Goal: Information Seeking & Learning: Find specific fact

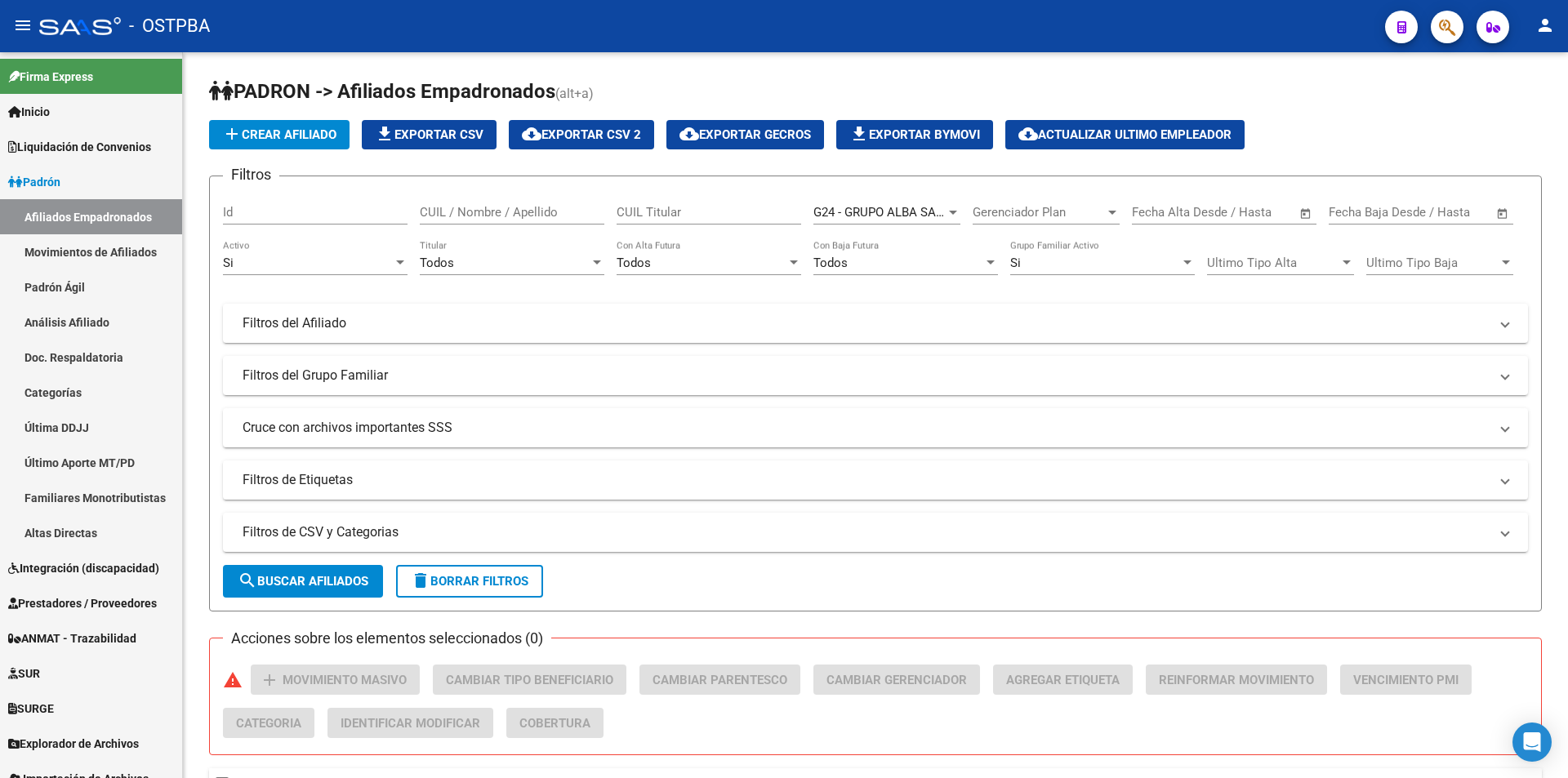
scroll to position [137, 0]
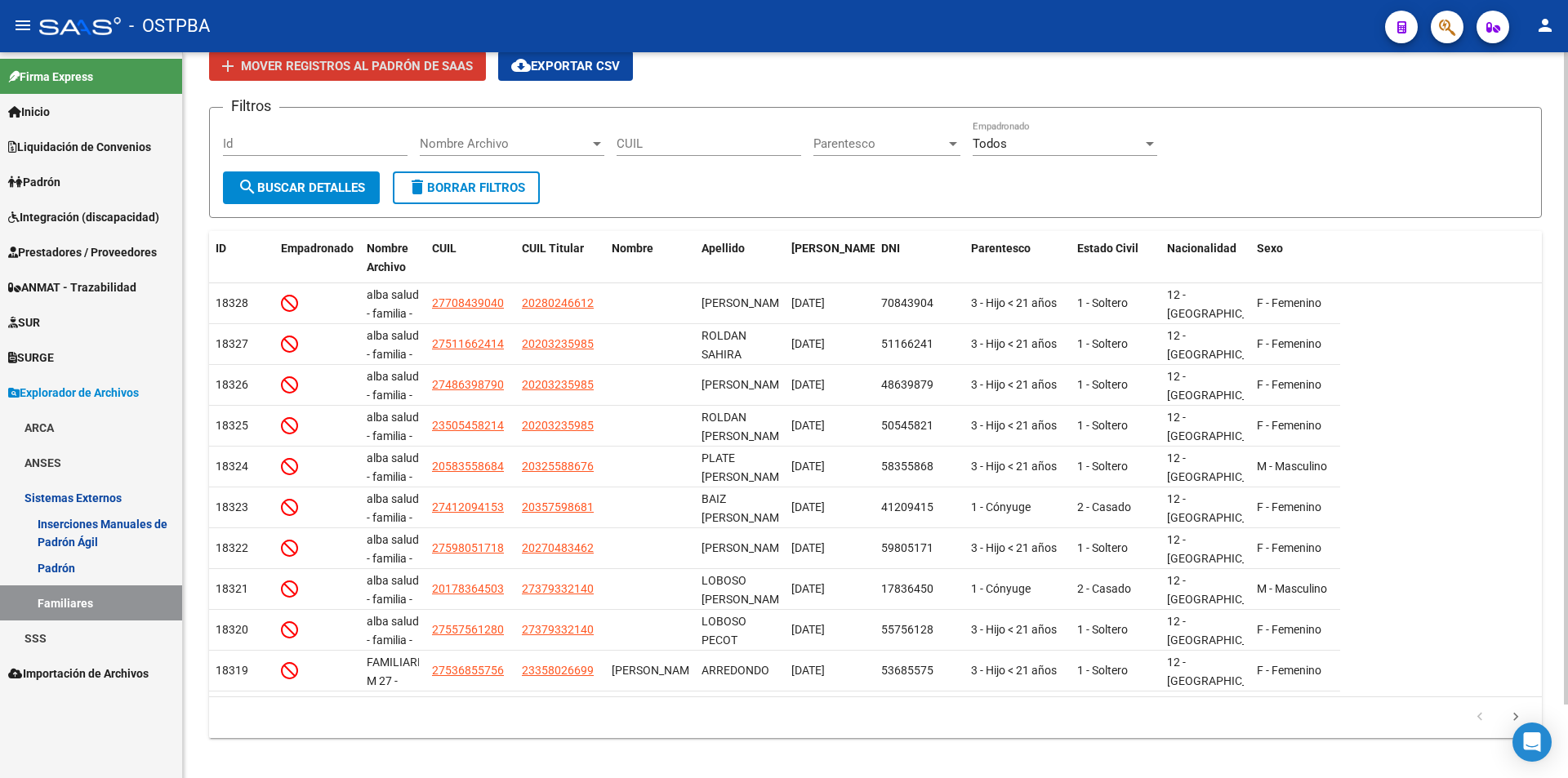
scroll to position [82, 0]
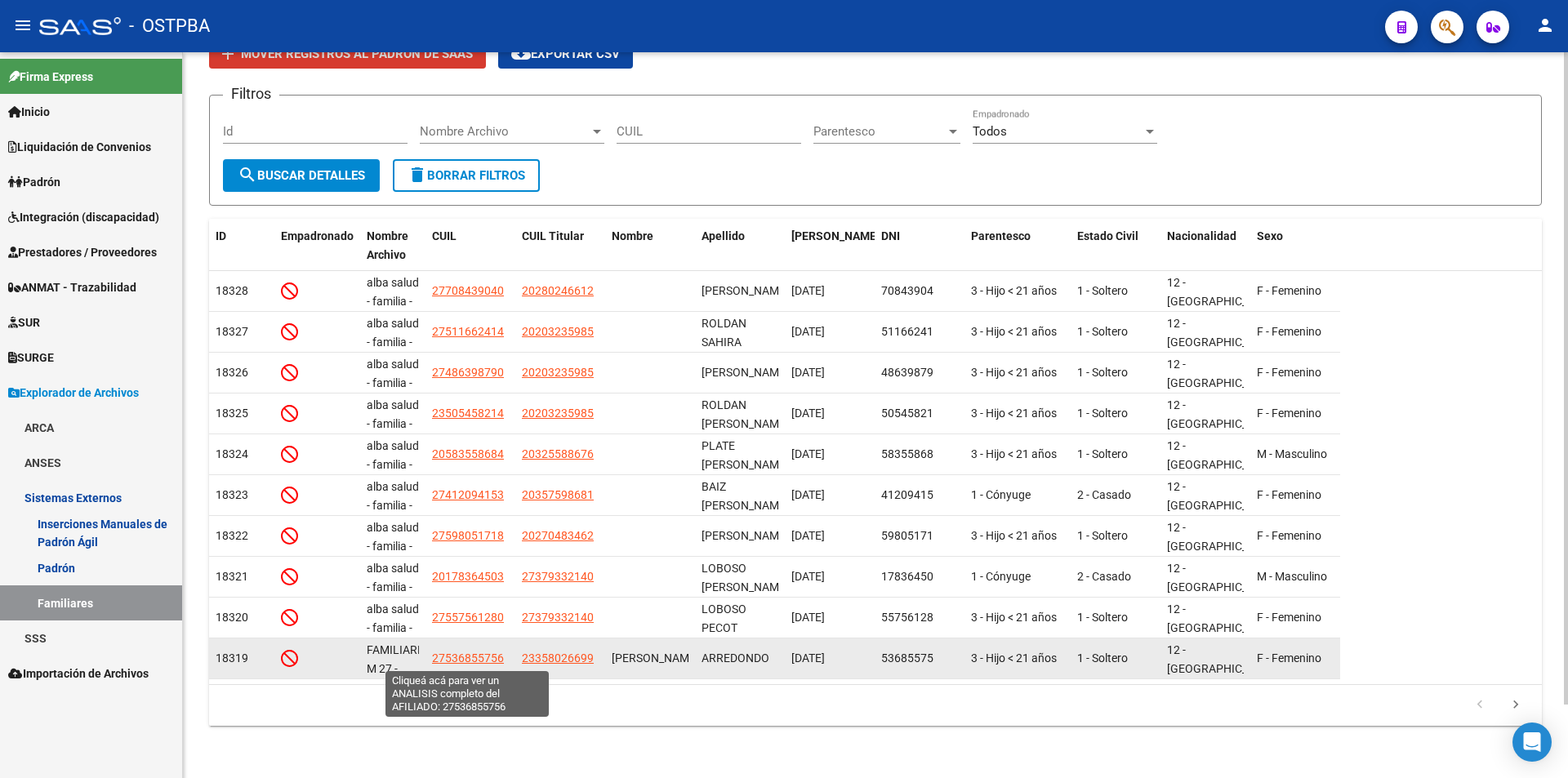
click at [467, 660] on span "27536855756" at bounding box center [468, 658] width 72 height 13
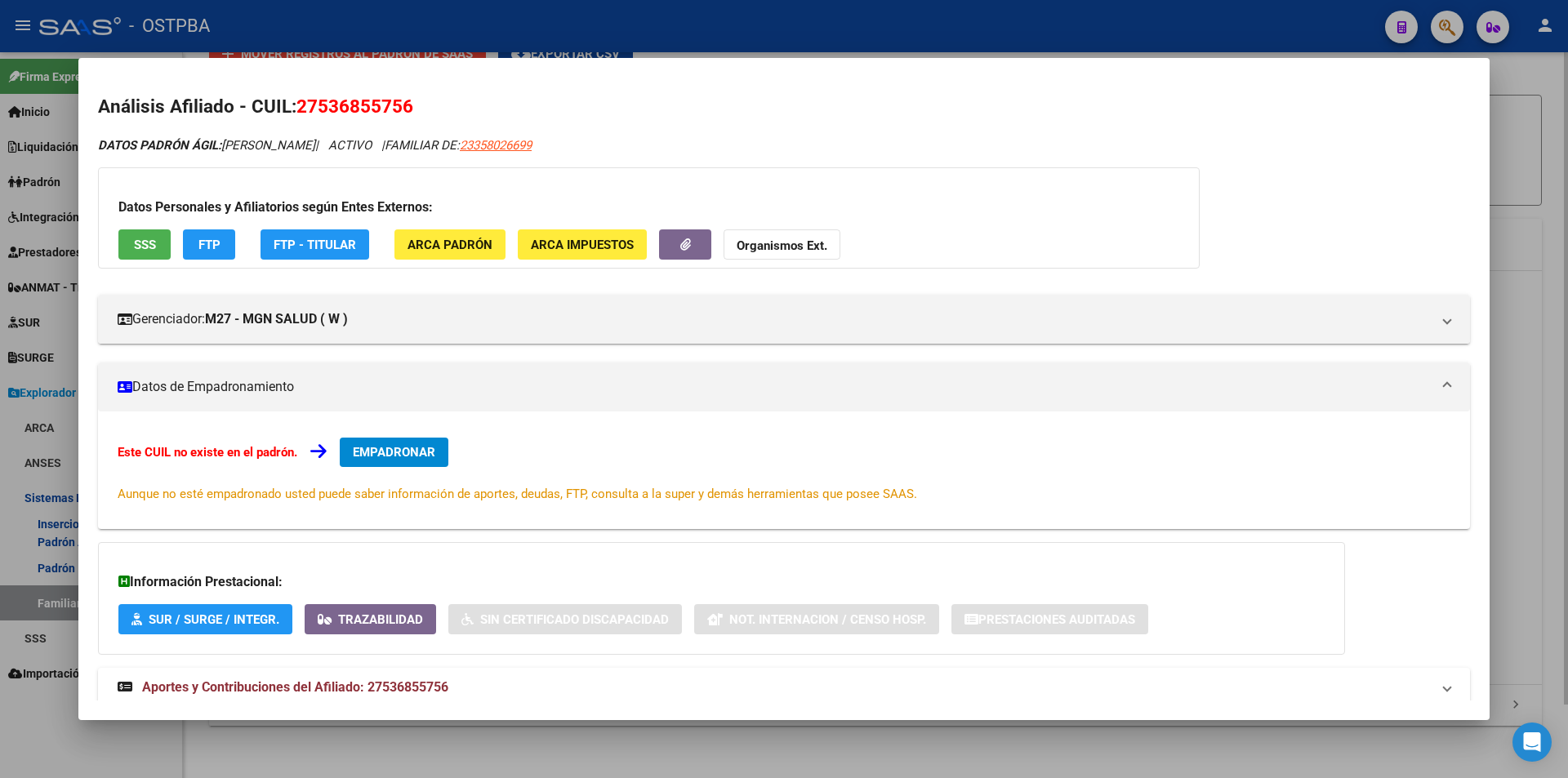
drag, startPoint x: 753, startPoint y: 770, endPoint x: 802, endPoint y: 757, distance: 50.7
click at [754, 770] on div at bounding box center [784, 389] width 1568 height 778
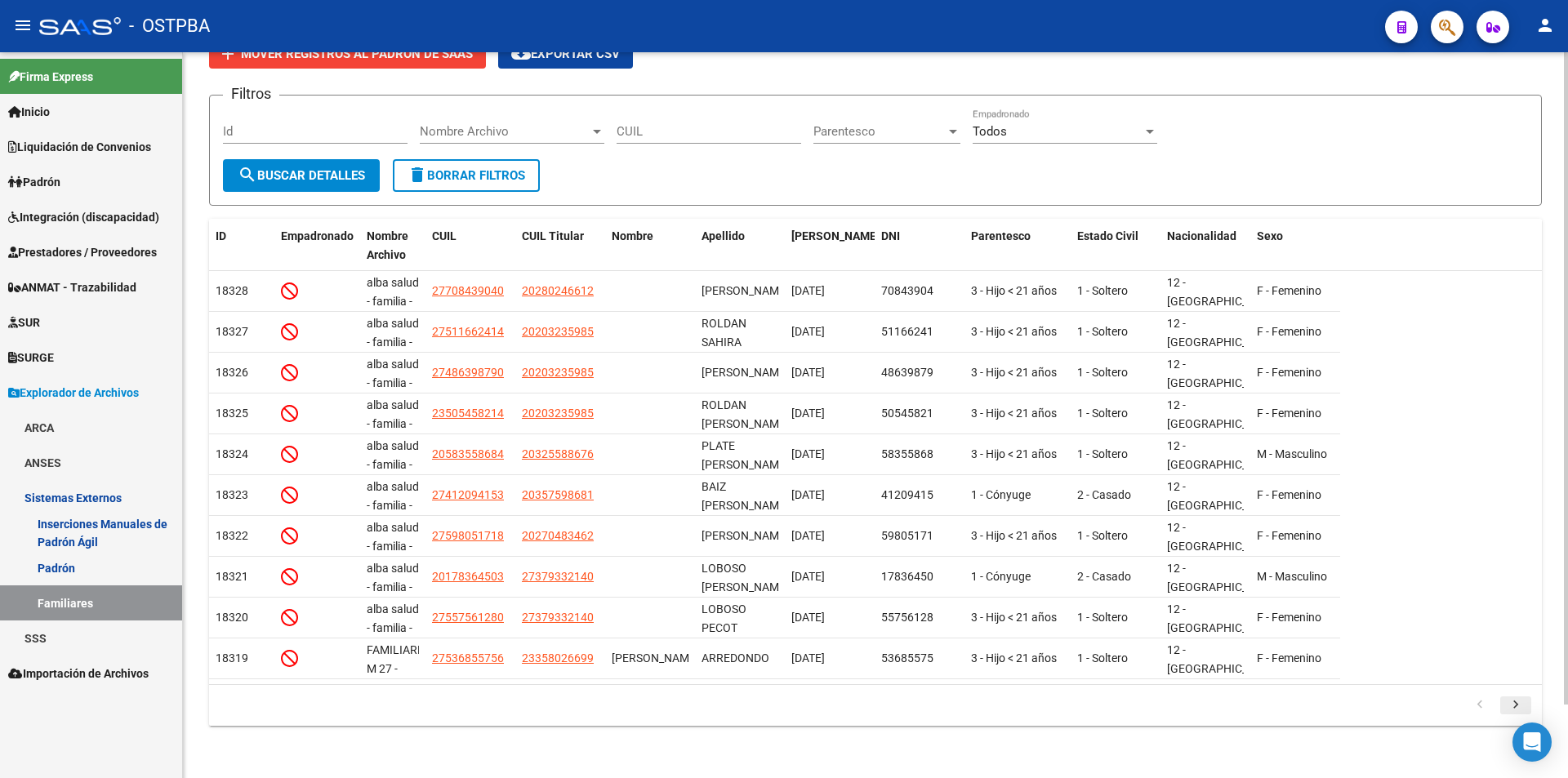
click at [1518, 701] on icon "go to next page" at bounding box center [1515, 707] width 21 height 19
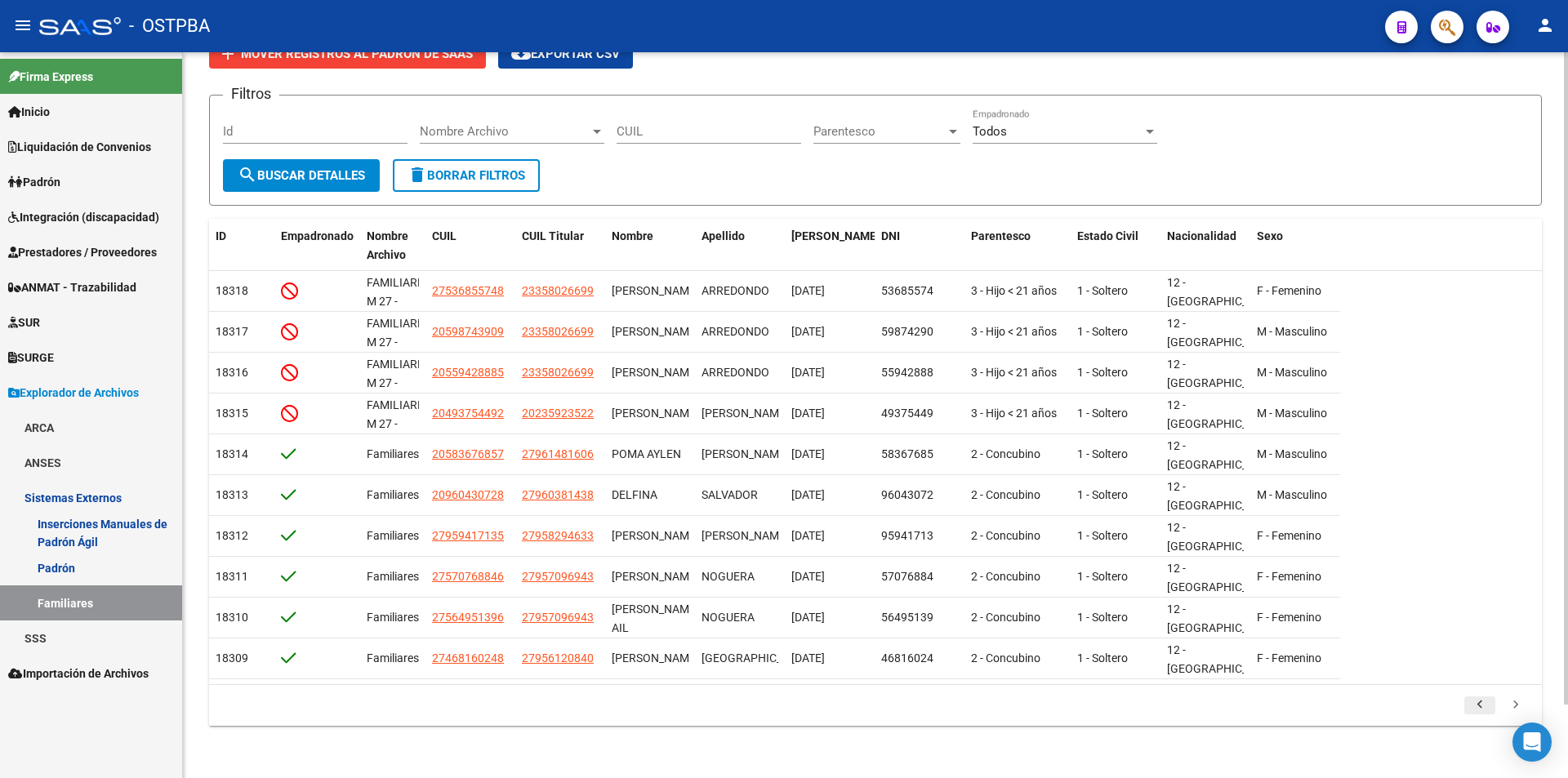
click at [1474, 704] on icon "go to previous page" at bounding box center [1479, 707] width 21 height 19
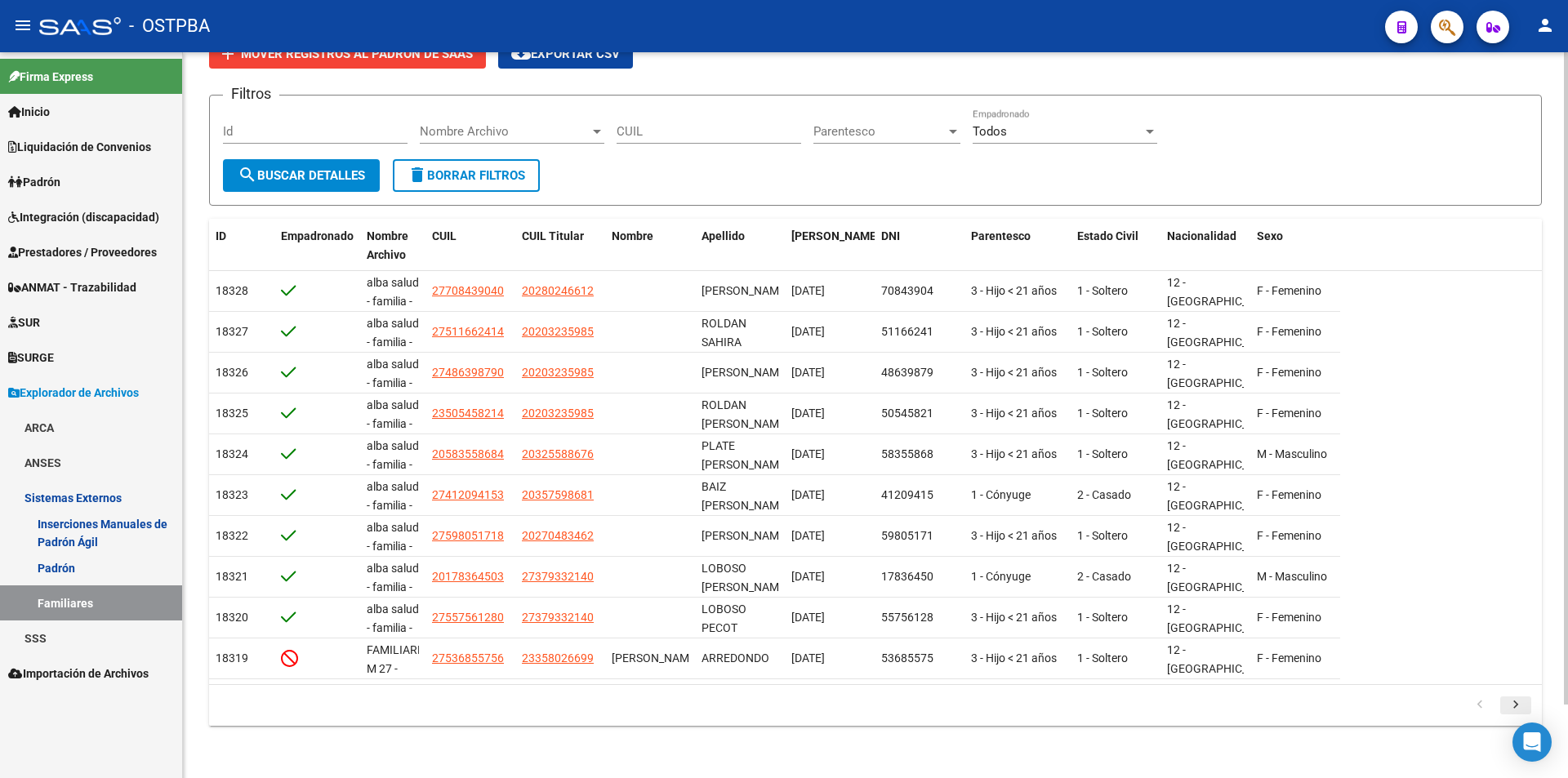
click at [1512, 703] on icon "go to next page" at bounding box center [1515, 707] width 21 height 19
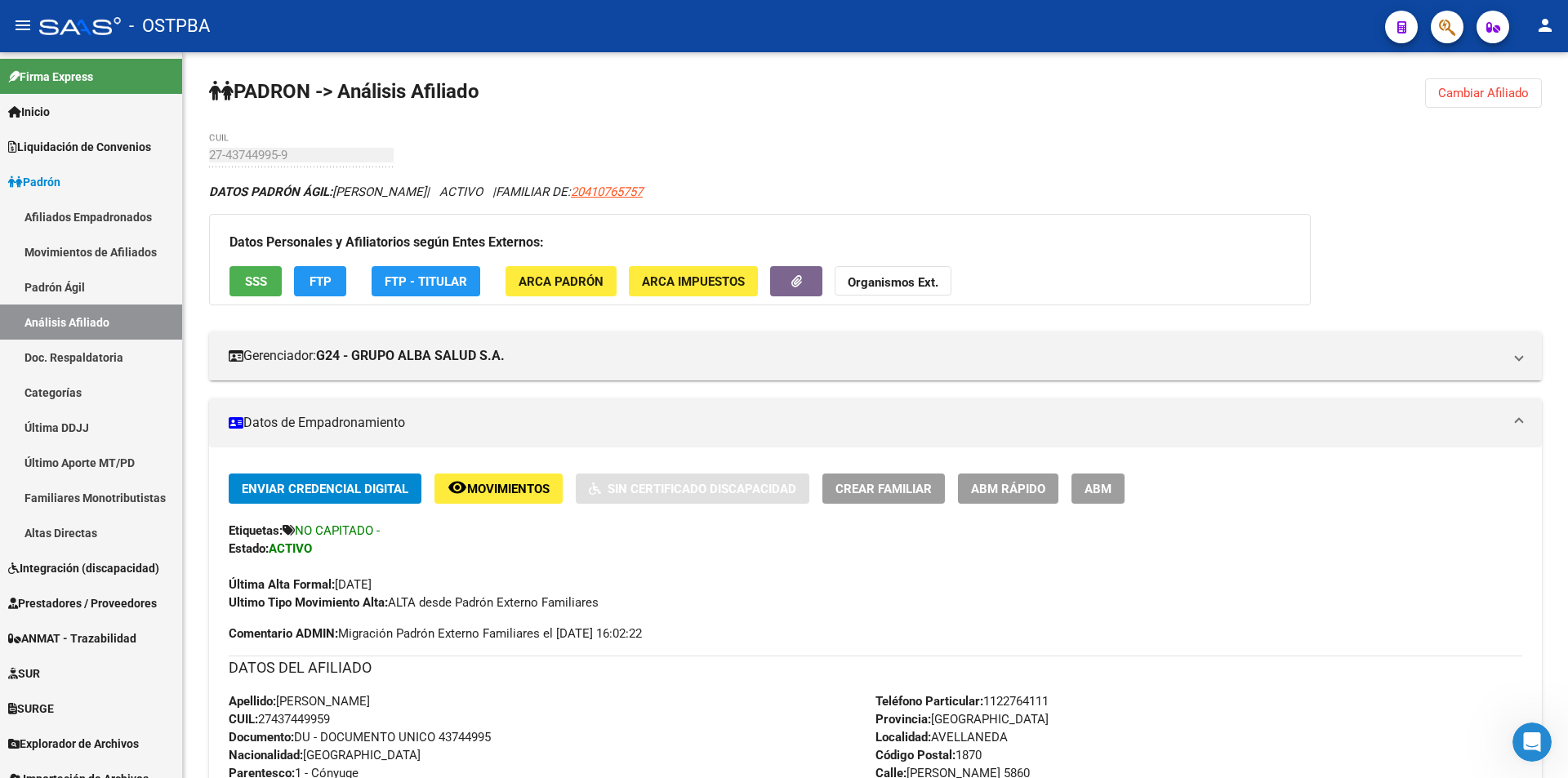
click at [1536, 82] on button "Cambiar Afiliado" at bounding box center [1483, 93] width 117 height 29
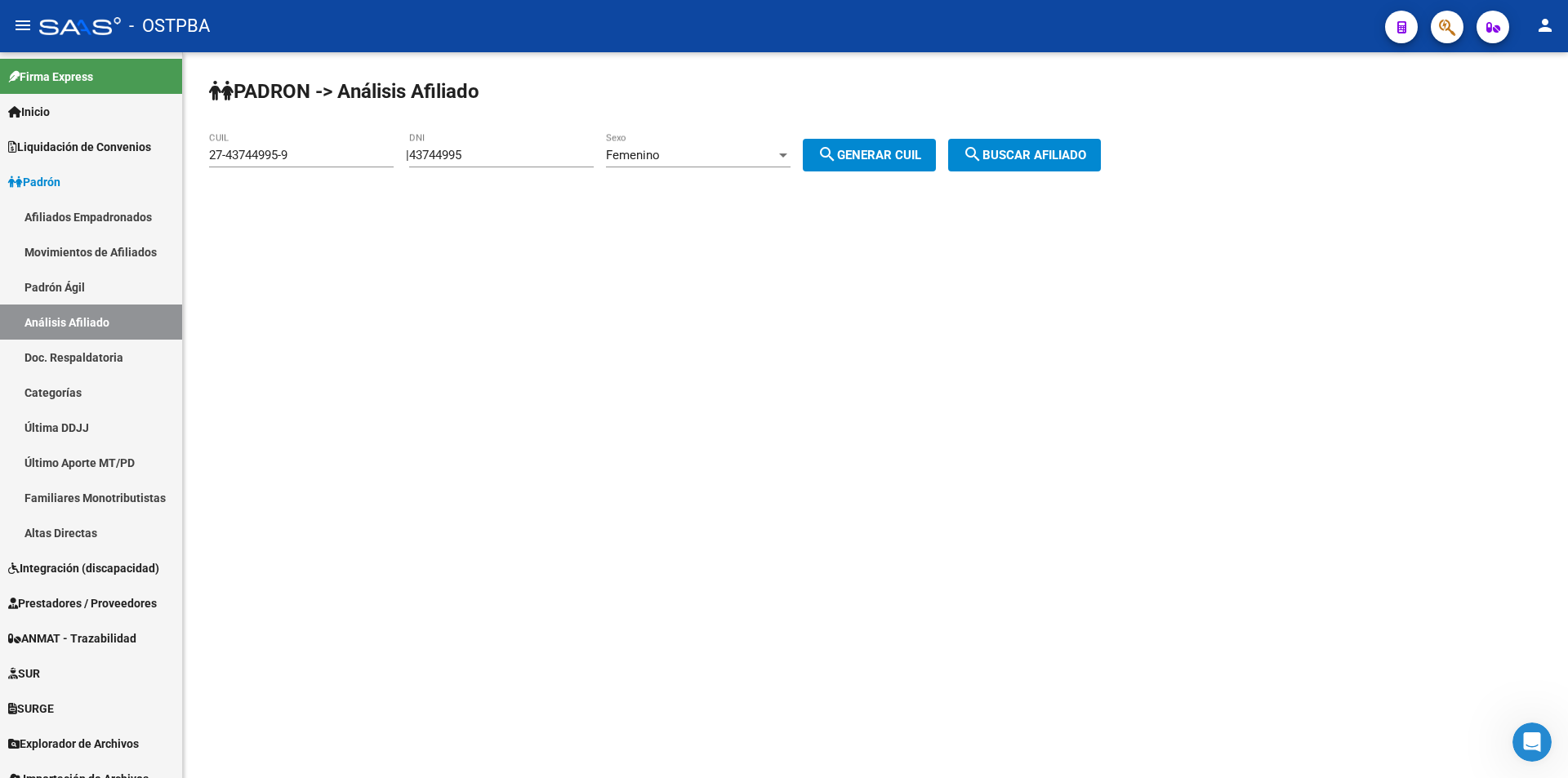
drag, startPoint x: 377, startPoint y: 147, endPoint x: 244, endPoint y: 150, distance: 133.0
click at [244, 150] on div "27-43744995-9 CUIL" at bounding box center [301, 150] width 185 height 35
drag, startPoint x: 322, startPoint y: 154, endPoint x: 655, endPoint y: 187, distance: 334.6
click at [3, 175] on mat-sidenav-container "Firma Express Inicio Calendario SSS Instructivos Contacto OS Liquidación de Con…" at bounding box center [784, 415] width 1568 height 726
paste input "0-30295485-3"
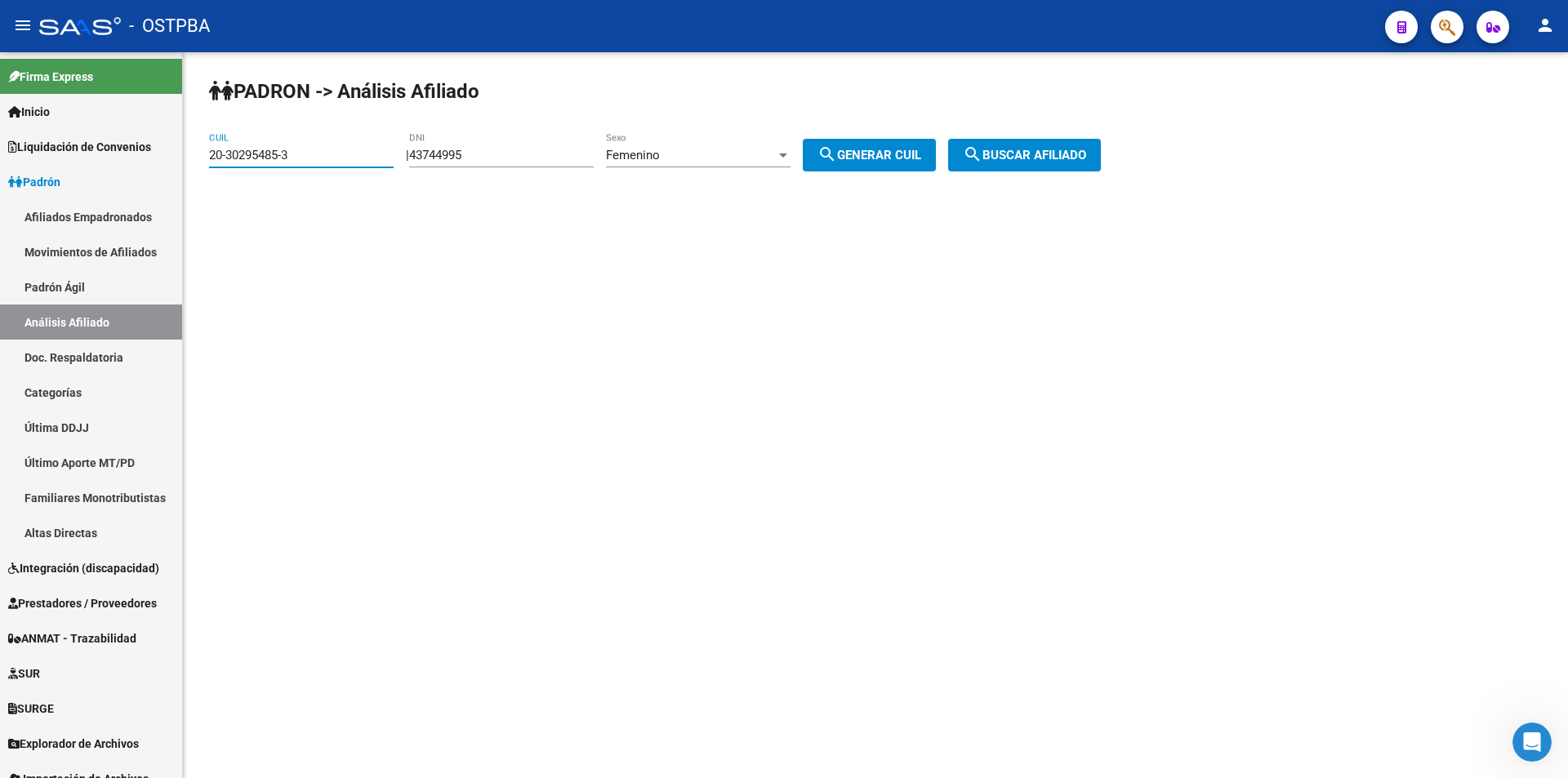
click at [1027, 166] on button "search Buscar afiliado" at bounding box center [1024, 155] width 153 height 33
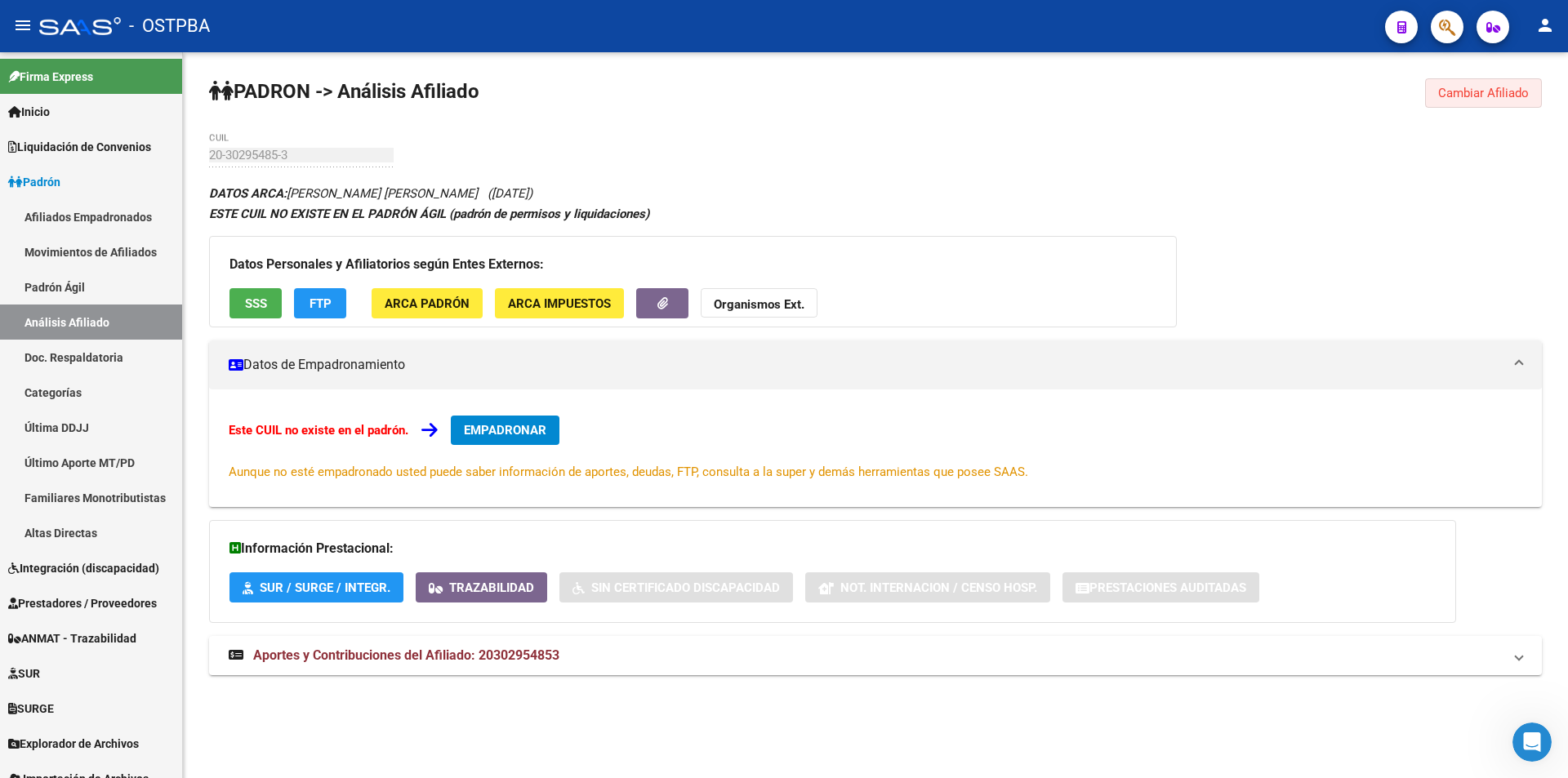
click at [1504, 93] on span "Cambiar Afiliado" at bounding box center [1483, 93] width 90 height 15
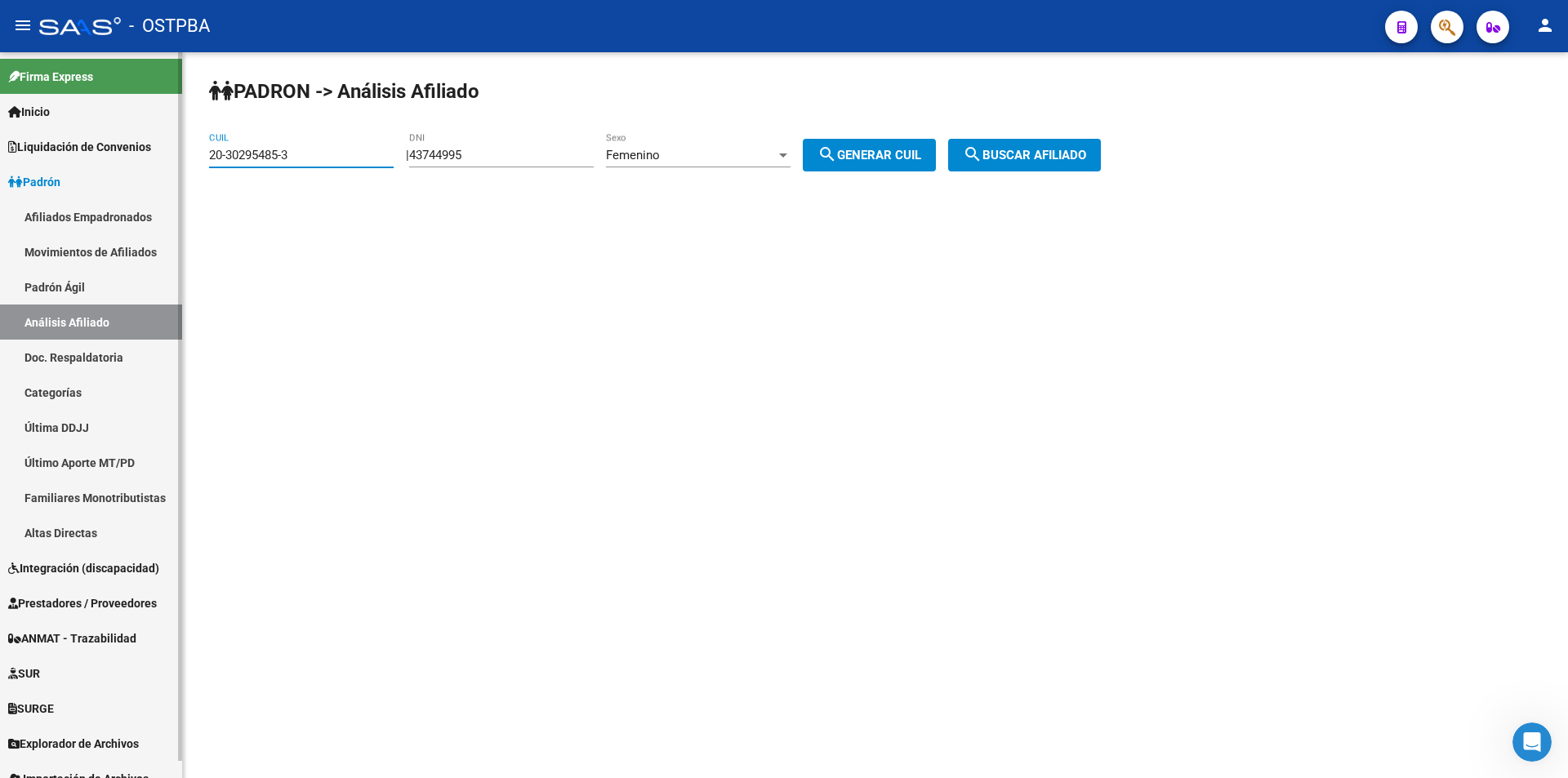
drag, startPoint x: 329, startPoint y: 156, endPoint x: 0, endPoint y: 165, distance: 329.1
click at [0, 164] on mat-sidenav-container "Firma Express Inicio Calendario SSS Instructivos Contacto OS Liquidación de Con…" at bounding box center [784, 415] width 1568 height 726
paste input "4922818-2"
type input "20-34922818-2"
click at [1032, 138] on div "PADRON -> Análisis Afiliado 20-34922818-2 CUIL | 43744995 DNI Femenino Sexo sea…" at bounding box center [875, 137] width 1385 height 171
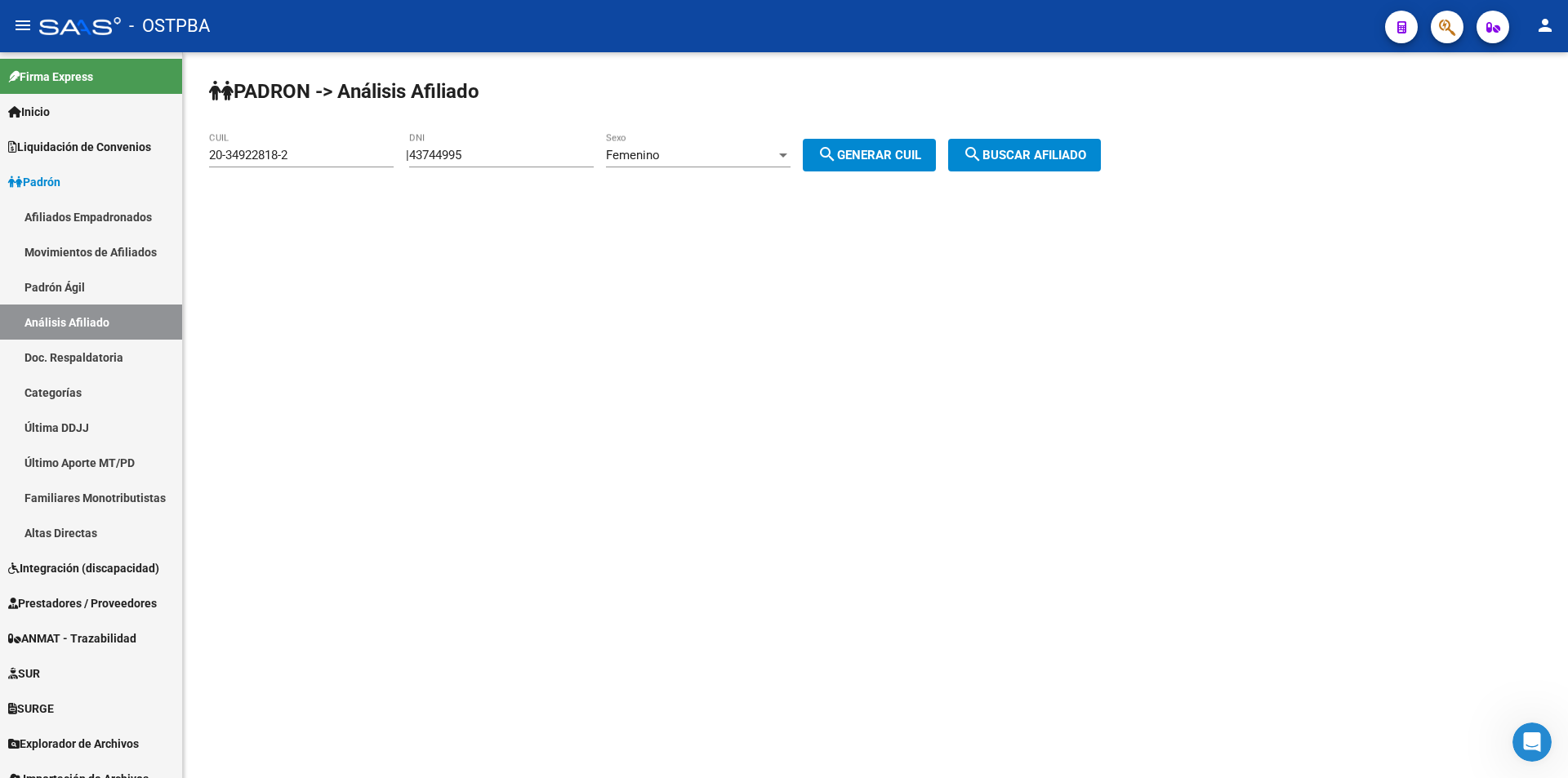
click at [1031, 154] on span "search Buscar afiliado" at bounding box center [1024, 156] width 123 height 15
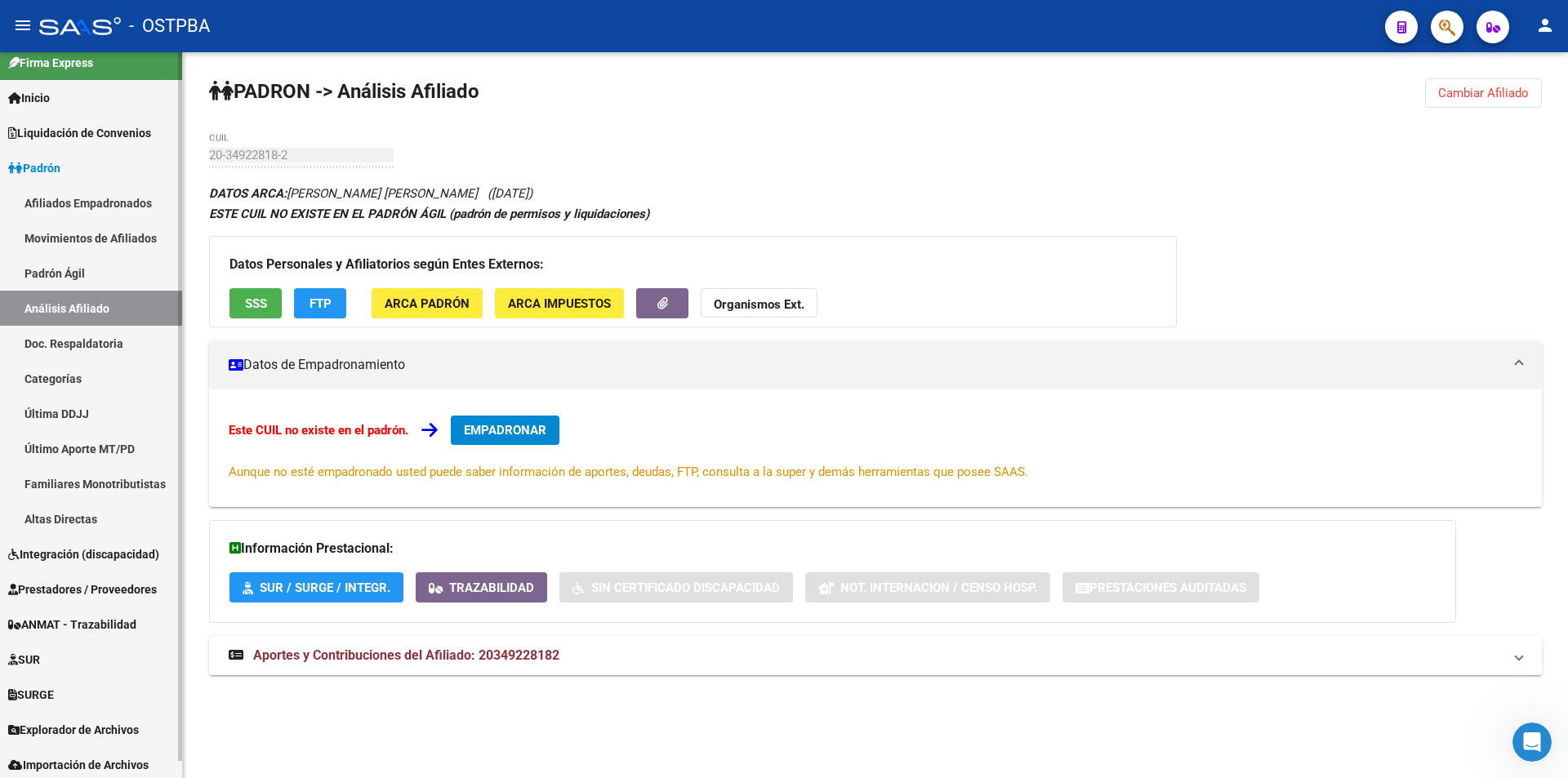
scroll to position [18, 0]
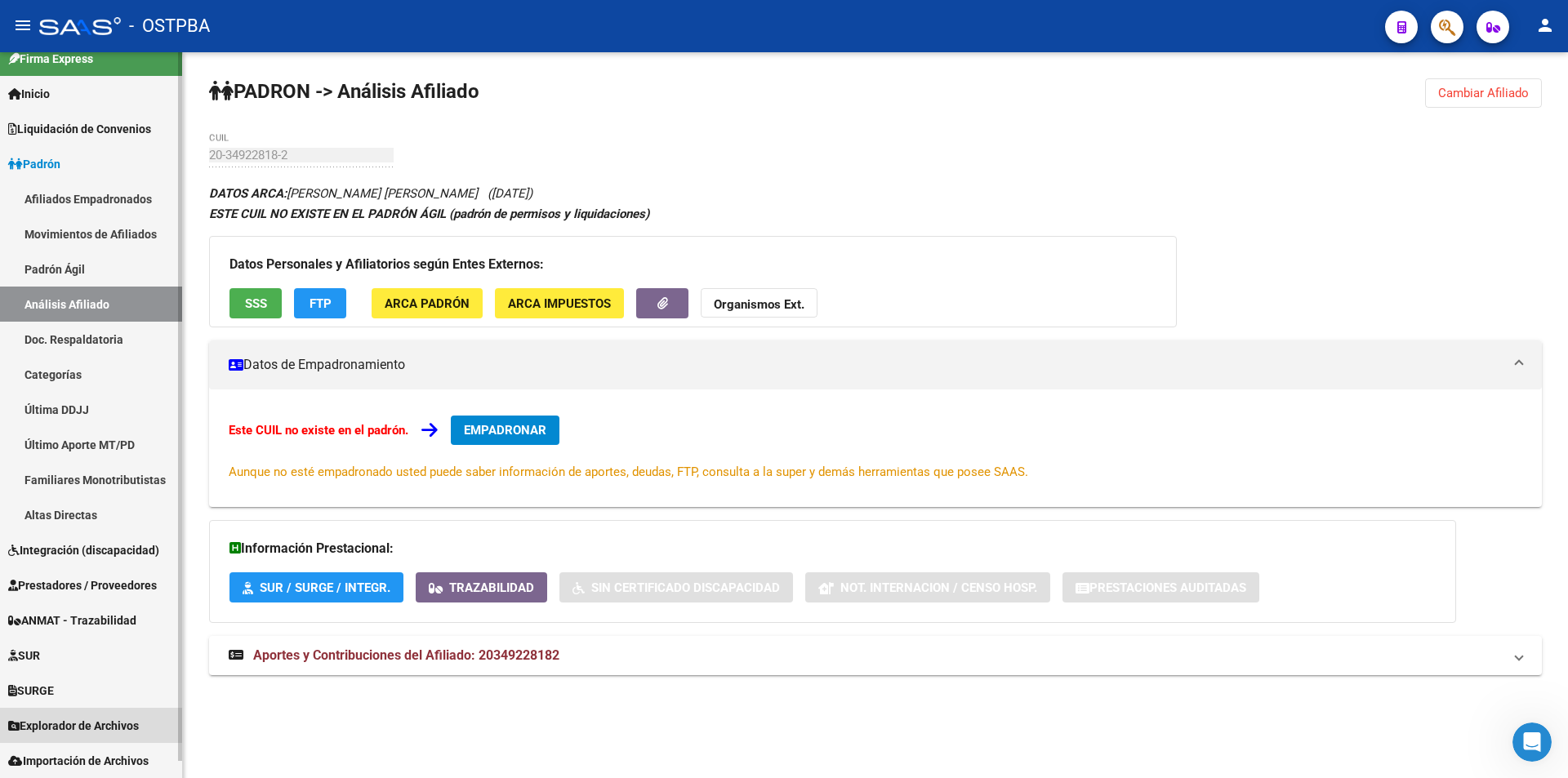
click at [53, 731] on span "Explorador de Archivos" at bounding box center [74, 725] width 131 height 18
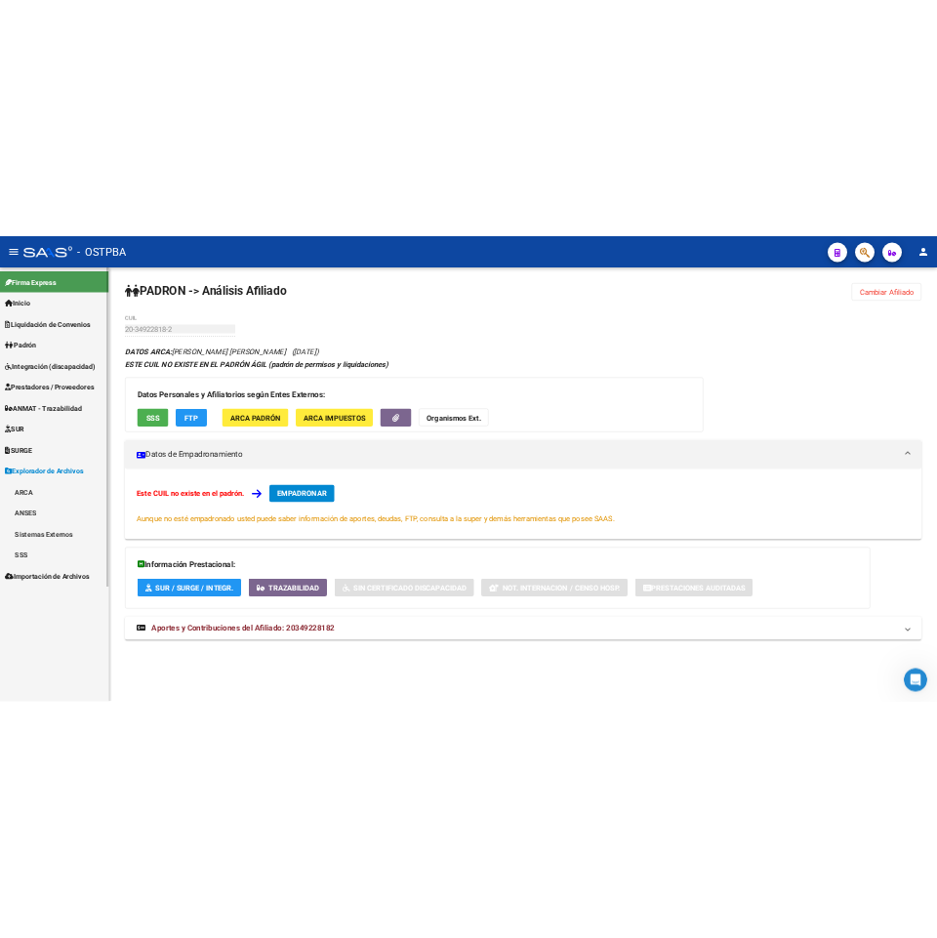
scroll to position [0, 0]
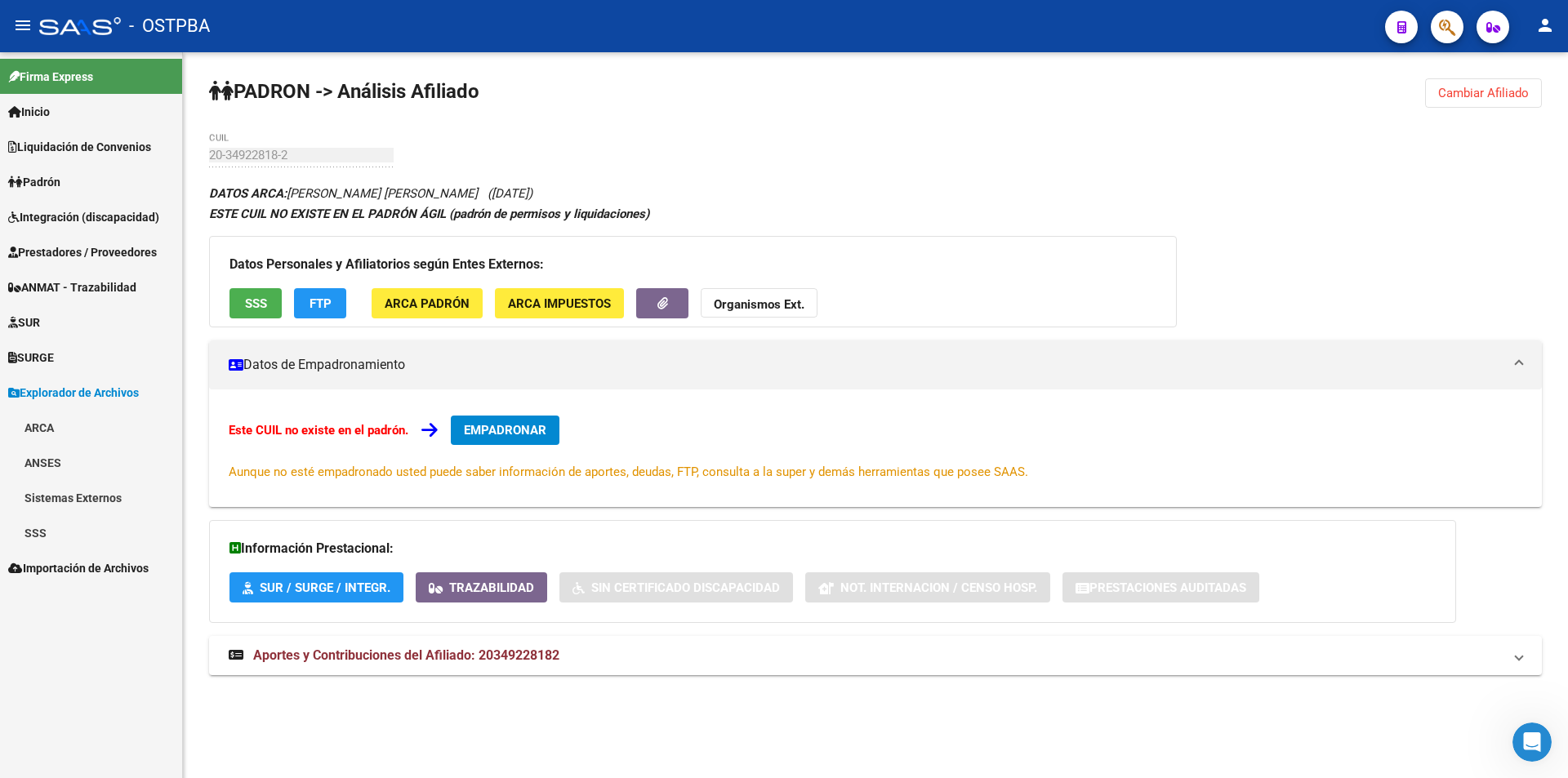
click at [104, 499] on link "Sistemas Externos" at bounding box center [91, 498] width 182 height 35
click at [68, 567] on link "Padrón" at bounding box center [91, 568] width 182 height 35
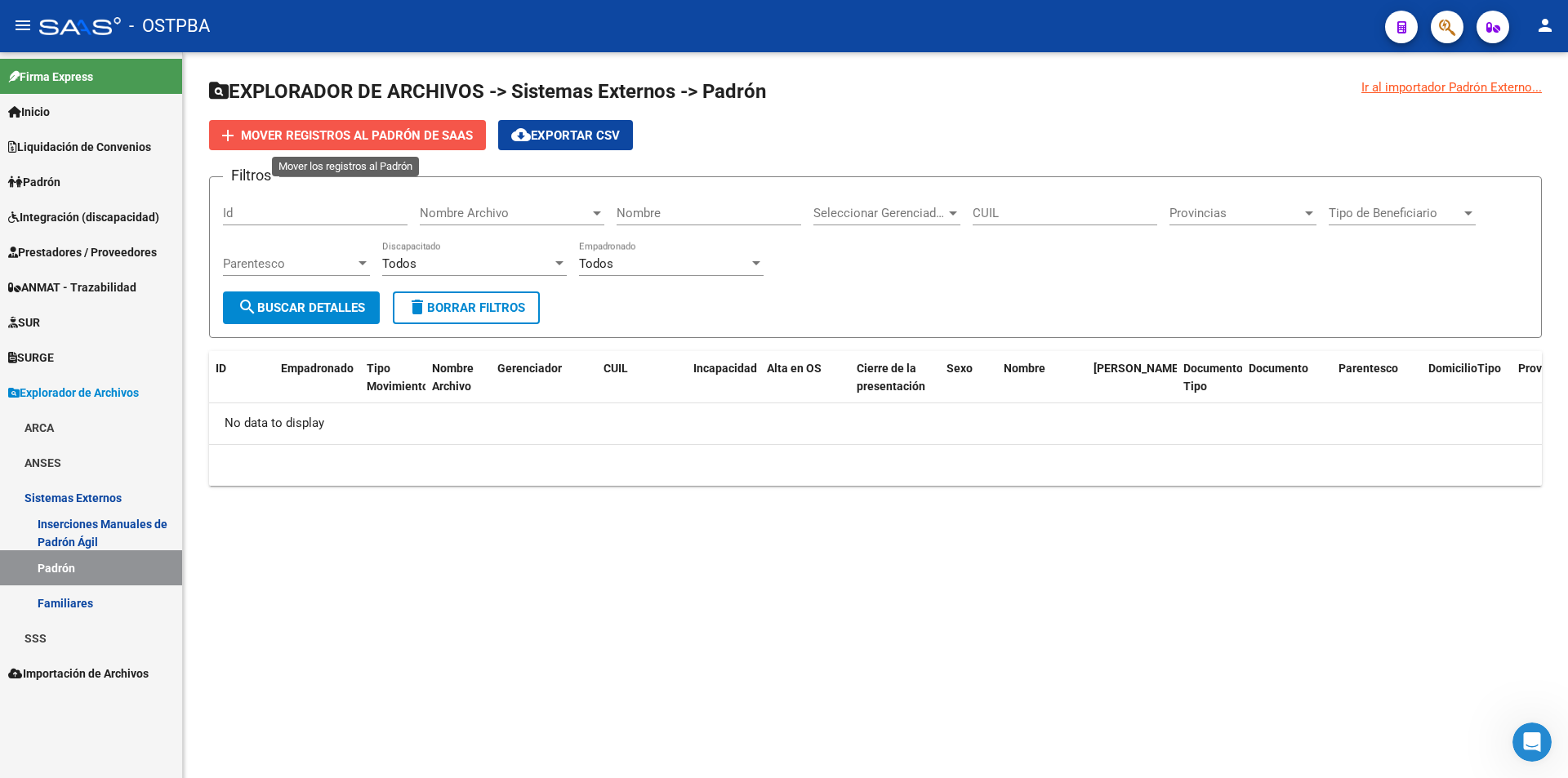
click at [344, 131] on span "Mover registros al PADRÓN de SAAS" at bounding box center [356, 136] width 232 height 15
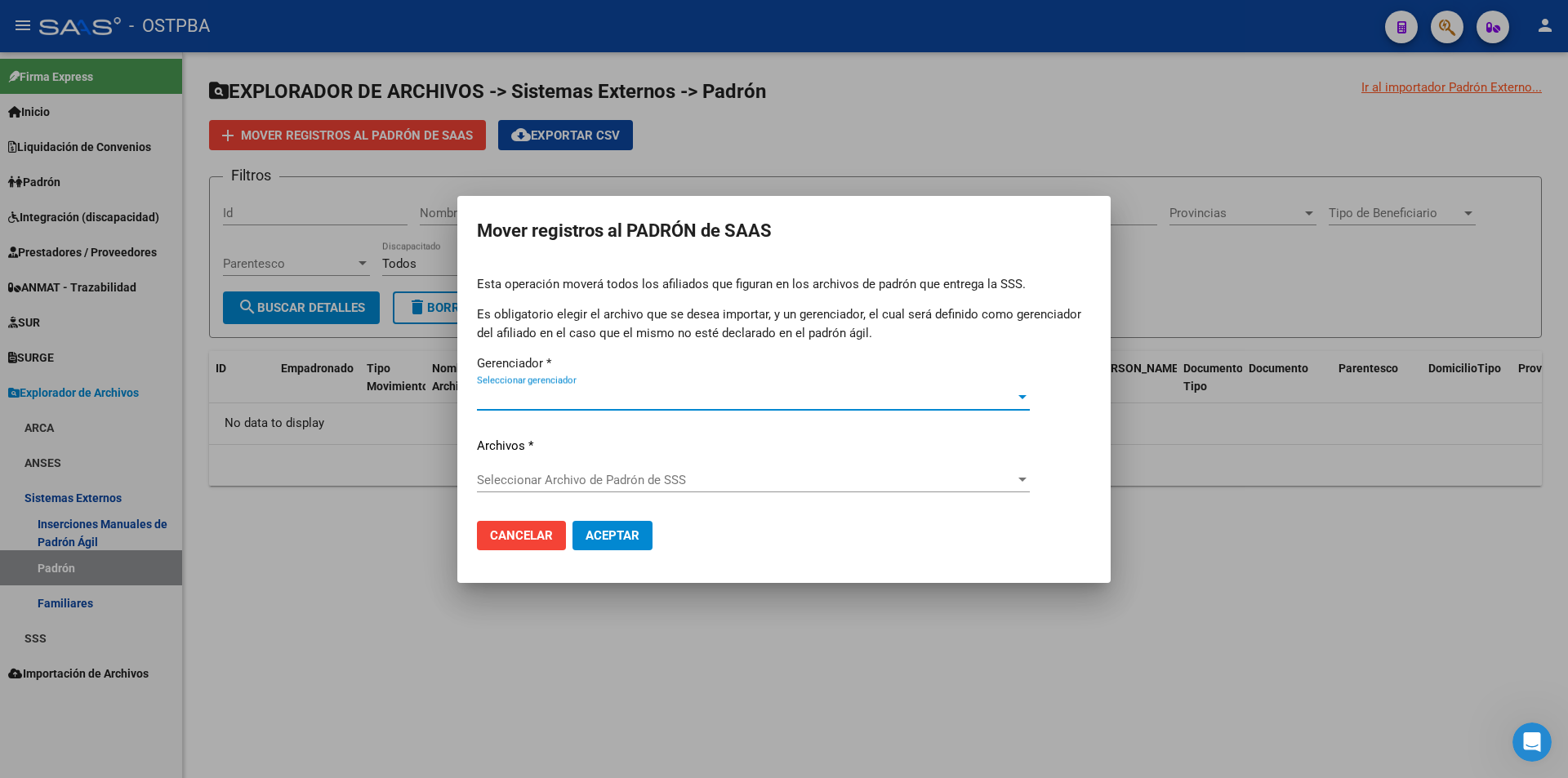
click at [448, 632] on div at bounding box center [784, 389] width 1568 height 778
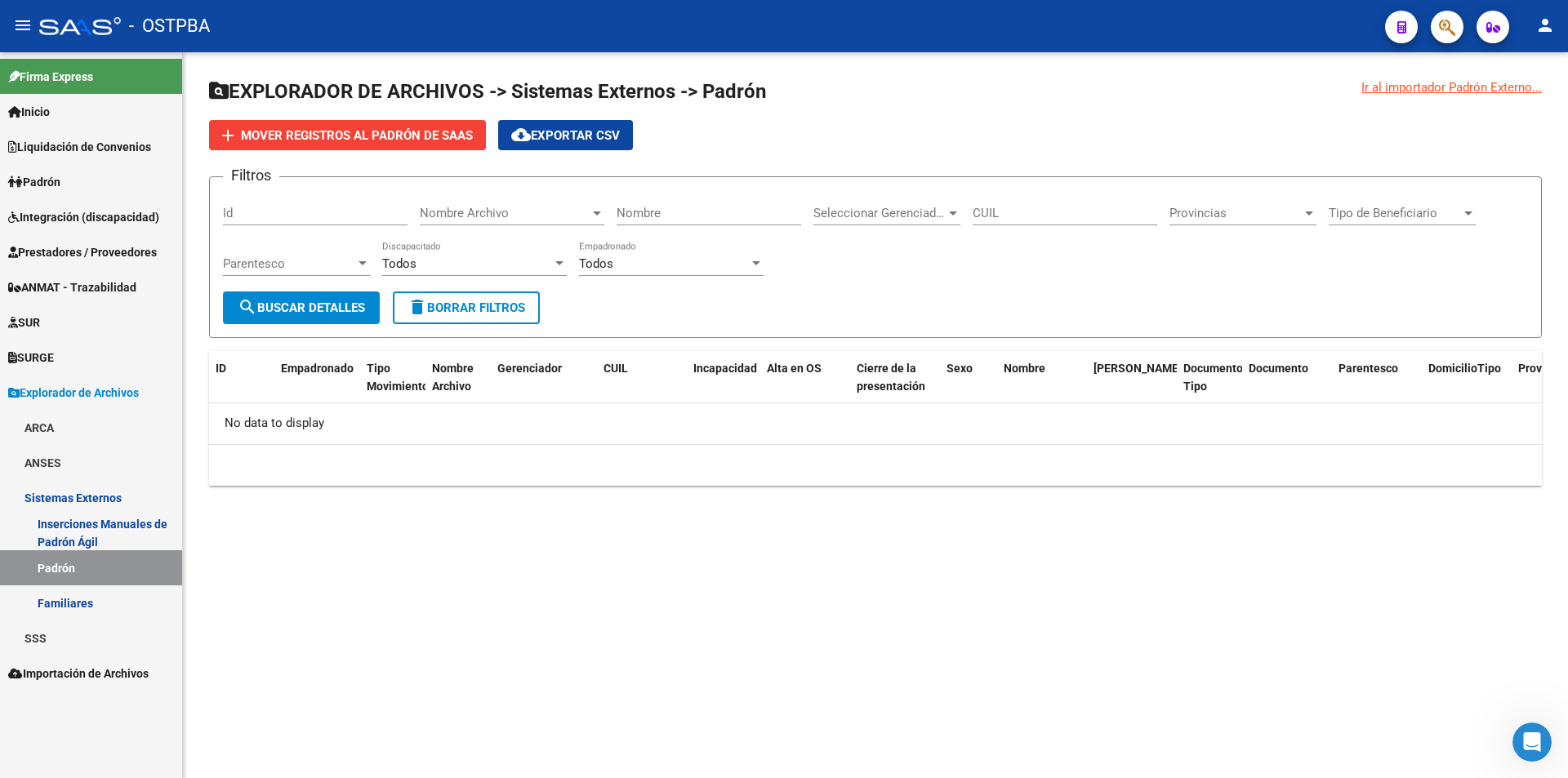
click at [57, 678] on span "Importación de Archivos" at bounding box center [79, 673] width 141 height 18
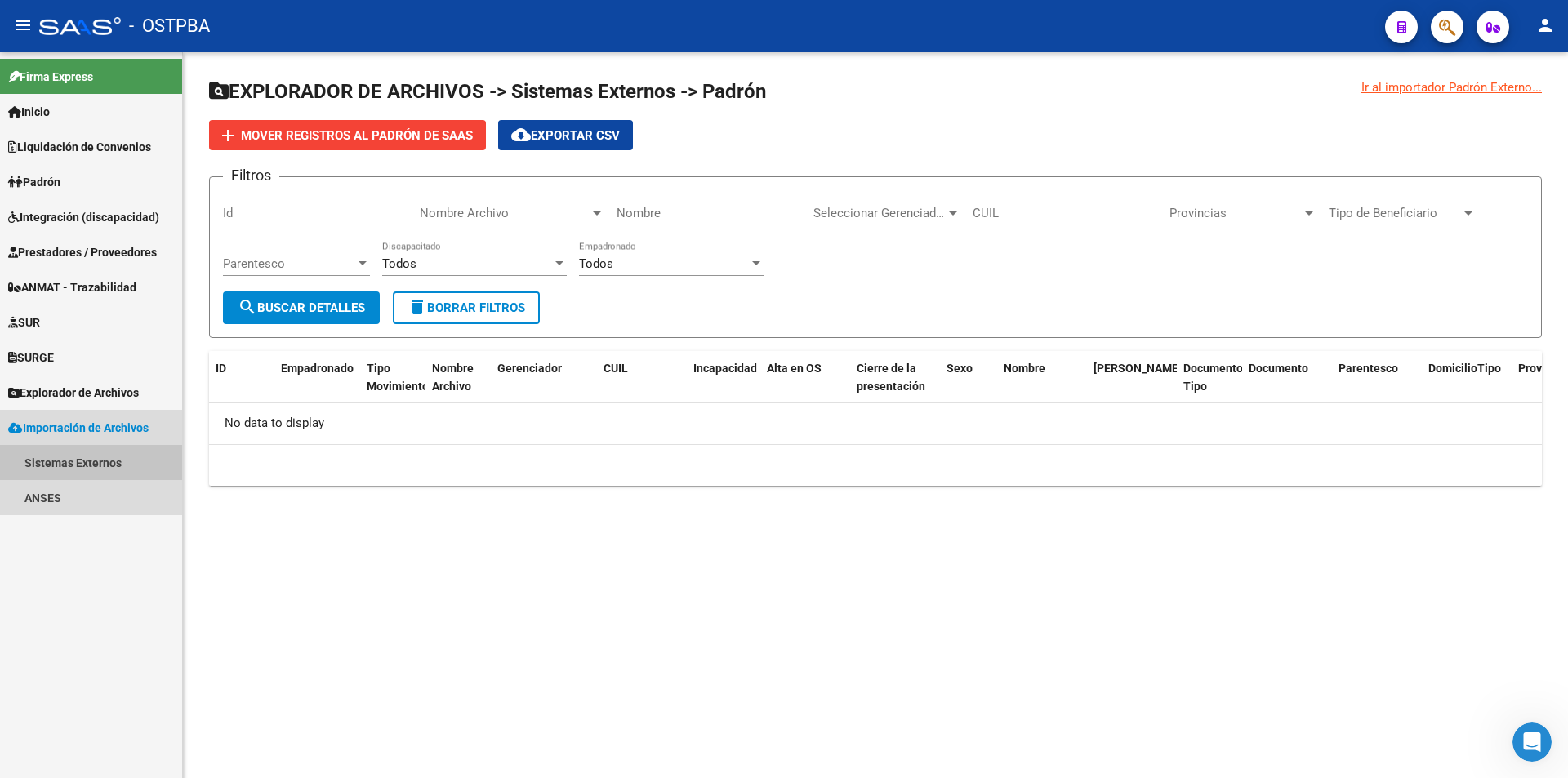
click at [57, 461] on link "Sistemas Externos" at bounding box center [91, 463] width 182 height 35
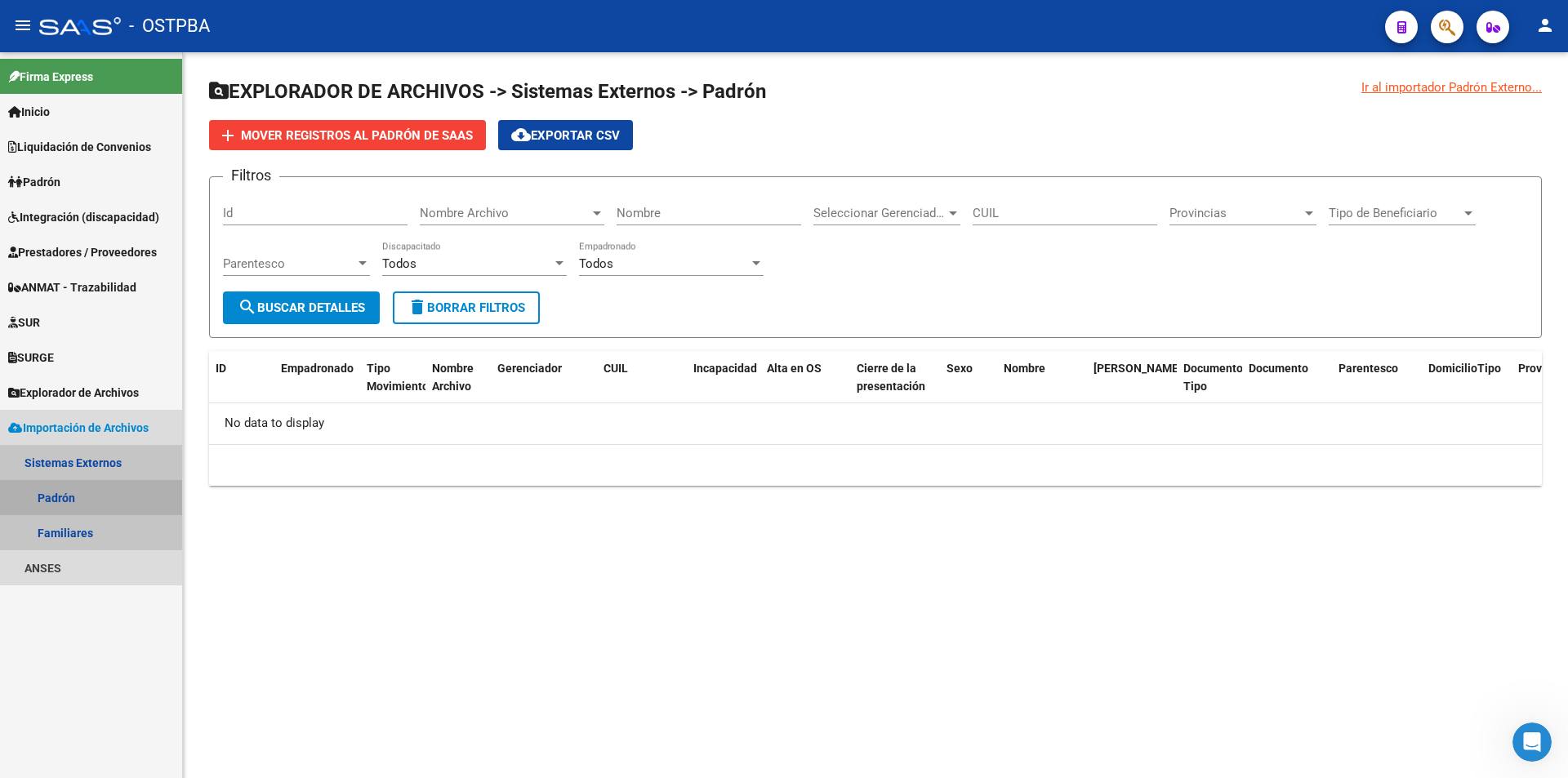
click at [55, 488] on link "Padrón" at bounding box center [91, 498] width 182 height 35
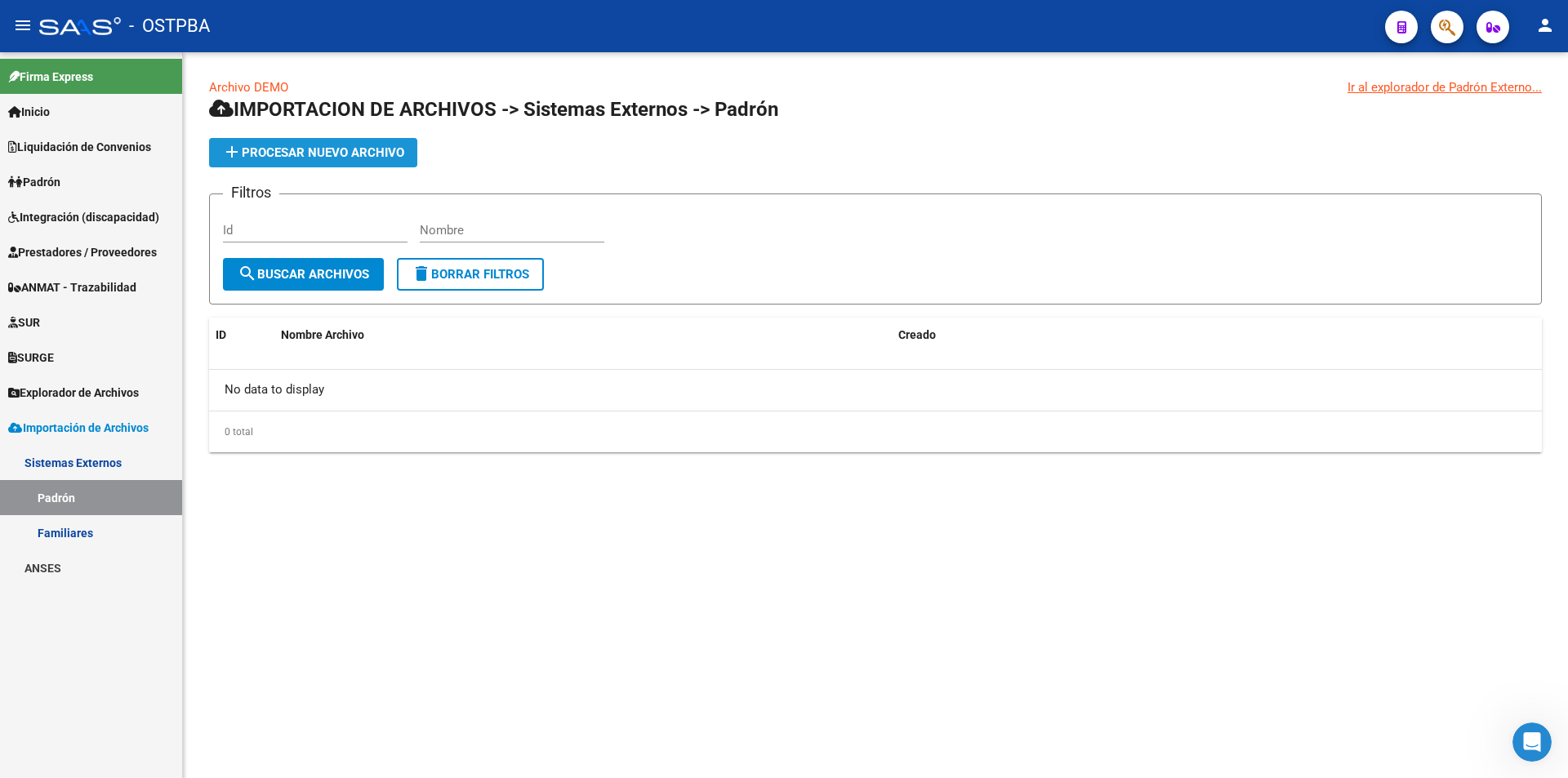
click at [391, 149] on span "add Procesar nuevo archivo" at bounding box center [313, 153] width 182 height 15
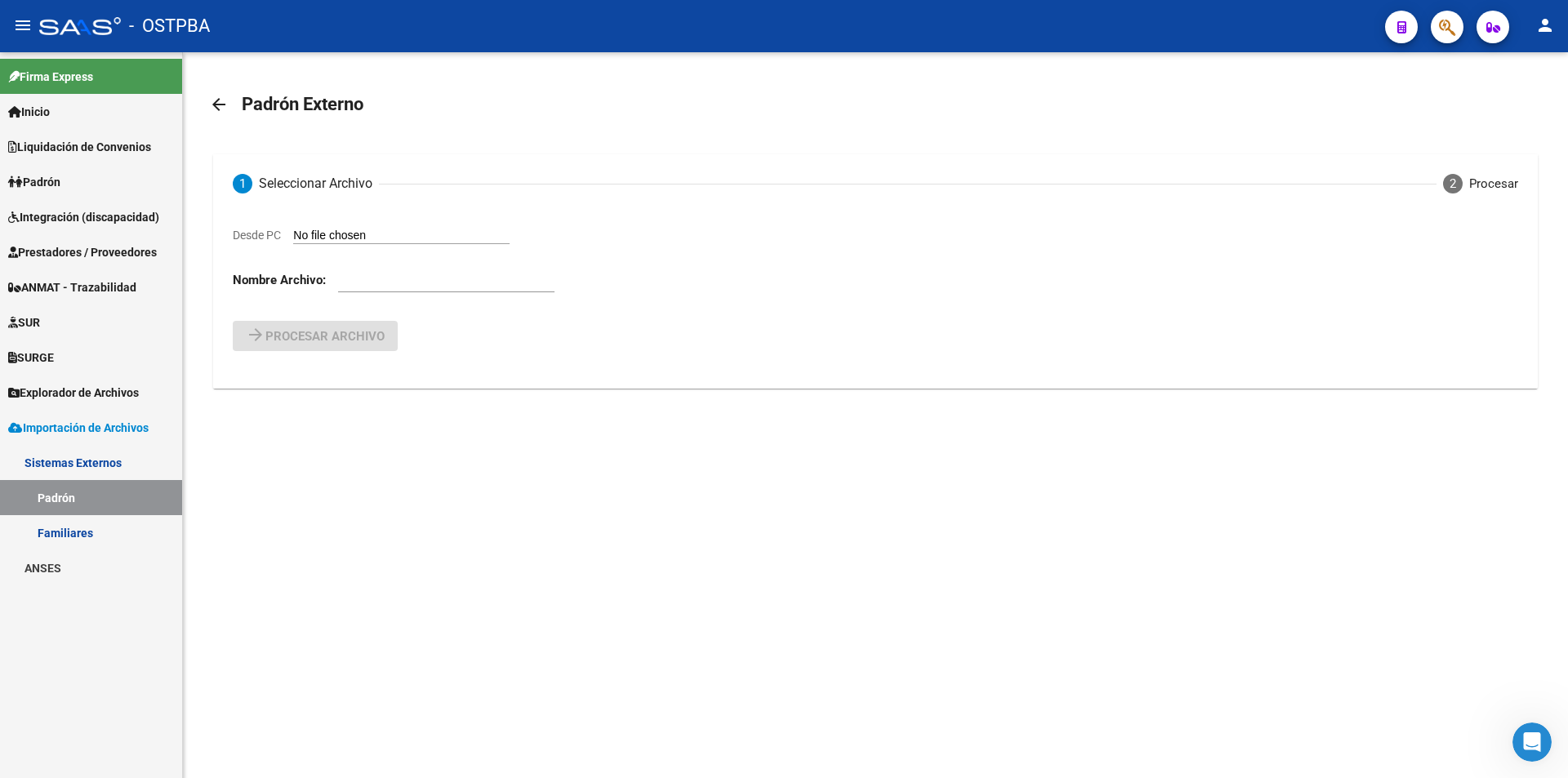
click at [372, 229] on input "Desde PC" at bounding box center [401, 236] width 217 height 16
type input "C:\fakepath\ALTAS OSTPBA 10-25 - TITULARES.csv"
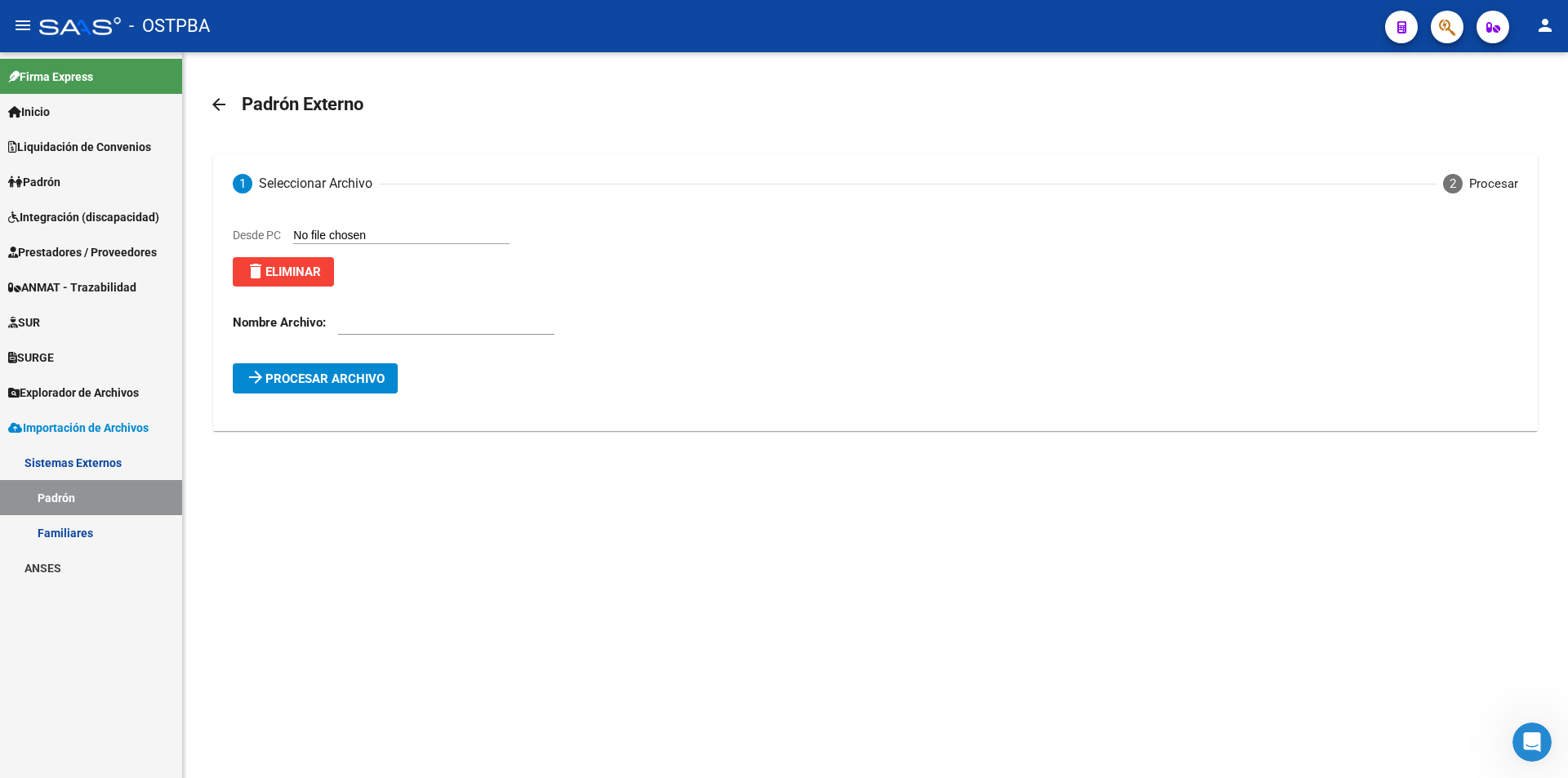
click at [387, 317] on input "text" at bounding box center [446, 323] width 217 height 15
click at [407, 324] on input "MGN 10/25B TITLARES" at bounding box center [446, 323] width 217 height 15
click at [494, 322] on input "MGN 10/25 TITLARES" at bounding box center [446, 323] width 217 height 15
type input "MGN 10/25 TITLARES"
click at [336, 370] on button "arrow_forward Procesar archivo" at bounding box center [315, 378] width 165 height 30
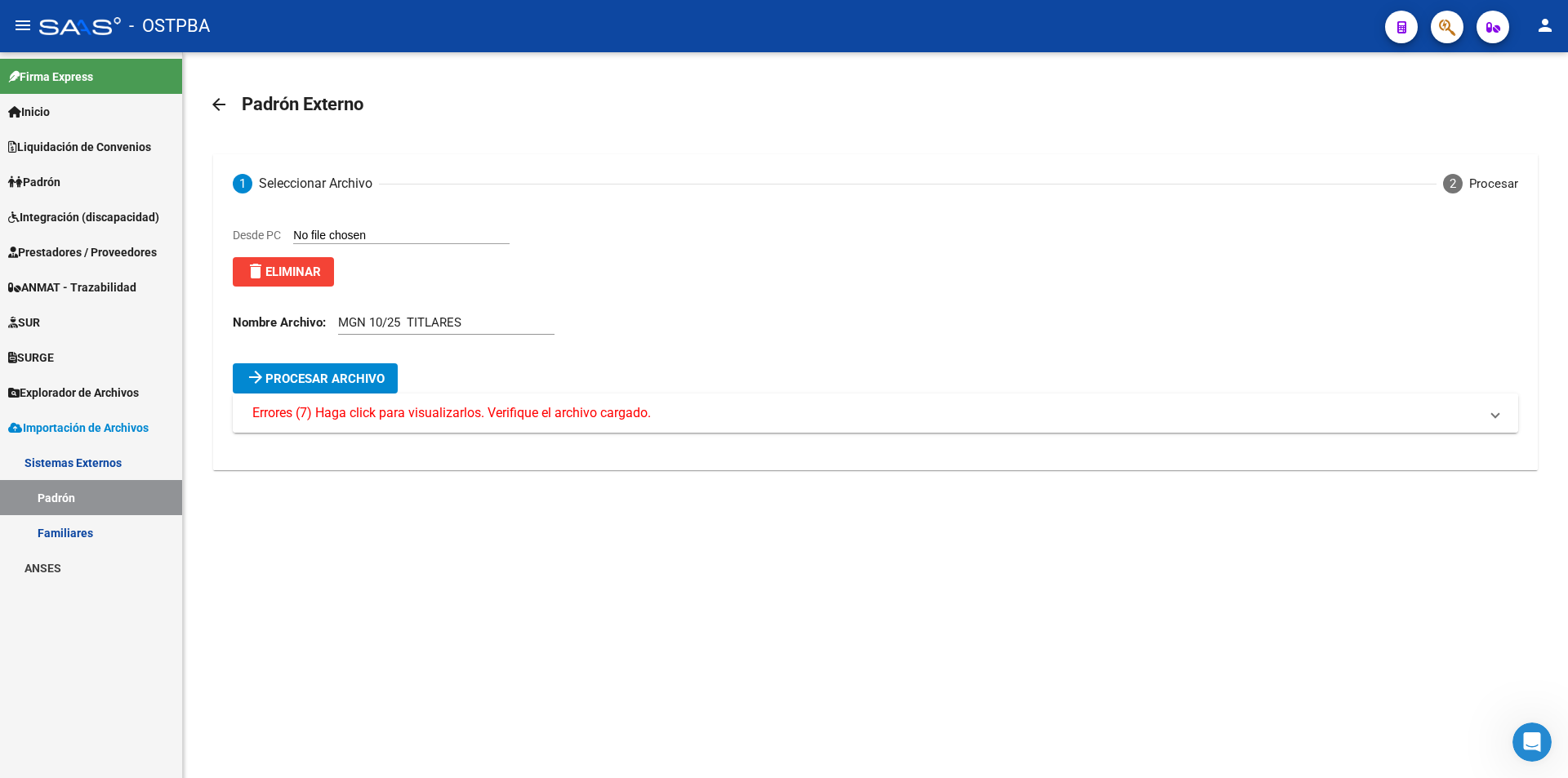
click at [436, 417] on span "Errores (7) Haga click para visualizarlos. Verifique el archivo cargado." at bounding box center [452, 412] width 398 height 18
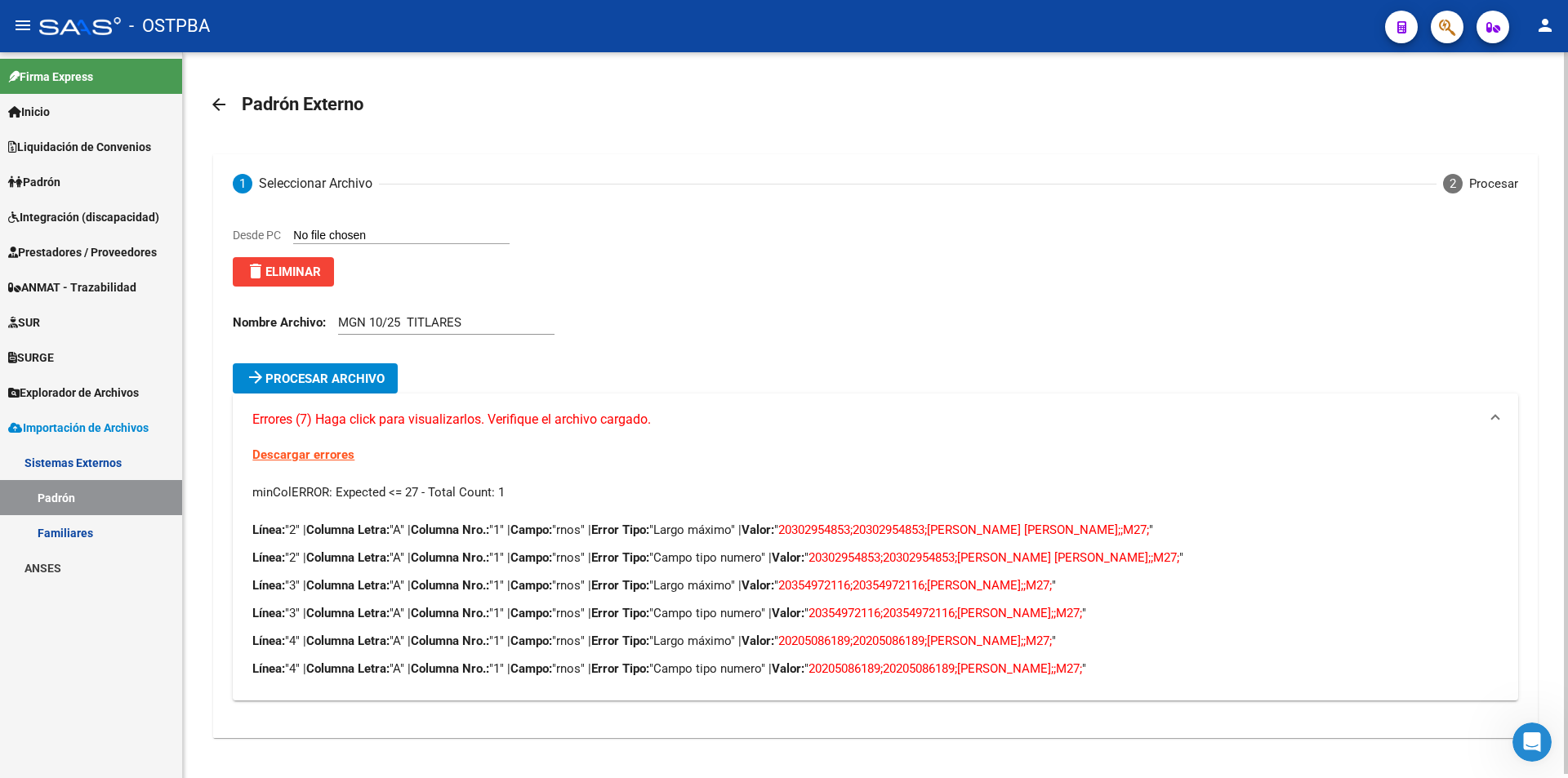
drag, startPoint x: 813, startPoint y: 527, endPoint x: 1192, endPoint y: 668, distance: 404.4
click at [1192, 668] on div "Línea: "2" | Columna Letra: "A" | Columna Nro.: "1" | Campo: "rnos" | Error Tip…" at bounding box center [875, 599] width 1245 height 156
click at [1212, 668] on p "Línea: "4" | Columna Letra: "A" | Columna Nro.: "1" | Campo: "rnos" | Error Tip…" at bounding box center [875, 668] width 1245 height 18
drag, startPoint x: 1212, startPoint y: 668, endPoint x: 802, endPoint y: 432, distance: 473.1
click at [258, 427] on mat-expansion-panel "Errores (7) Haga click para visualizarlos. Verifique el archivo cargado. Descar…" at bounding box center [874, 546] width 1284 height 307
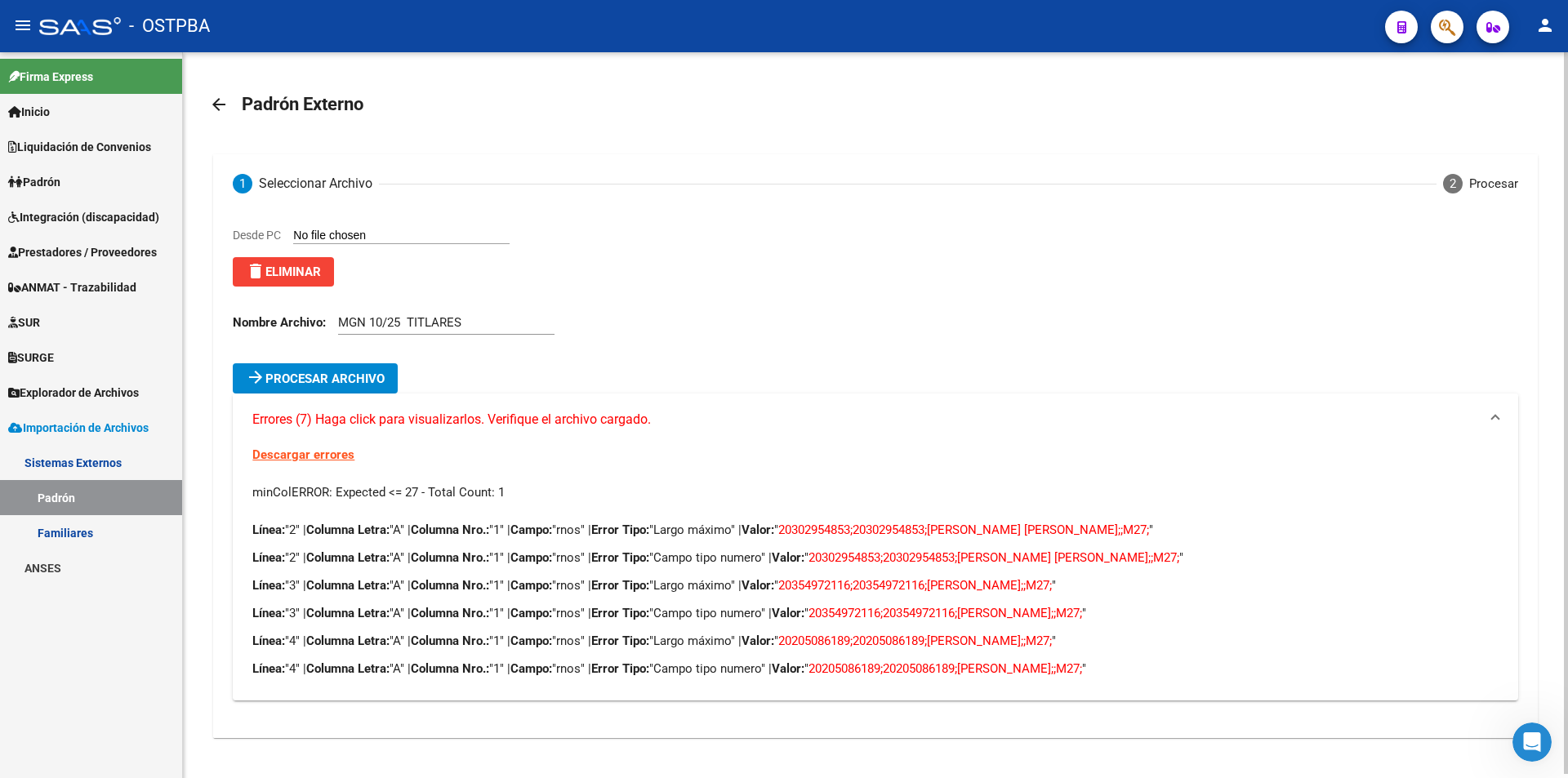
drag, startPoint x: 895, startPoint y: 438, endPoint x: 914, endPoint y: 433, distance: 19.6
click at [896, 436] on mat-expansion-panel-header "Errores (7) Haga click para visualizarlos. Verifique el archivo cargado." at bounding box center [874, 419] width 1284 height 52
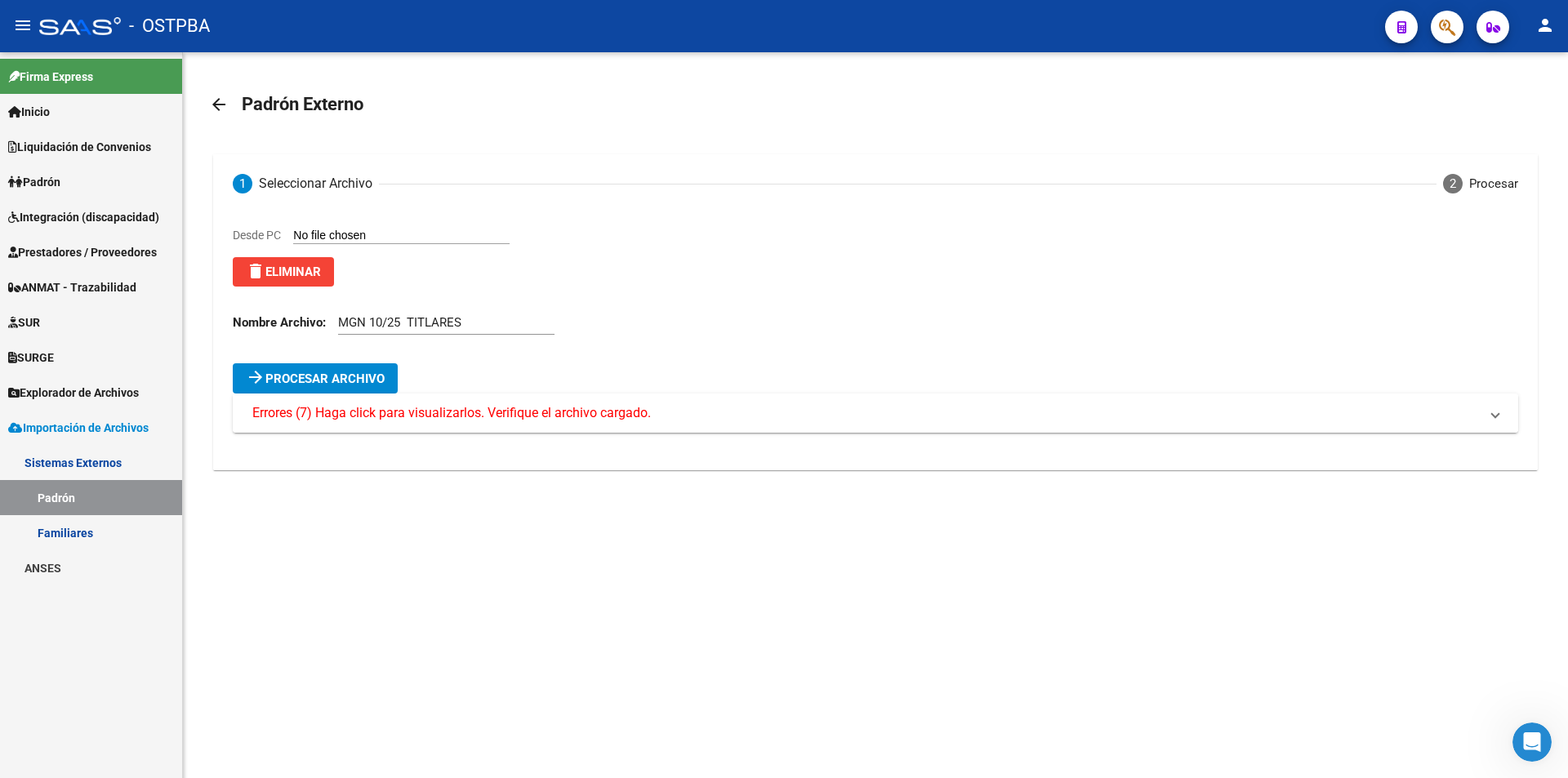
click at [842, 425] on mat-expansion-panel-header "Errores (7) Haga click para visualizarlos. Verifique el archivo cargado." at bounding box center [874, 412] width 1284 height 39
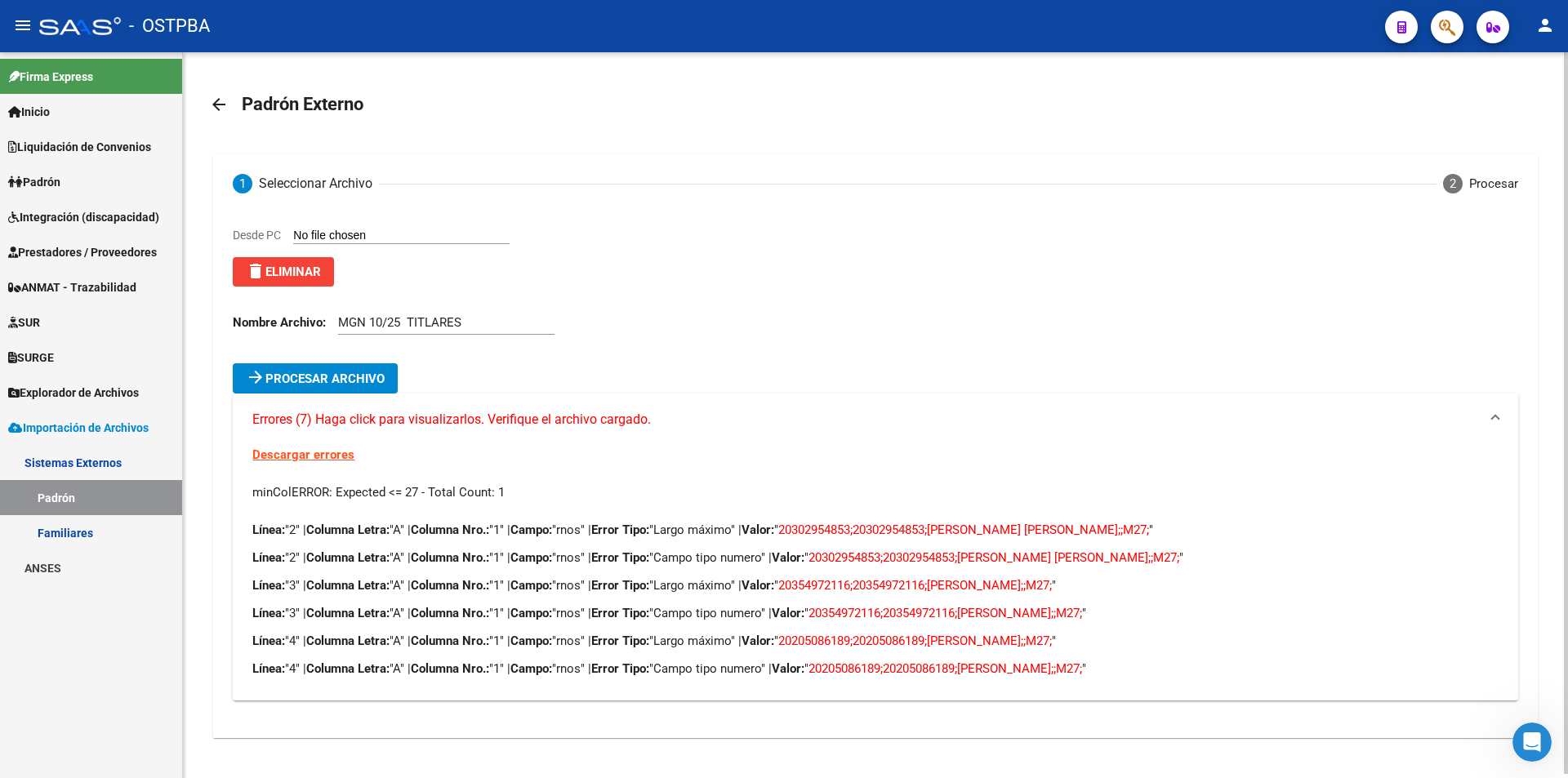
click at [838, 738] on div "Desde PC delete Eliminar Nombre Archivo: MGN 10/25 TITLARES arrow_forward Proce…" at bounding box center [875, 476] width 1324 height 525
drag, startPoint x: 1214, startPoint y: 669, endPoint x: 312, endPoint y: 443, distance: 929.9
click at [308, 460] on div "Descargar errores minColERROR: Expected <= 27 - Total Count: 1 Línea: "2" | Col…" at bounding box center [874, 573] width 1284 height 255
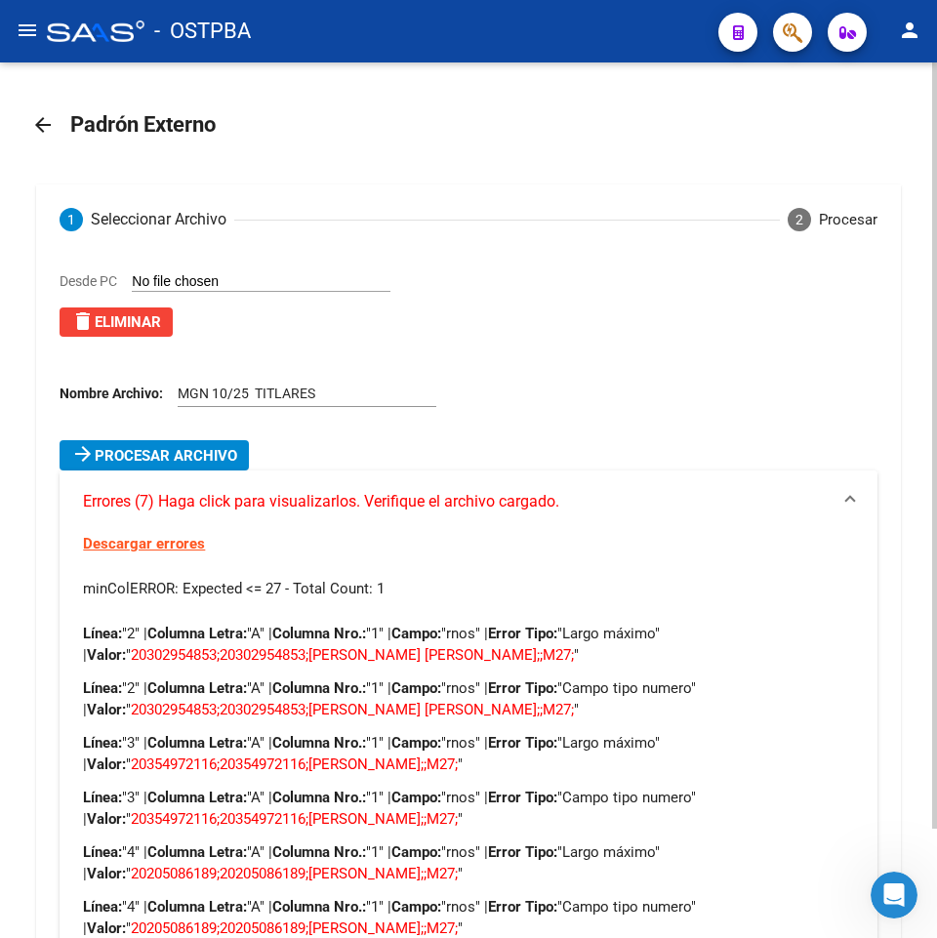
click at [752, 512] on mat-expansion-panel-header "Errores (7) Haga click para visualizarlos. Verifique el archivo cargado." at bounding box center [468, 501] width 817 height 62
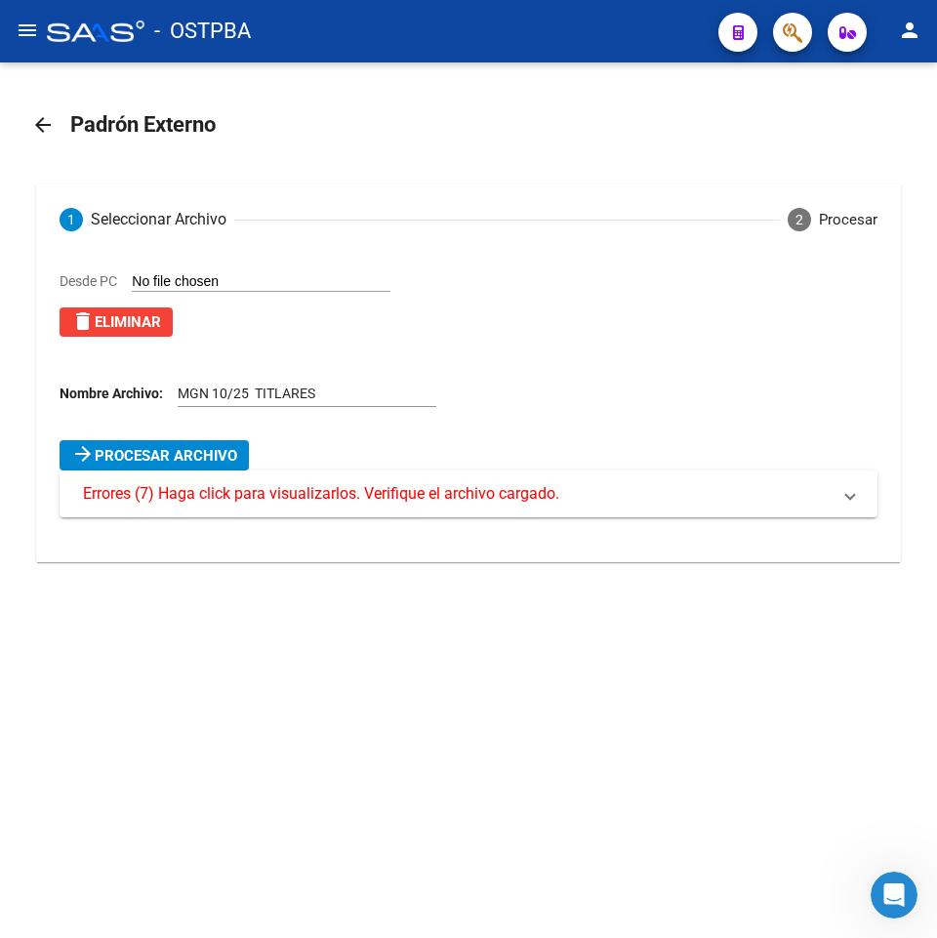
click at [756, 469] on div "arrow_forward Procesar archivo" at bounding box center [468, 455] width 817 height 30
click at [753, 492] on mat-panel-title "Errores (7) Haga click para visualizarlos. Verifique el archivo cargado." at bounding box center [456, 493] width 747 height 21
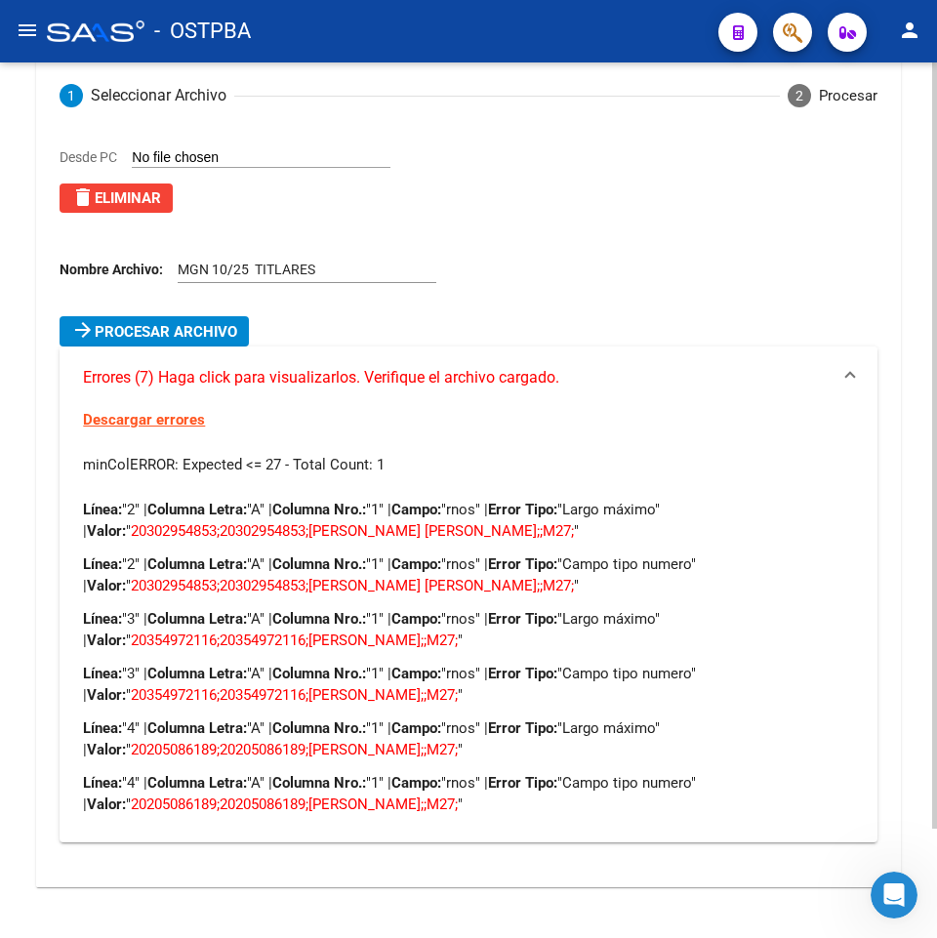
scroll to position [125, 0]
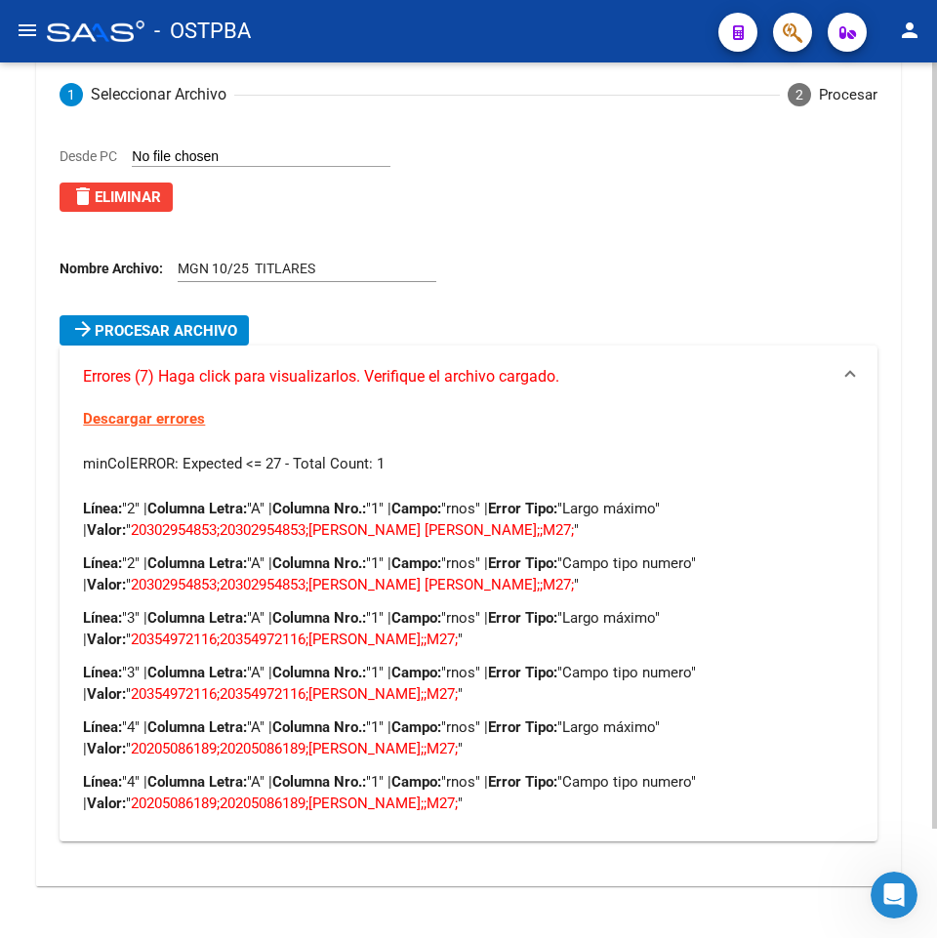
drag, startPoint x: 115, startPoint y: 196, endPoint x: 127, endPoint y: 194, distance: 11.9
click at [119, 197] on span "delete Eliminar" at bounding box center [116, 197] width 90 height 18
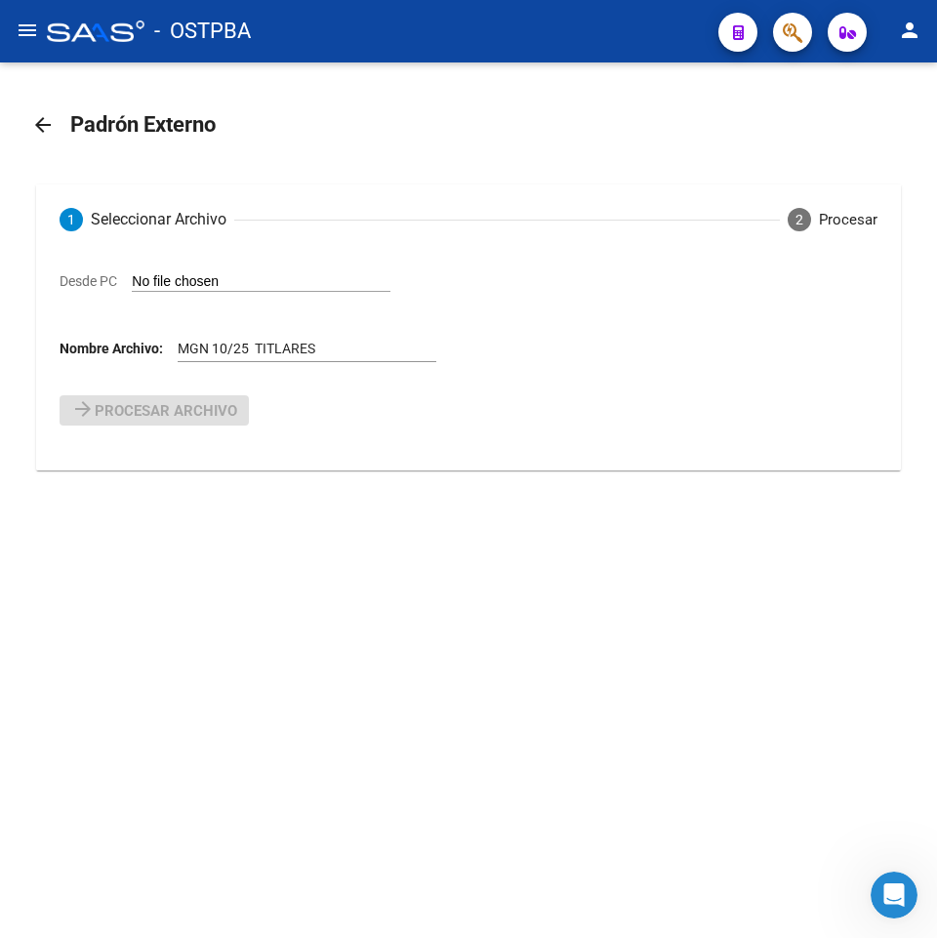
click at [226, 280] on input "Desde PC" at bounding box center [261, 282] width 259 height 19
type input "C:\fakepath\ALTAS OSTPBA 10-25 - TITULARES.csv"
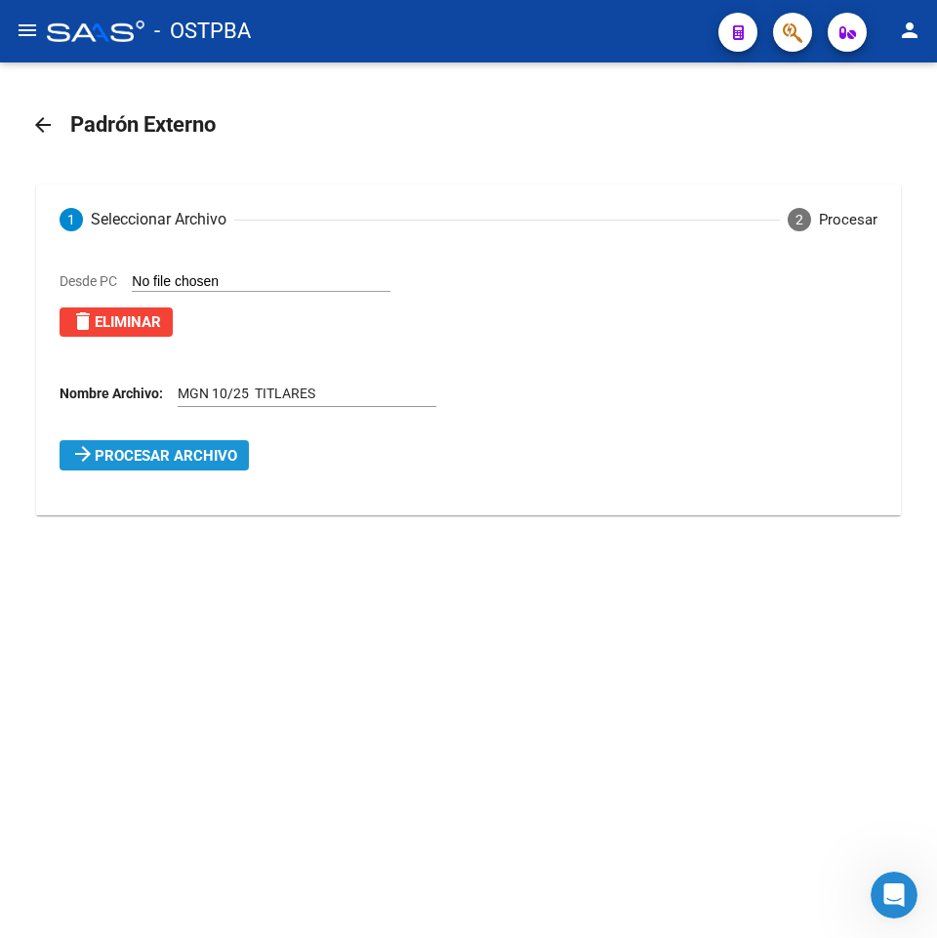
click at [183, 464] on span "Procesar archivo" at bounding box center [166, 456] width 143 height 18
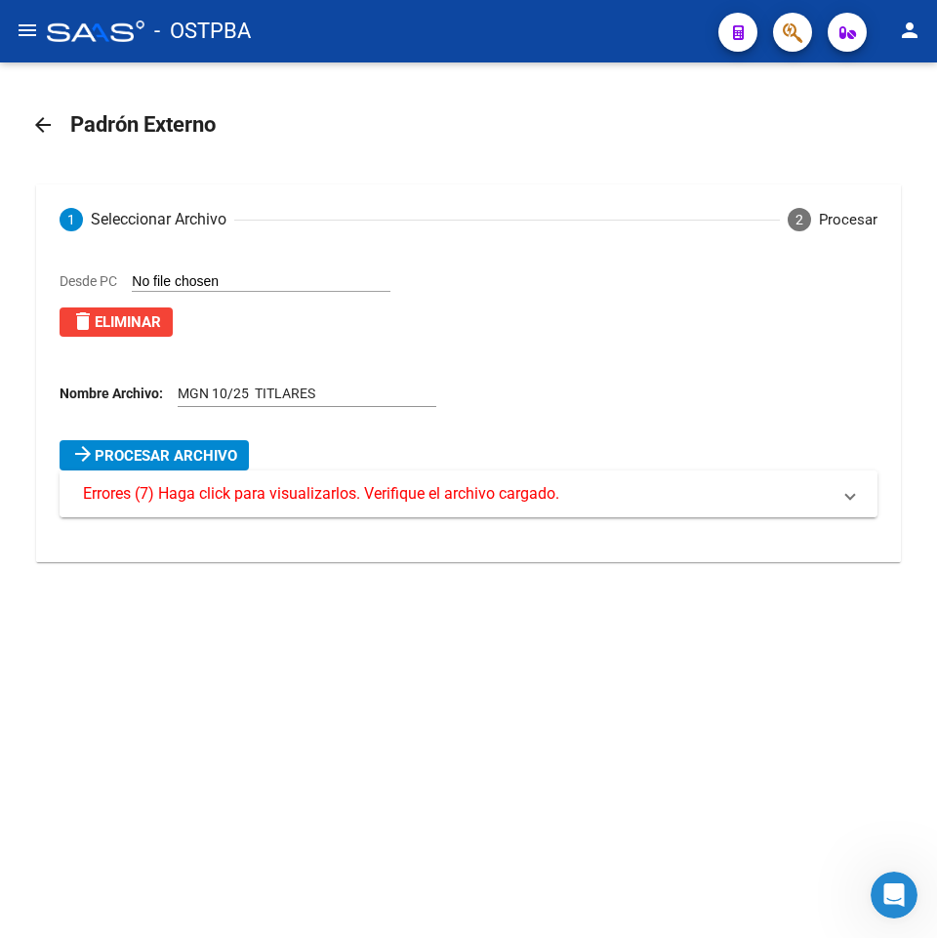
click at [227, 500] on span "Errores (7) Haga click para visualizarlos. Verifique el archivo cargado." at bounding box center [321, 493] width 476 height 21
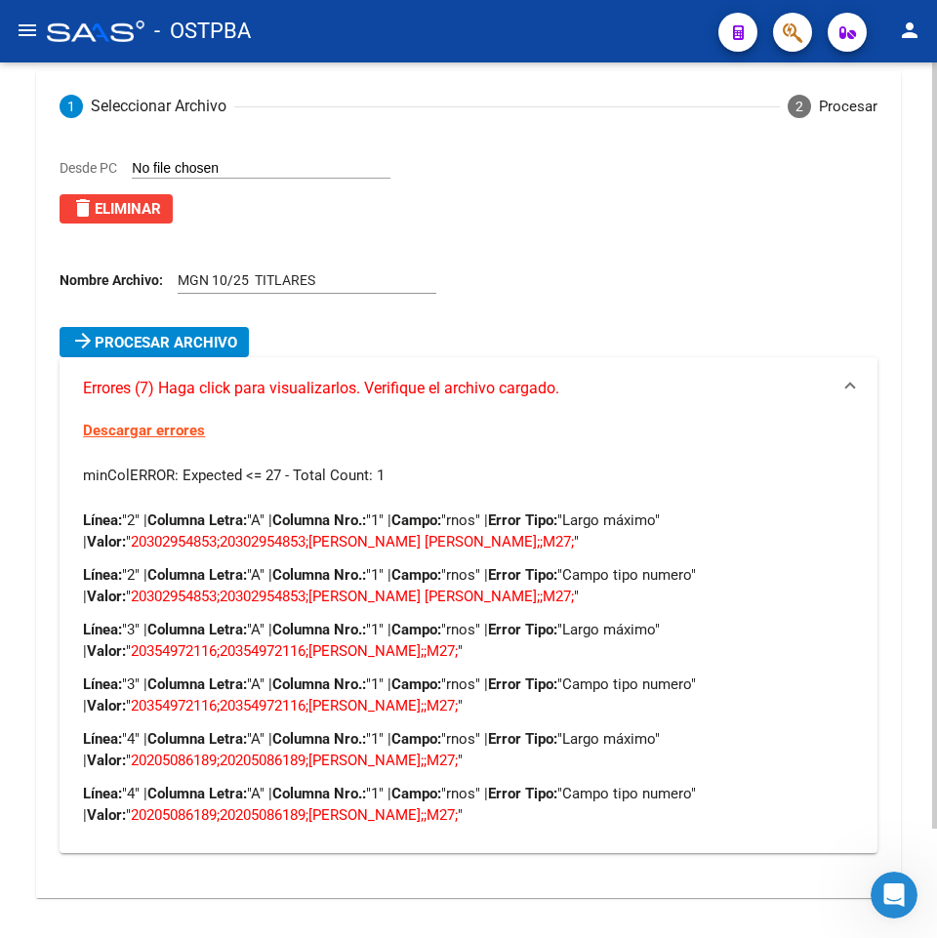
scroll to position [125, 0]
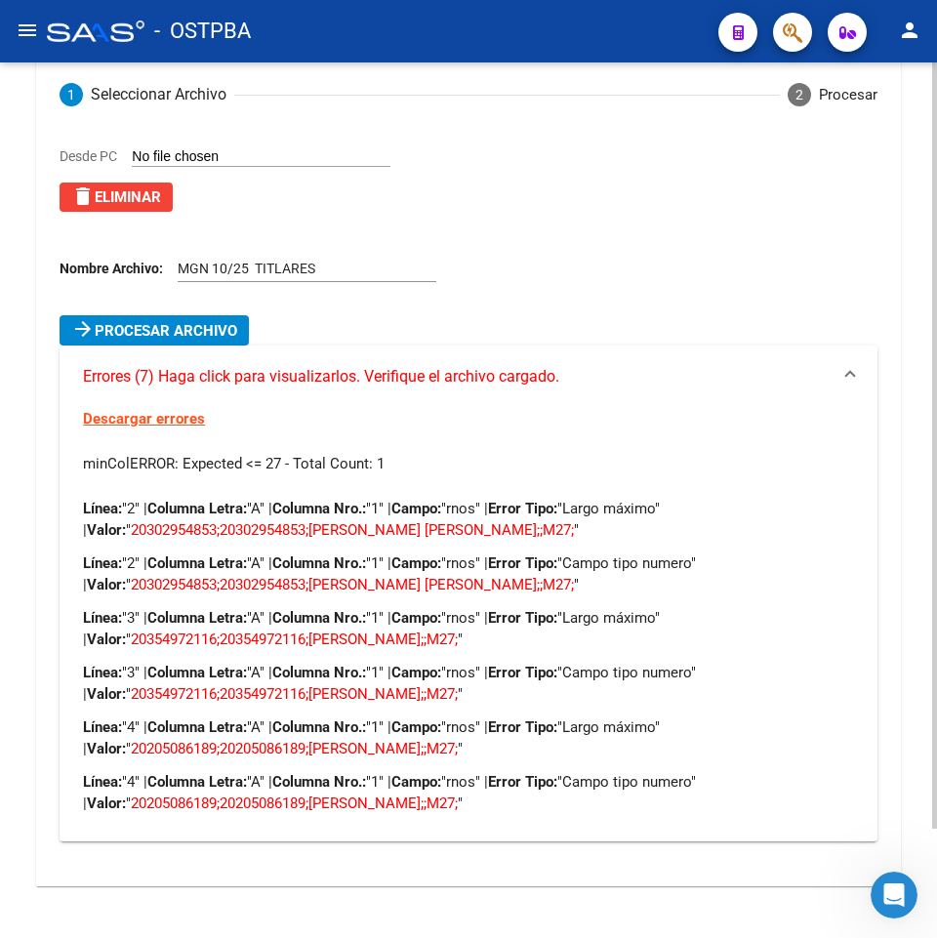
drag, startPoint x: 596, startPoint y: 563, endPoint x: 493, endPoint y: 597, distance: 109.0
click at [716, 574] on p "Línea: "2" | Columna Letra: "A" | Columna Nro.: "1" | Campo: "rnos" | Error Tip…" at bounding box center [468, 573] width 770 height 43
click at [536, 605] on div "Línea: "2" | Columna Letra: "A" | Columna Nro.: "1" | Campo: "rnos" | Error Tip…" at bounding box center [468, 656] width 770 height 316
click at [517, 645] on p "Línea: "3" | Columna Letra: "A" | Columna Nro.: "1" | Campo: "rnos" | Error Tip…" at bounding box center [468, 628] width 770 height 43
click at [834, 418] on div "Descargar errores minColERROR: Expected <= 27 - Total Count: 1 Línea: "2" | Col…" at bounding box center [468, 624] width 817 height 433
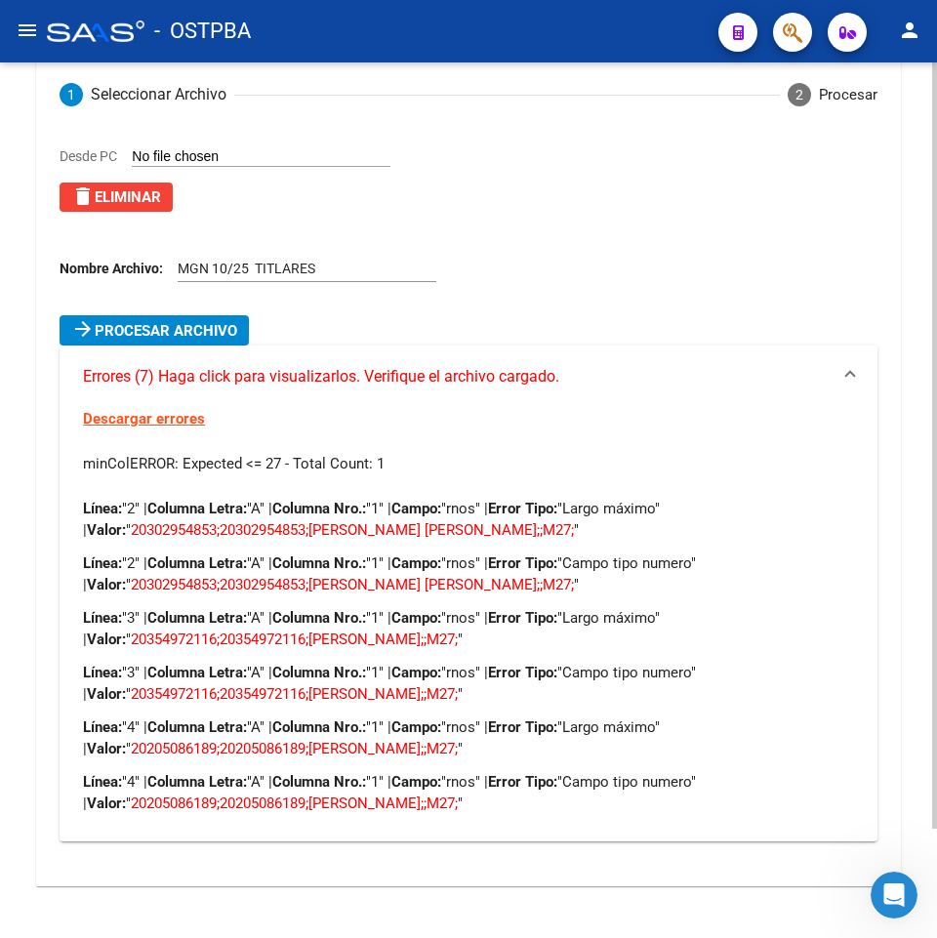
click at [844, 379] on span "Errores (7) Haga click para visualizarlos. Verifique el archivo cargado." at bounding box center [464, 376] width 762 height 21
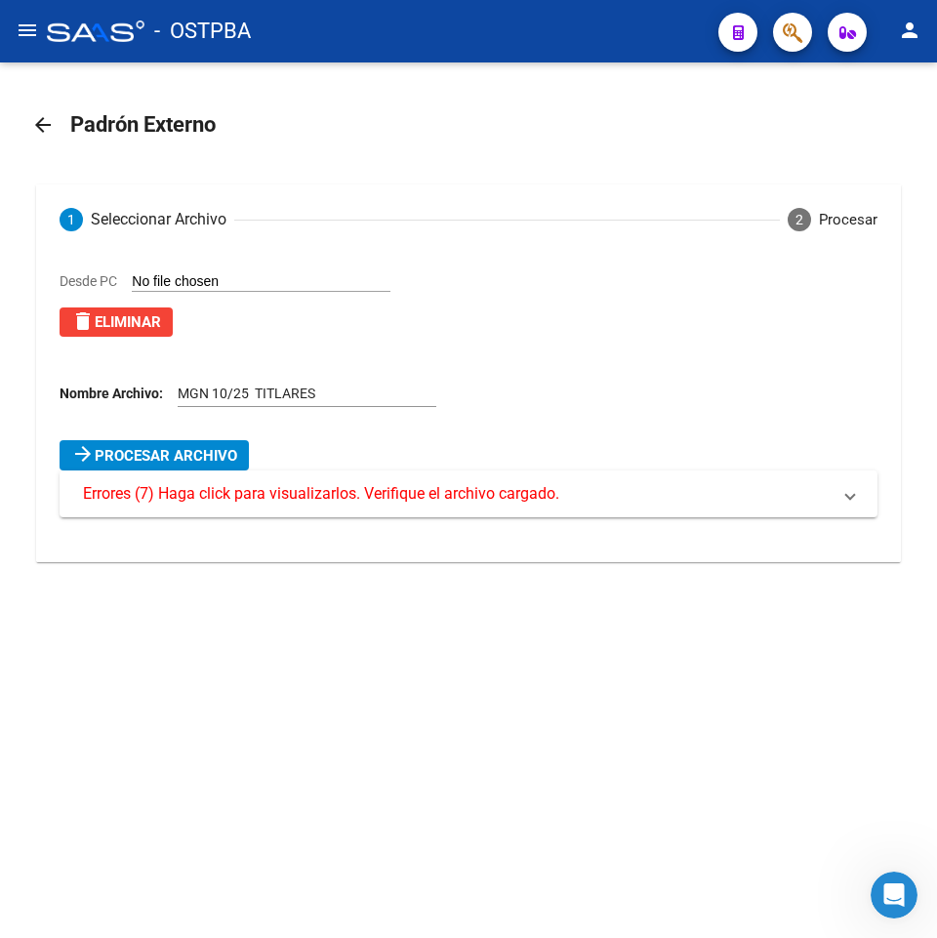
click at [161, 338] on div "Desde PC delete Eliminar" at bounding box center [476, 311] width 833 height 82
click at [125, 322] on span "delete Eliminar" at bounding box center [116, 322] width 90 height 18
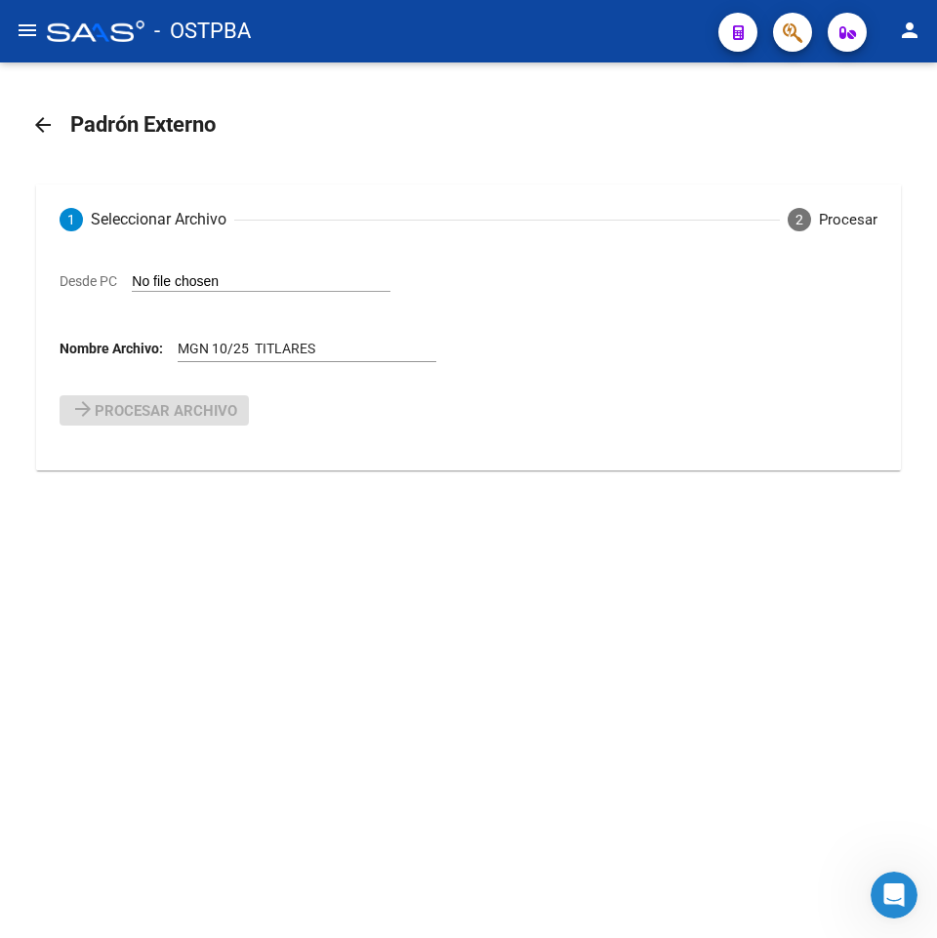
click at [39, 129] on mat-icon "arrow_back" at bounding box center [42, 124] width 23 height 23
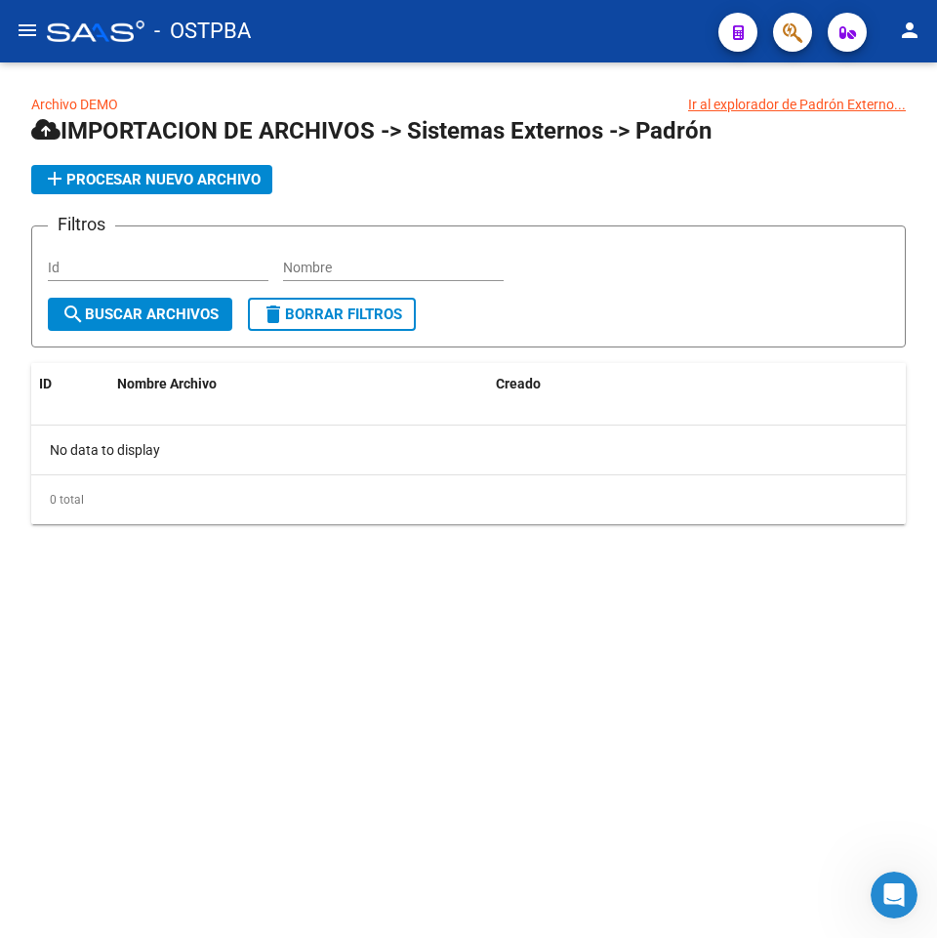
click at [479, 143] on span "IMPORTACION DE ARCHIVOS -> Sistemas Externos -> Padrón" at bounding box center [371, 130] width 680 height 27
click at [234, 179] on span "add Procesar nuevo archivo" at bounding box center [152, 180] width 218 height 18
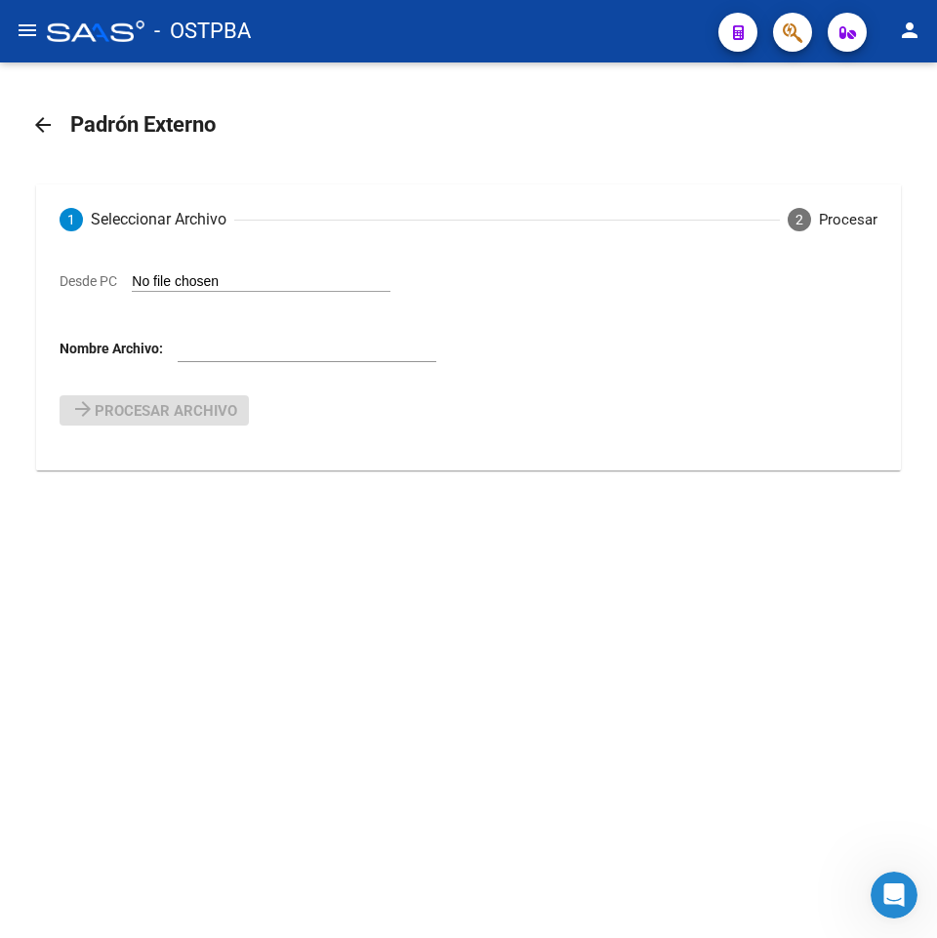
click at [51, 127] on mat-icon "arrow_back" at bounding box center [42, 124] width 23 height 23
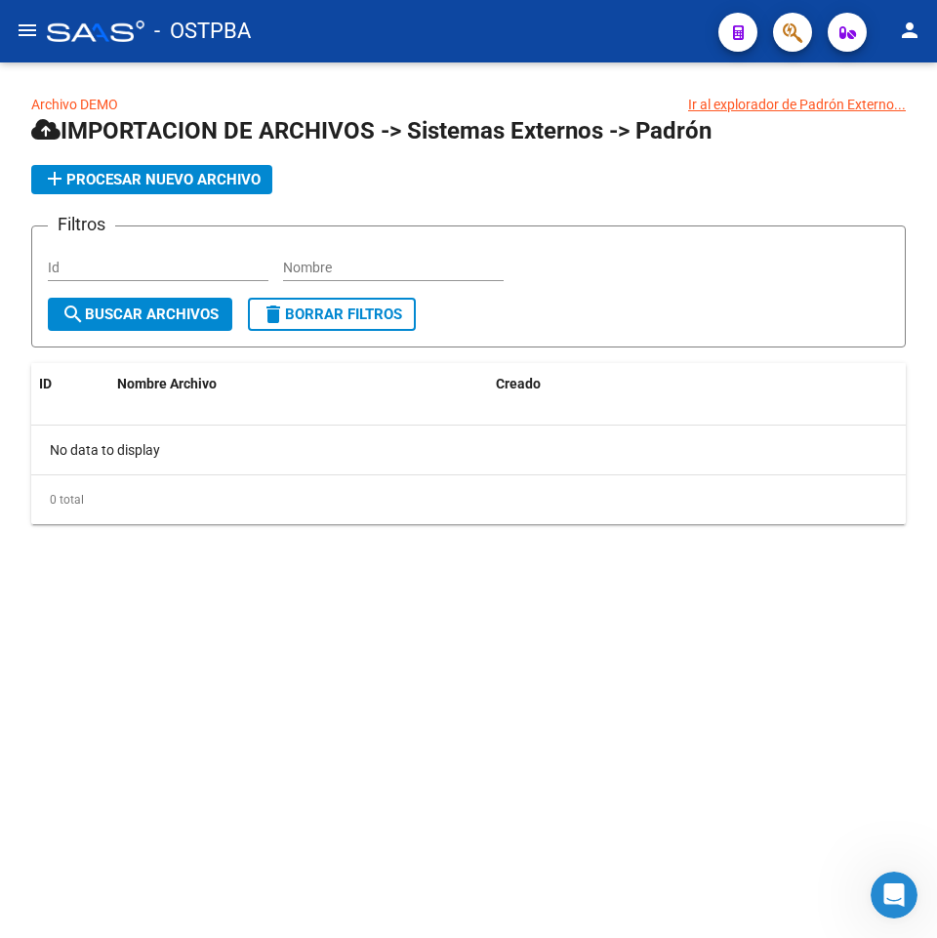
click at [48, 126] on icon at bounding box center [45, 129] width 29 height 23
click at [26, 26] on mat-icon "menu" at bounding box center [27, 30] width 23 height 23
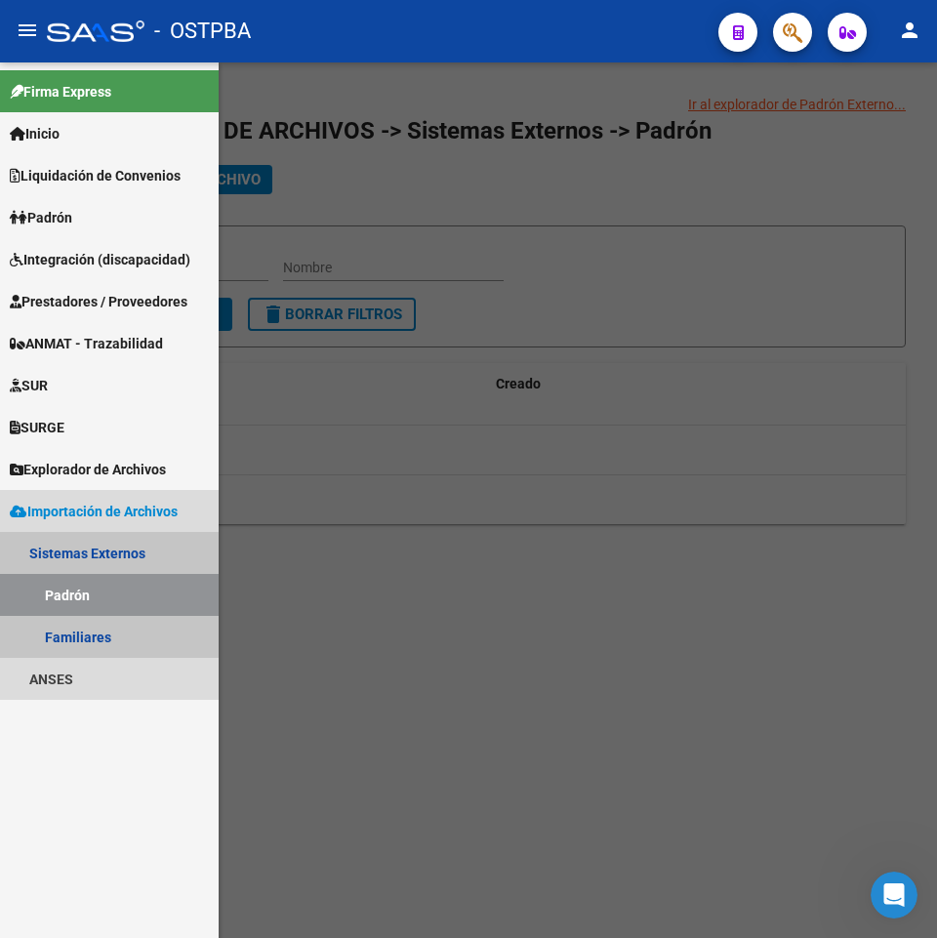
click at [67, 588] on link "Padrón" at bounding box center [109, 595] width 219 height 42
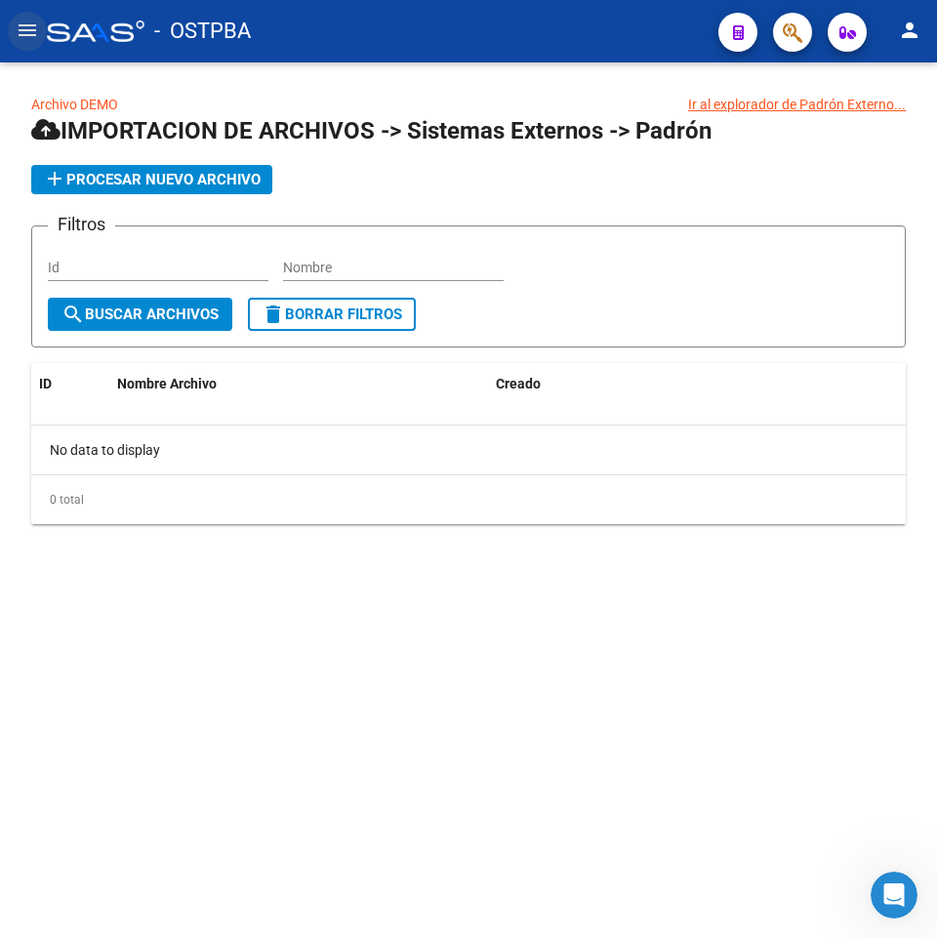
click at [28, 26] on mat-icon "menu" at bounding box center [27, 30] width 23 height 23
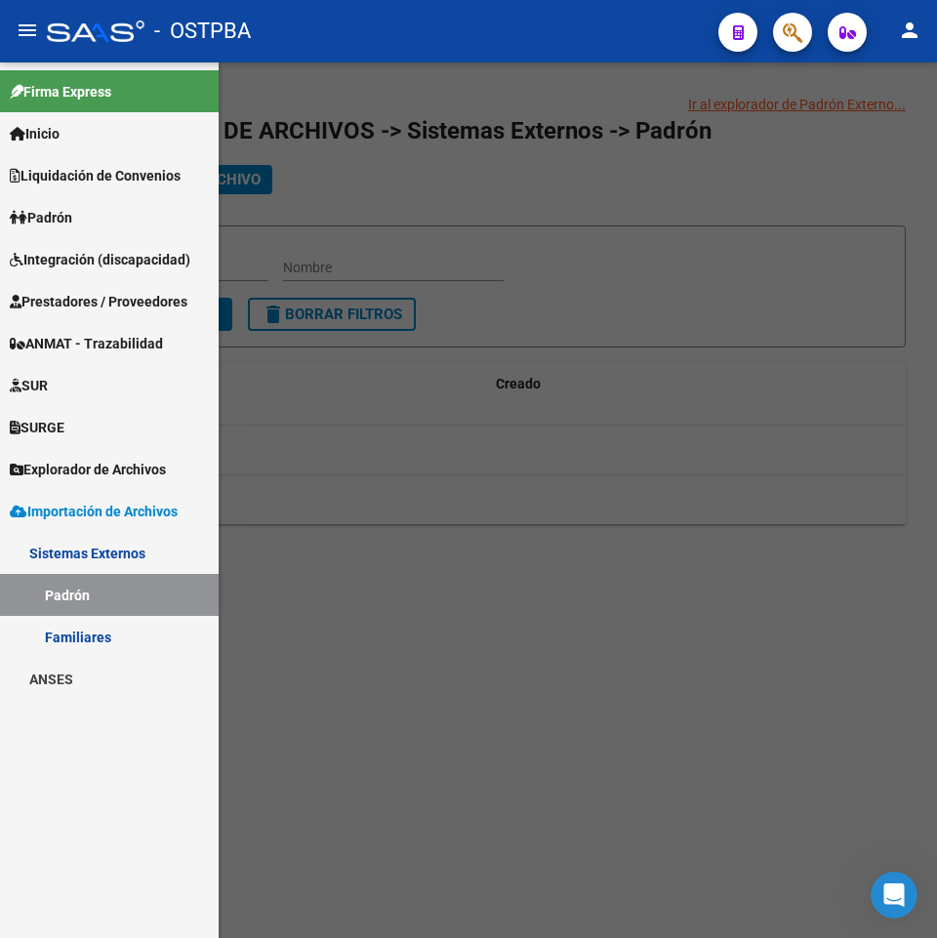
click at [52, 632] on link "Familiares" at bounding box center [109, 637] width 219 height 42
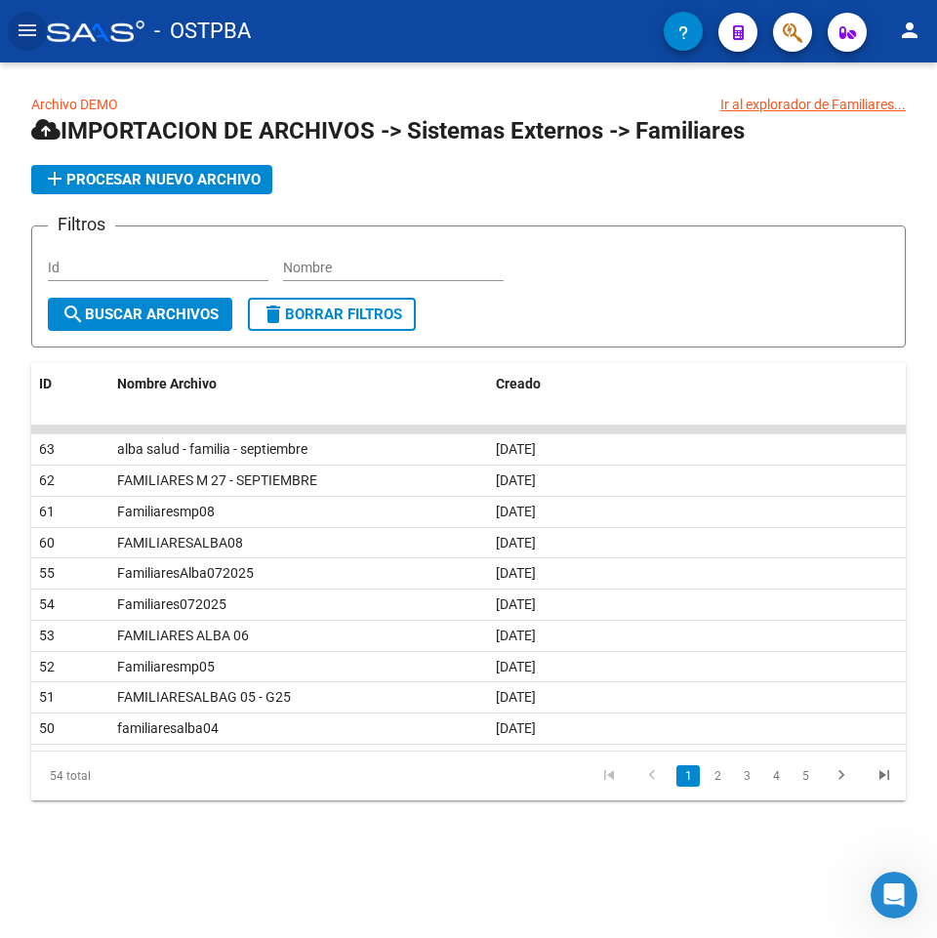
click at [136, 195] on app-list-header "IMPORTACION DE ARCHIVOS -> Sistemas Externos -> Familiares add Procesar nuevo a…" at bounding box center [468, 231] width 875 height 232
click at [136, 171] on span "add Procesar nuevo archivo" at bounding box center [152, 180] width 218 height 18
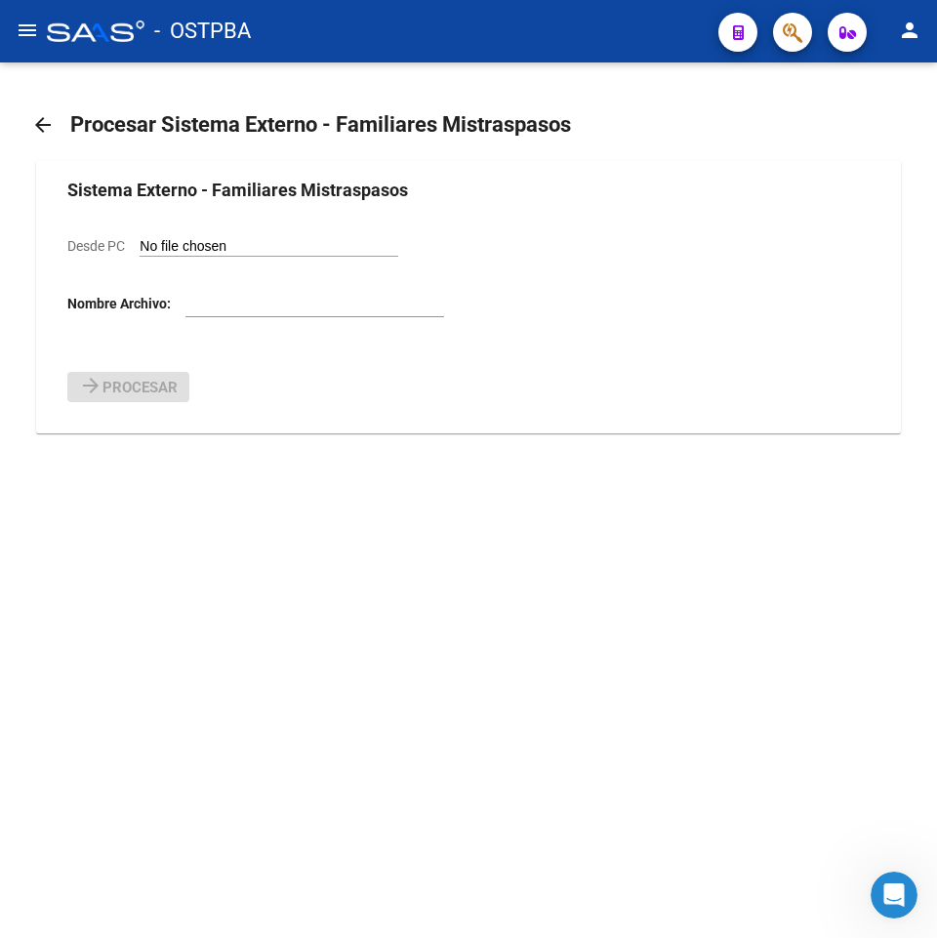
click at [224, 250] on input "Desde PC" at bounding box center [269, 247] width 259 height 19
click at [51, 143] on link "arrow_back" at bounding box center [50, 125] width 39 height 46
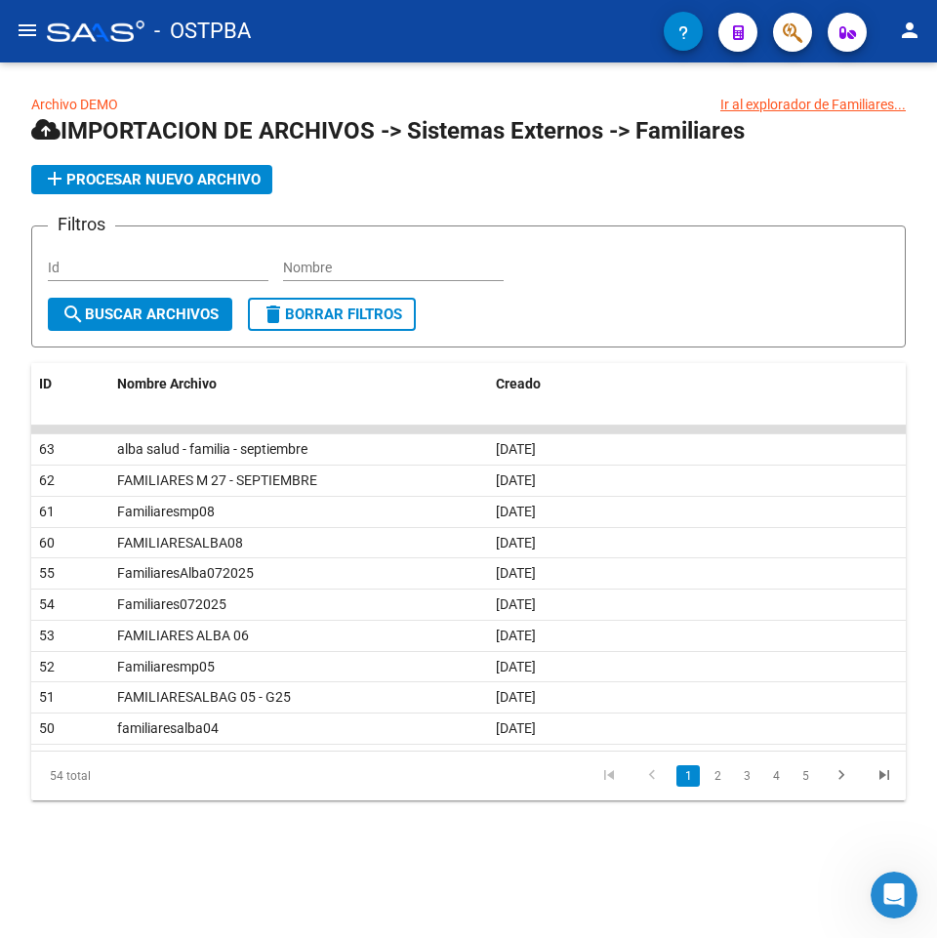
click at [25, 25] on mat-icon "menu" at bounding box center [27, 30] width 23 height 23
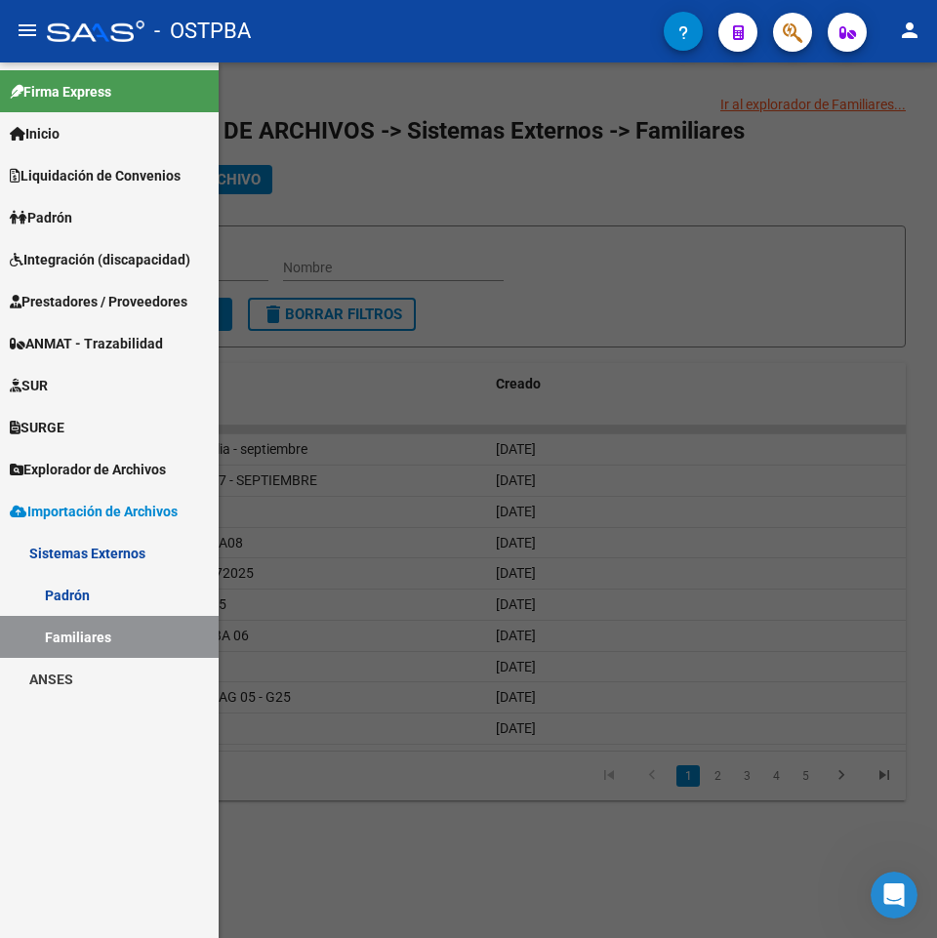
click at [55, 127] on span "Inicio" at bounding box center [35, 133] width 50 height 21
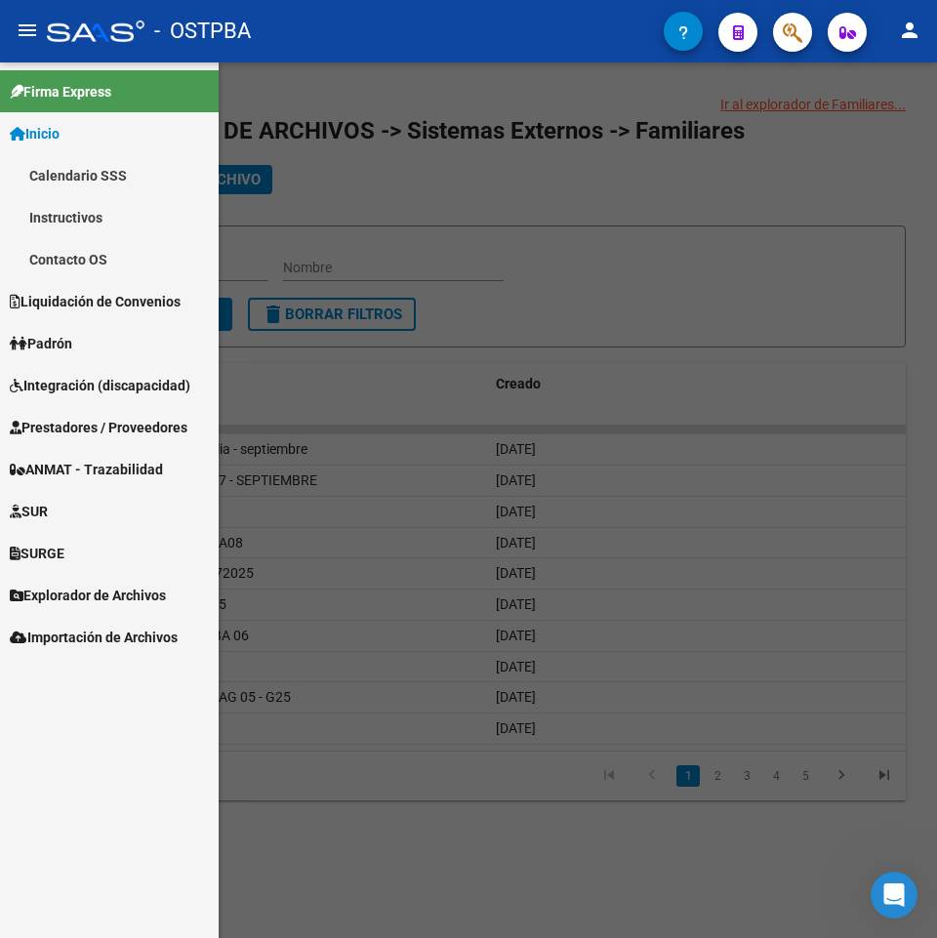
click at [75, 142] on link "Inicio" at bounding box center [109, 133] width 219 height 42
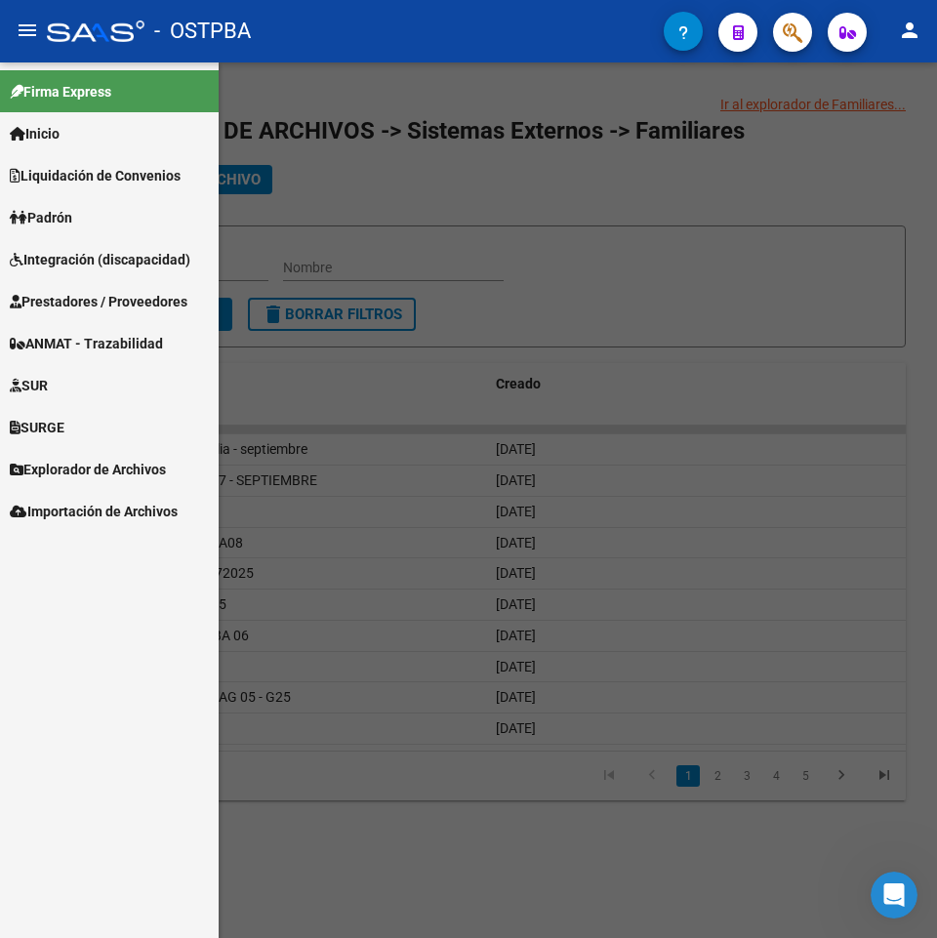
click at [691, 217] on div at bounding box center [468, 500] width 937 height 876
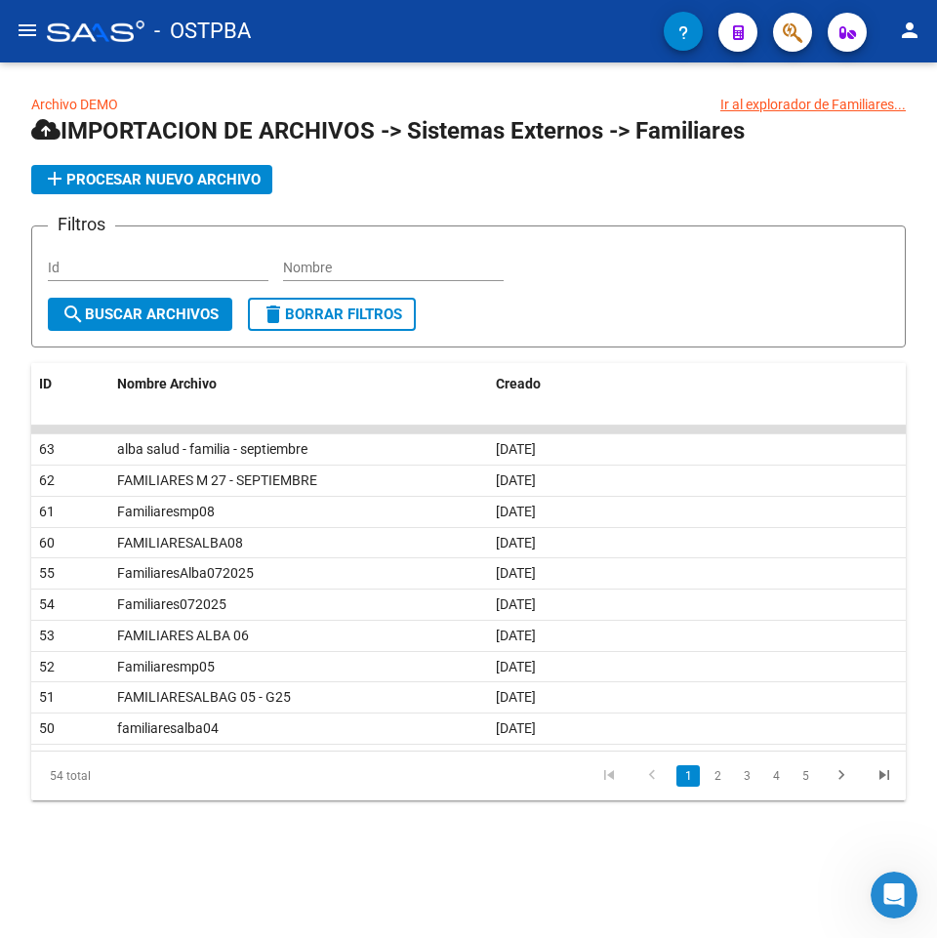
click at [38, 42] on mat-icon "menu" at bounding box center [27, 30] width 23 height 23
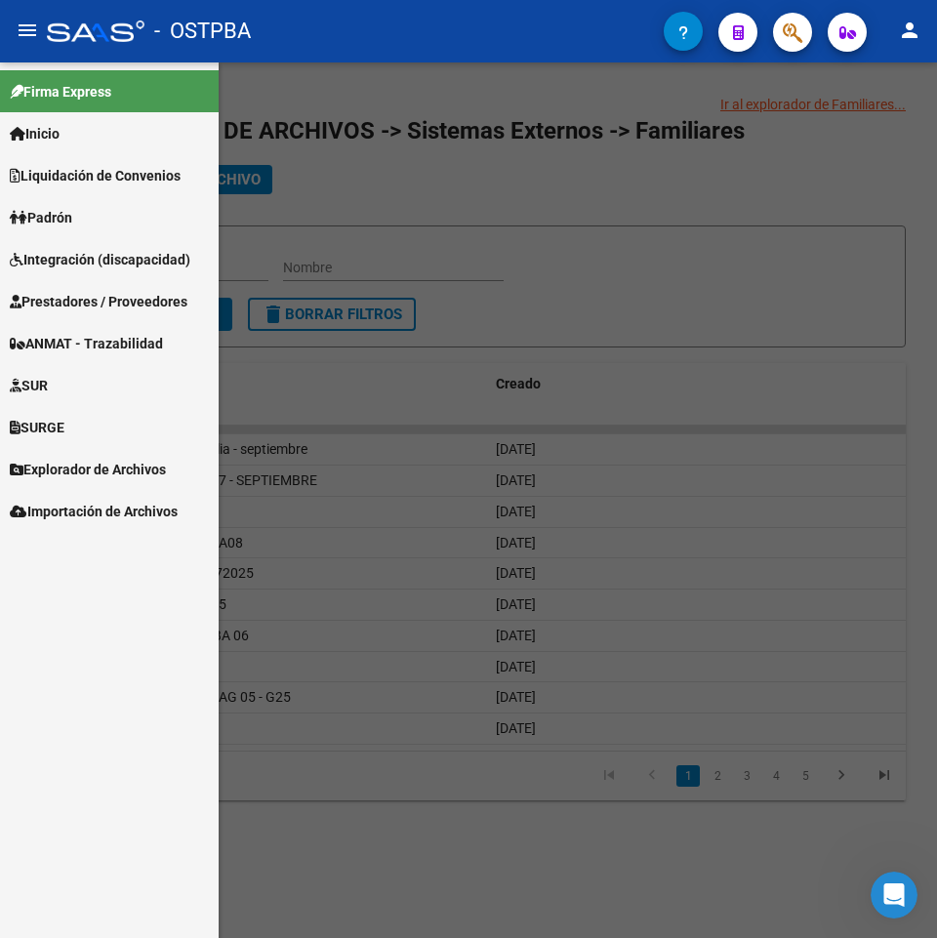
click at [62, 468] on span "Explorador de Archivos" at bounding box center [88, 469] width 156 height 21
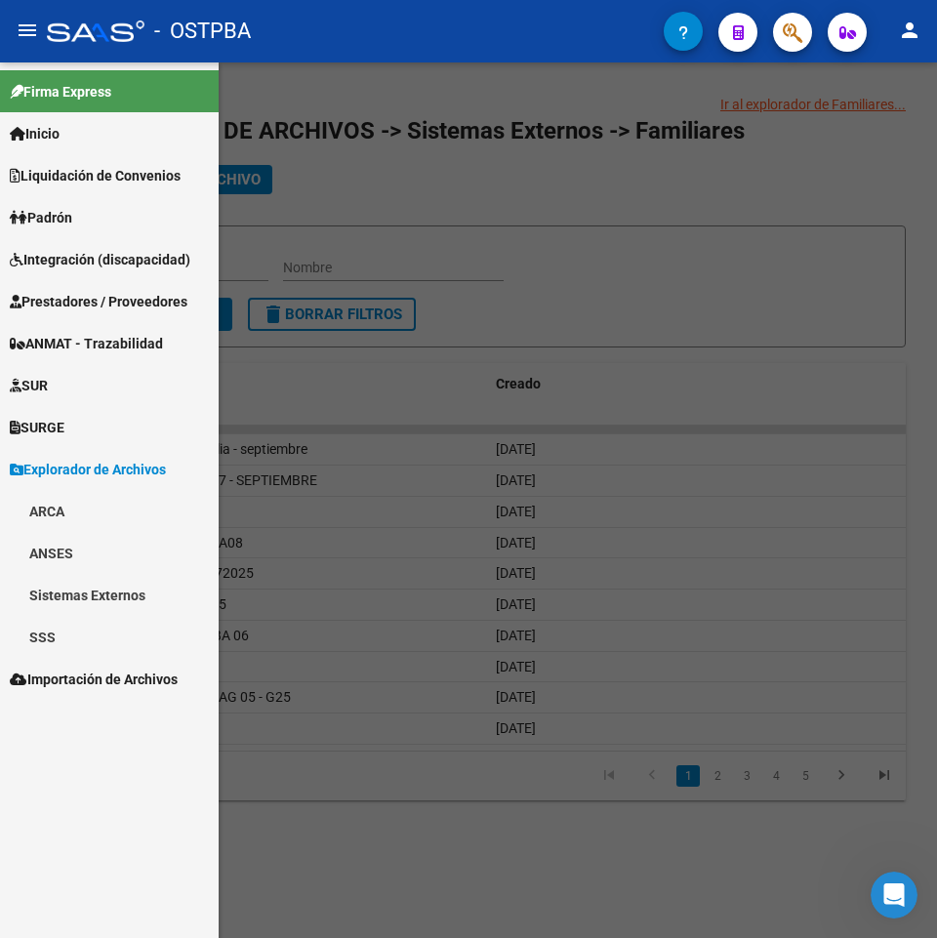
click at [93, 673] on span "Importación de Archivos" at bounding box center [94, 679] width 168 height 21
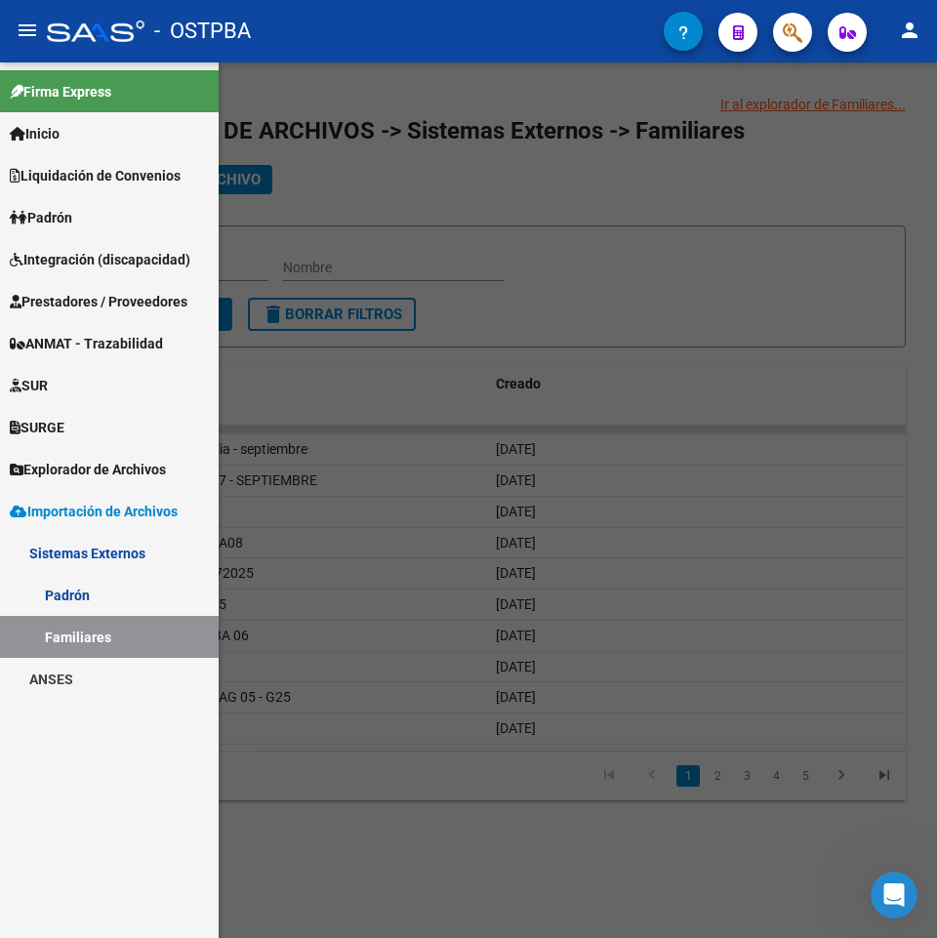
click at [116, 595] on link "Padrón" at bounding box center [109, 595] width 219 height 42
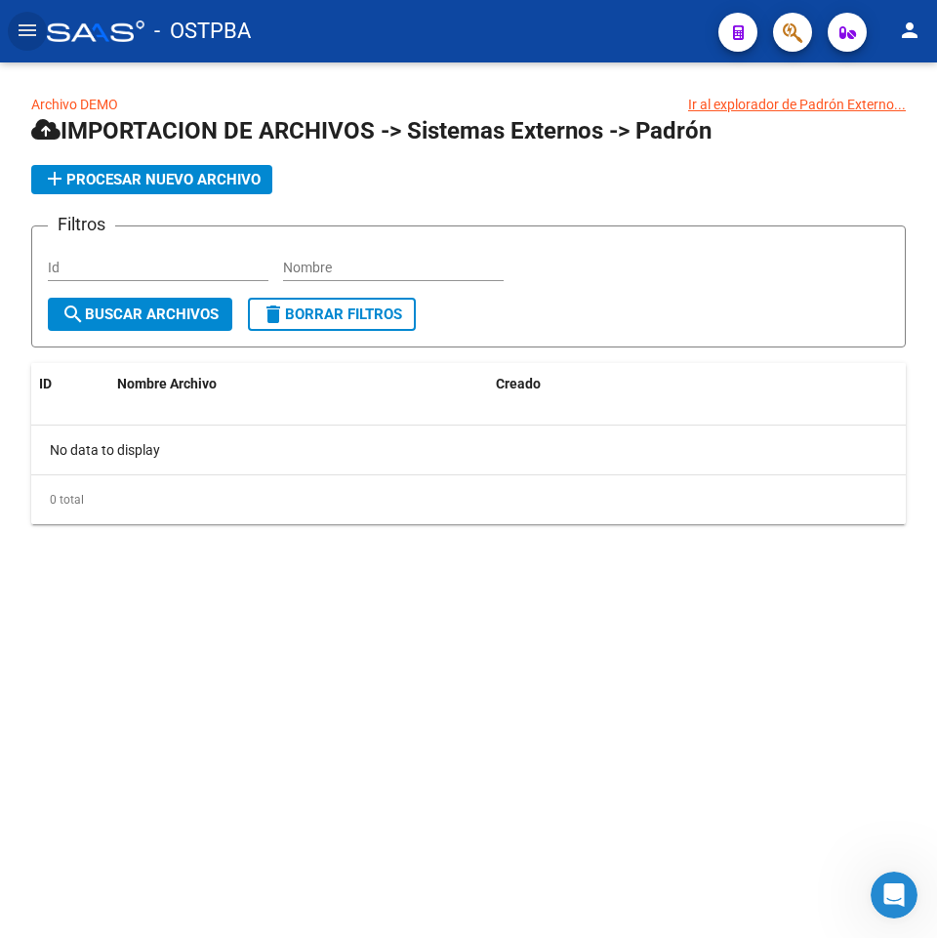
click at [28, 34] on mat-icon "menu" at bounding box center [27, 30] width 23 height 23
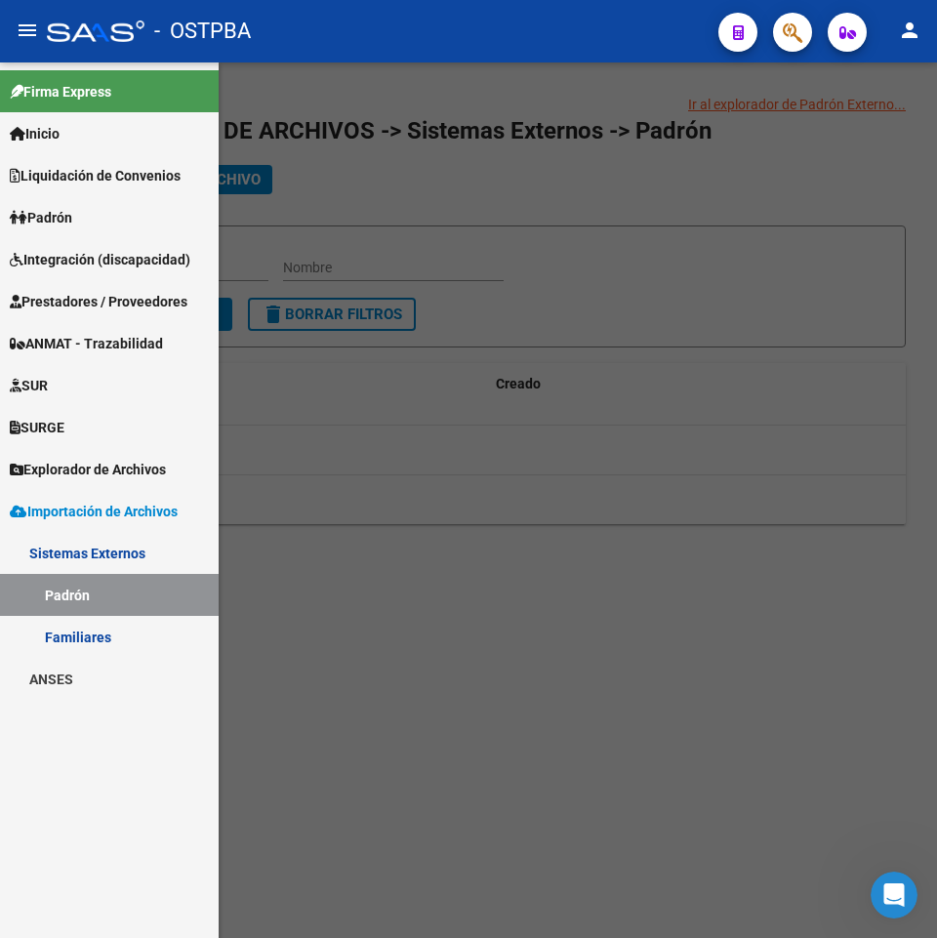
click at [122, 474] on span "Explorador de Archivos" at bounding box center [88, 469] width 156 height 21
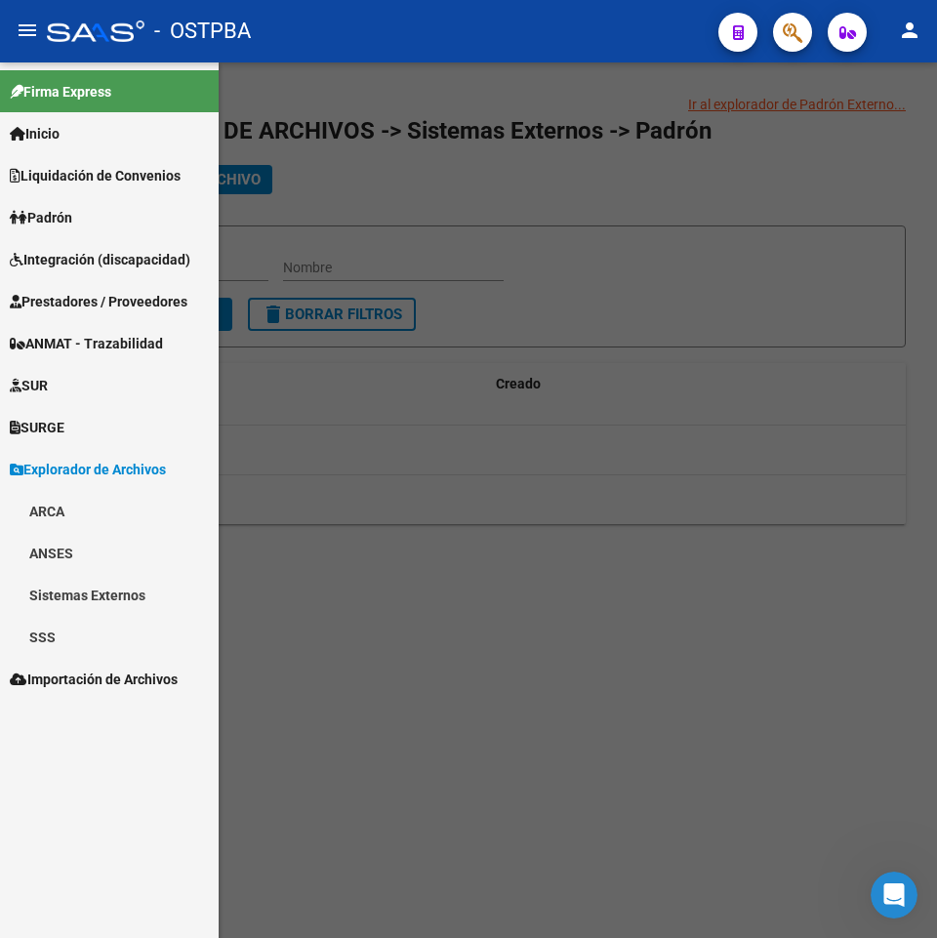
click at [139, 475] on span "Explorador de Archivos" at bounding box center [88, 469] width 156 height 21
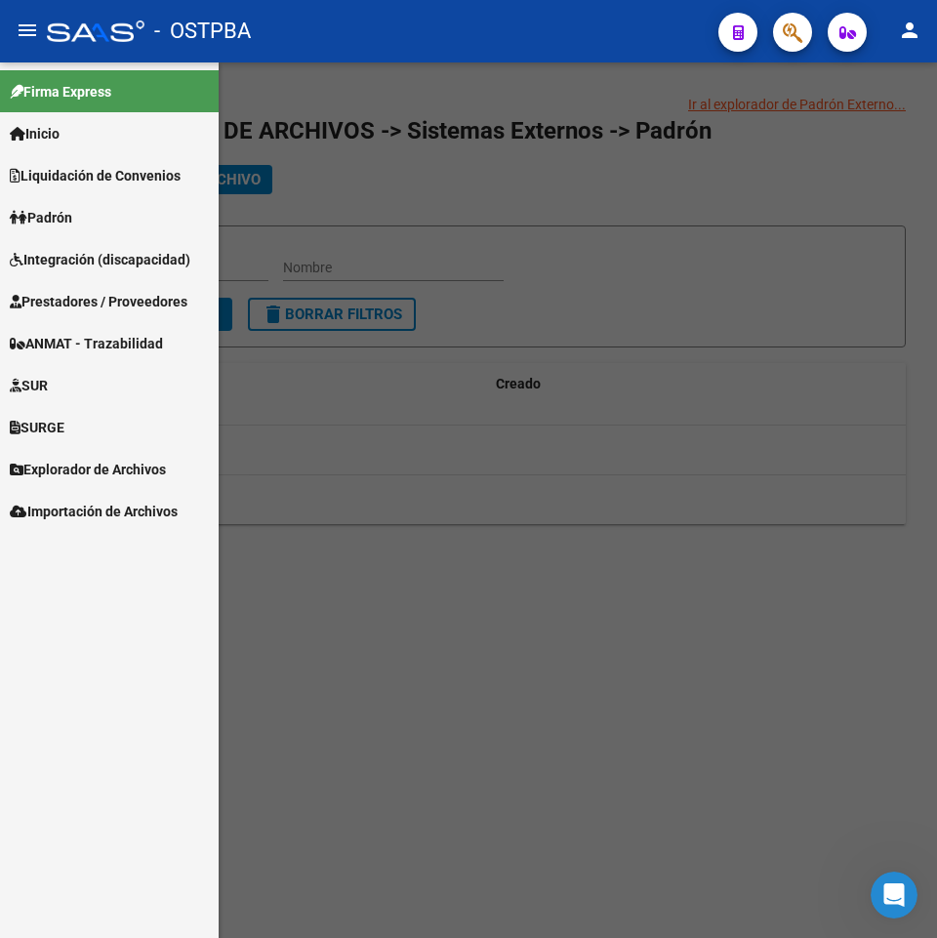
click at [772, 747] on div at bounding box center [468, 500] width 937 height 876
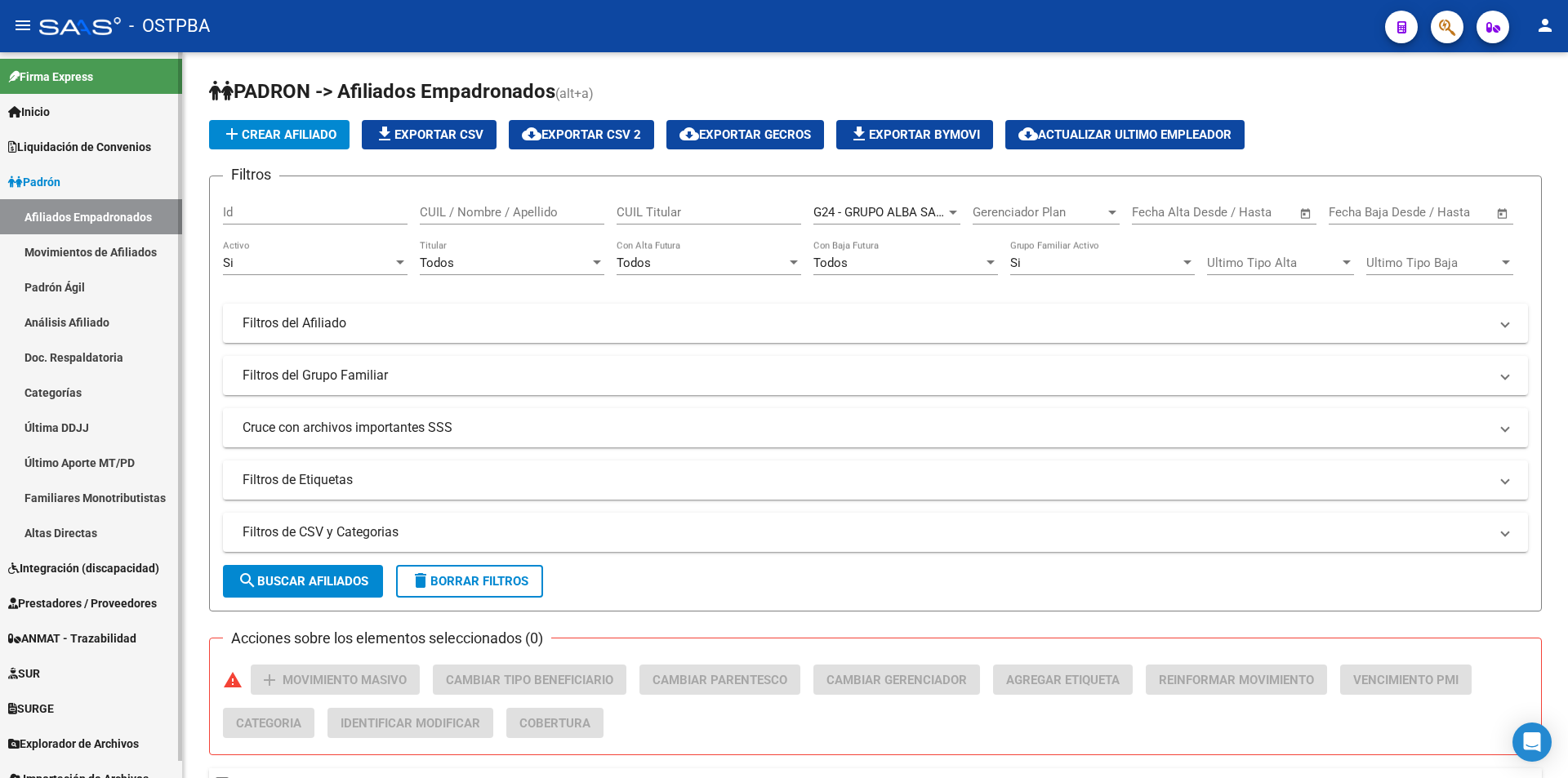
click at [79, 315] on link "Análisis Afiliado" at bounding box center [91, 322] width 182 height 35
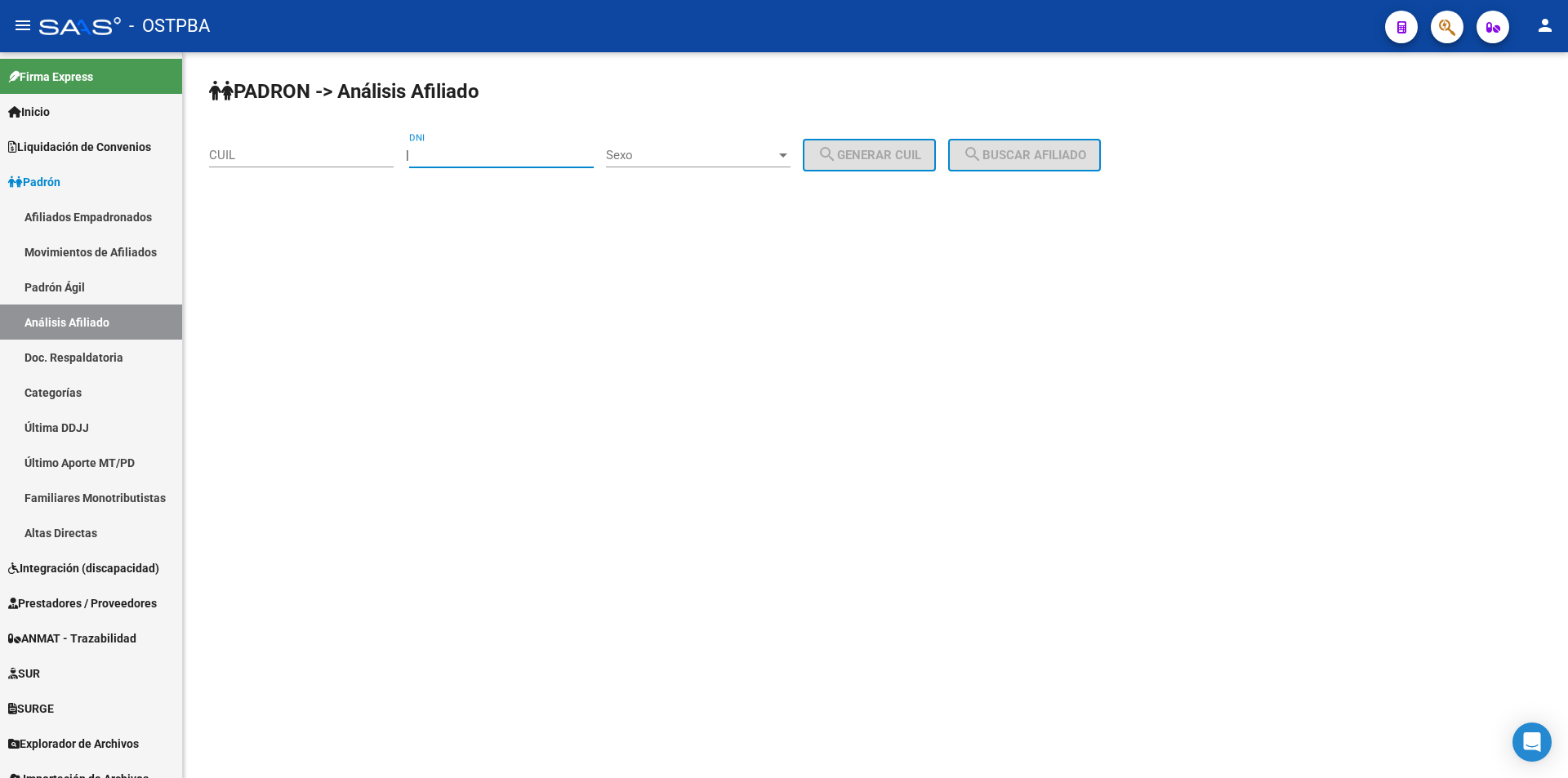
drag, startPoint x: 492, startPoint y: 154, endPoint x: 614, endPoint y: 182, distance: 125.2
click at [493, 154] on input "DNI" at bounding box center [501, 156] width 185 height 15
paste input "29752438"
type input "29752438"
click at [678, 161] on span "Sexo" at bounding box center [690, 156] width 170 height 15
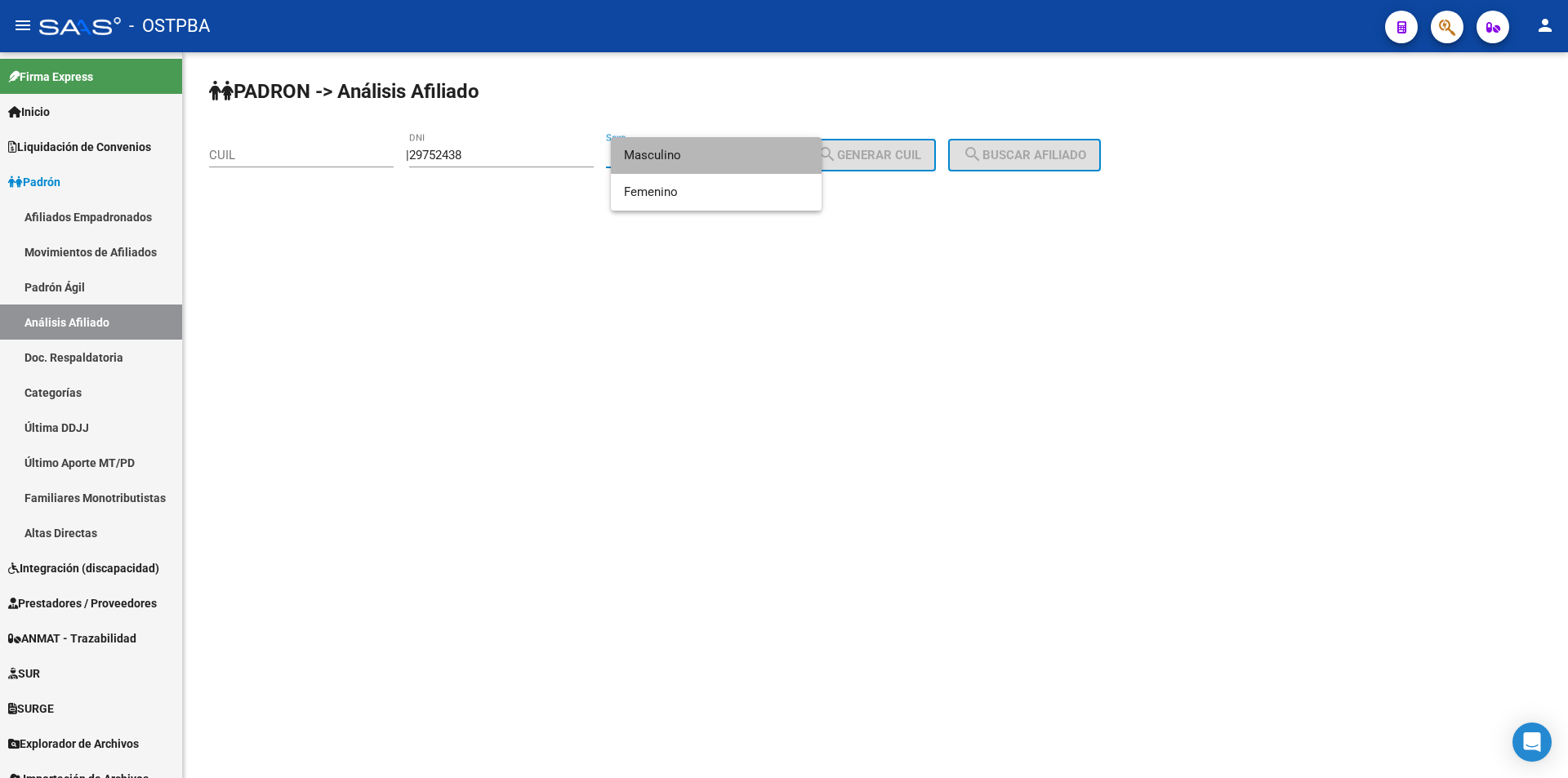
drag, startPoint x: 673, startPoint y: 154, endPoint x: 823, endPoint y: 161, distance: 150.2
click at [684, 156] on span "Masculino" at bounding box center [716, 156] width 185 height 37
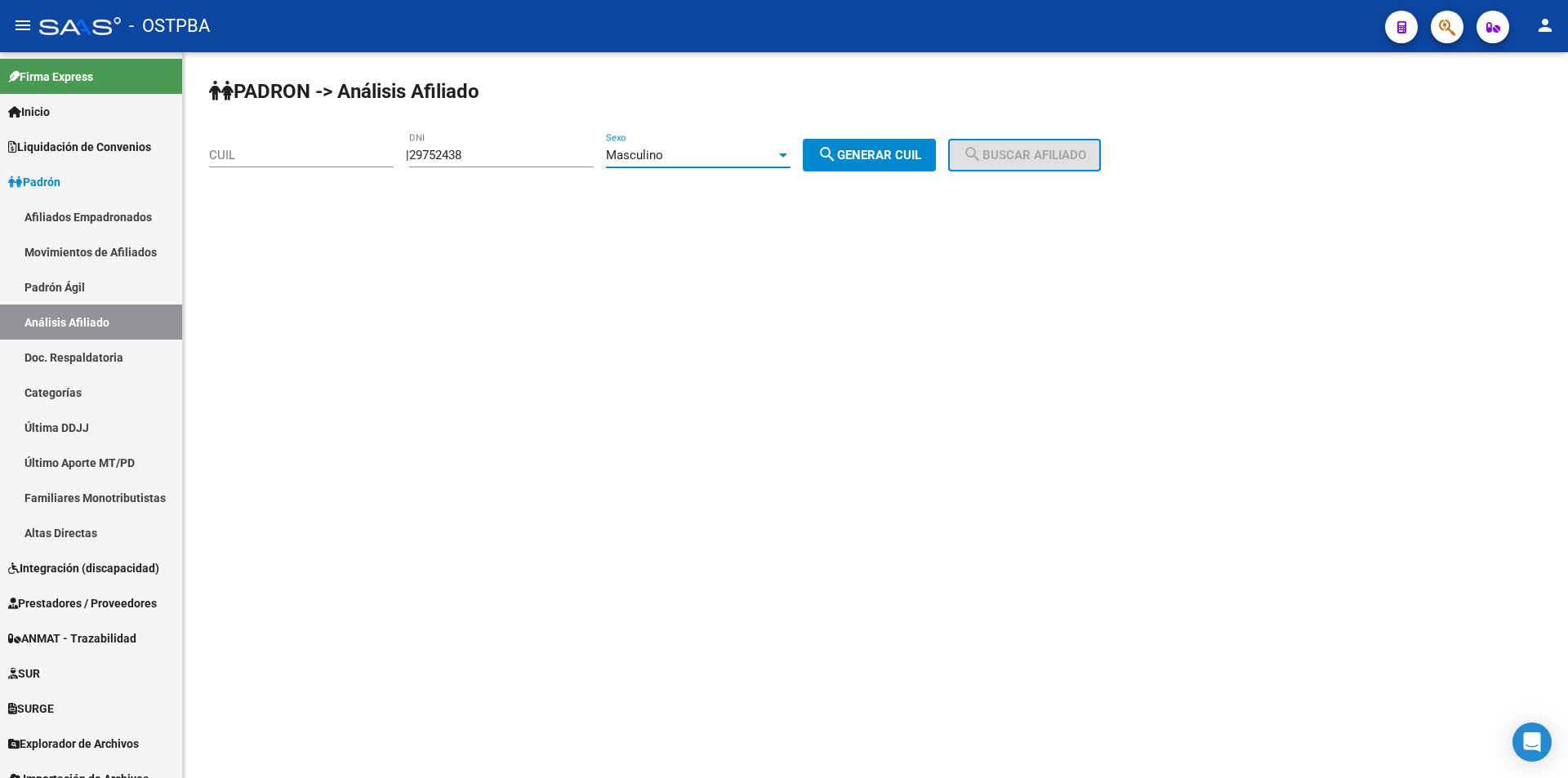
drag, startPoint x: 825, startPoint y: 160, endPoint x: 893, endPoint y: 155, distance: 68.2
click at [834, 157] on button "search Generar CUIL" at bounding box center [869, 155] width 133 height 33
type input "20-29752438-1"
click at [1049, 154] on span "search Buscar afiliado" at bounding box center [1024, 156] width 123 height 15
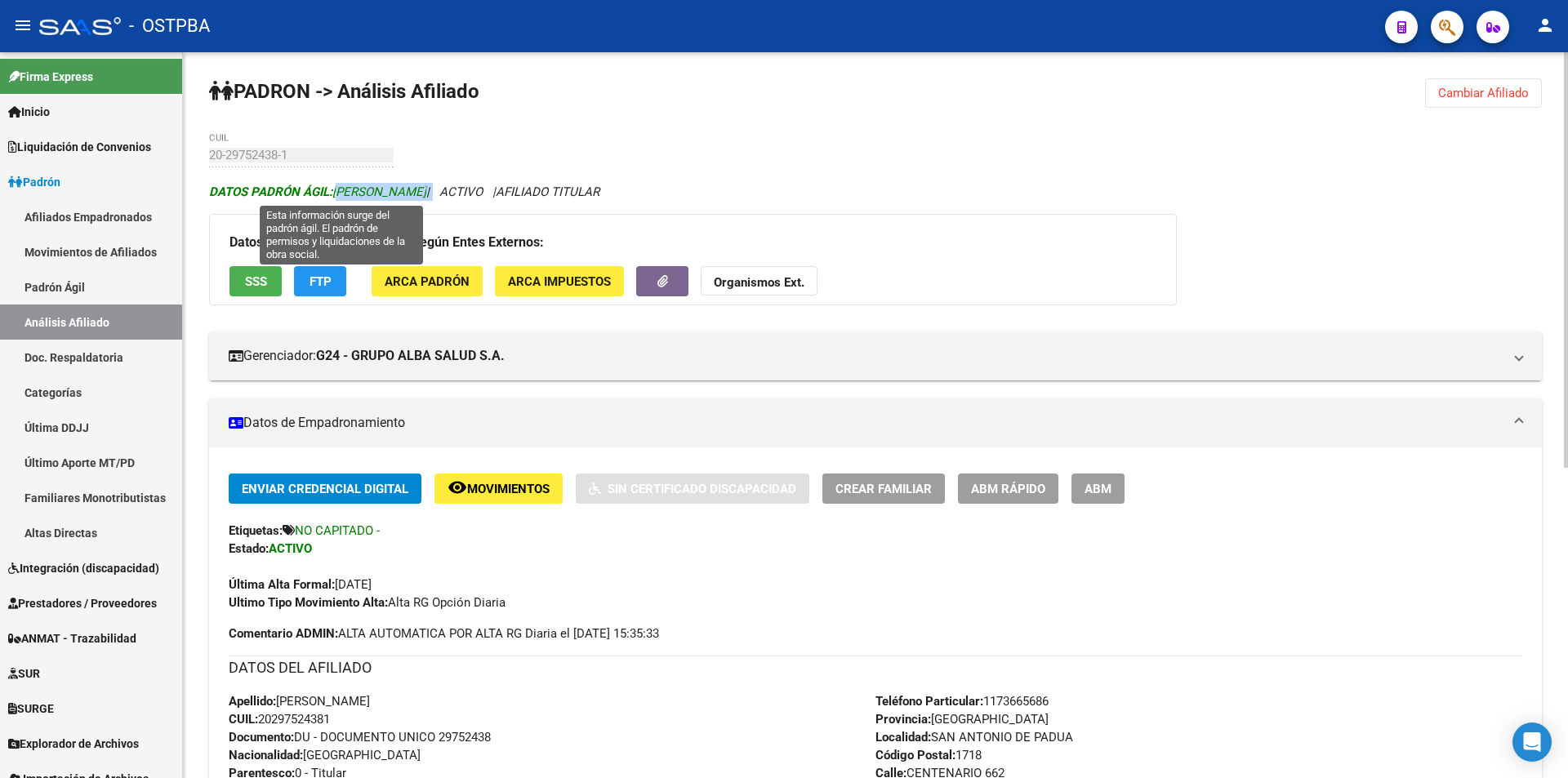
drag, startPoint x: 458, startPoint y: 189, endPoint x: 337, endPoint y: 189, distance: 121.0
click at [337, 189] on icon "DATOS [PERSON_NAME] ÁGIL: [PERSON_NAME] | ACTIVO | AFILIADO TITULAR" at bounding box center [404, 192] width 391 height 15
copy icon "[PERSON_NAME]"
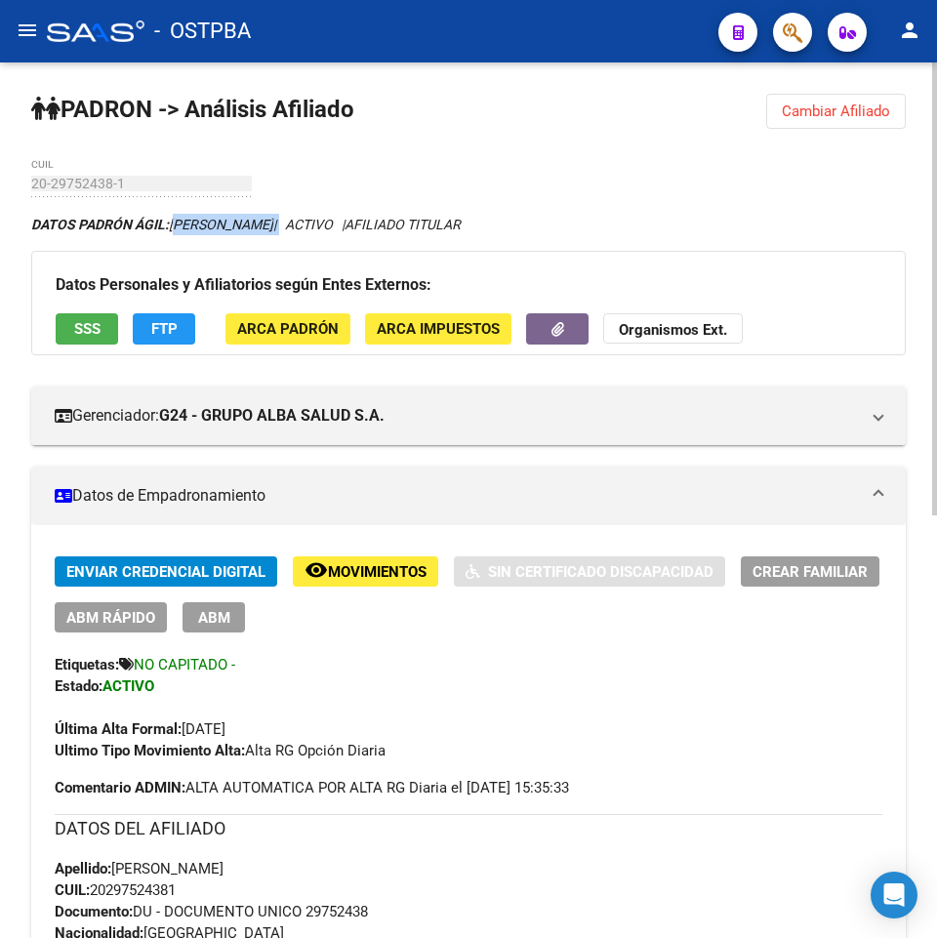
drag, startPoint x: 211, startPoint y: 887, endPoint x: 98, endPoint y: 879, distance: 113.5
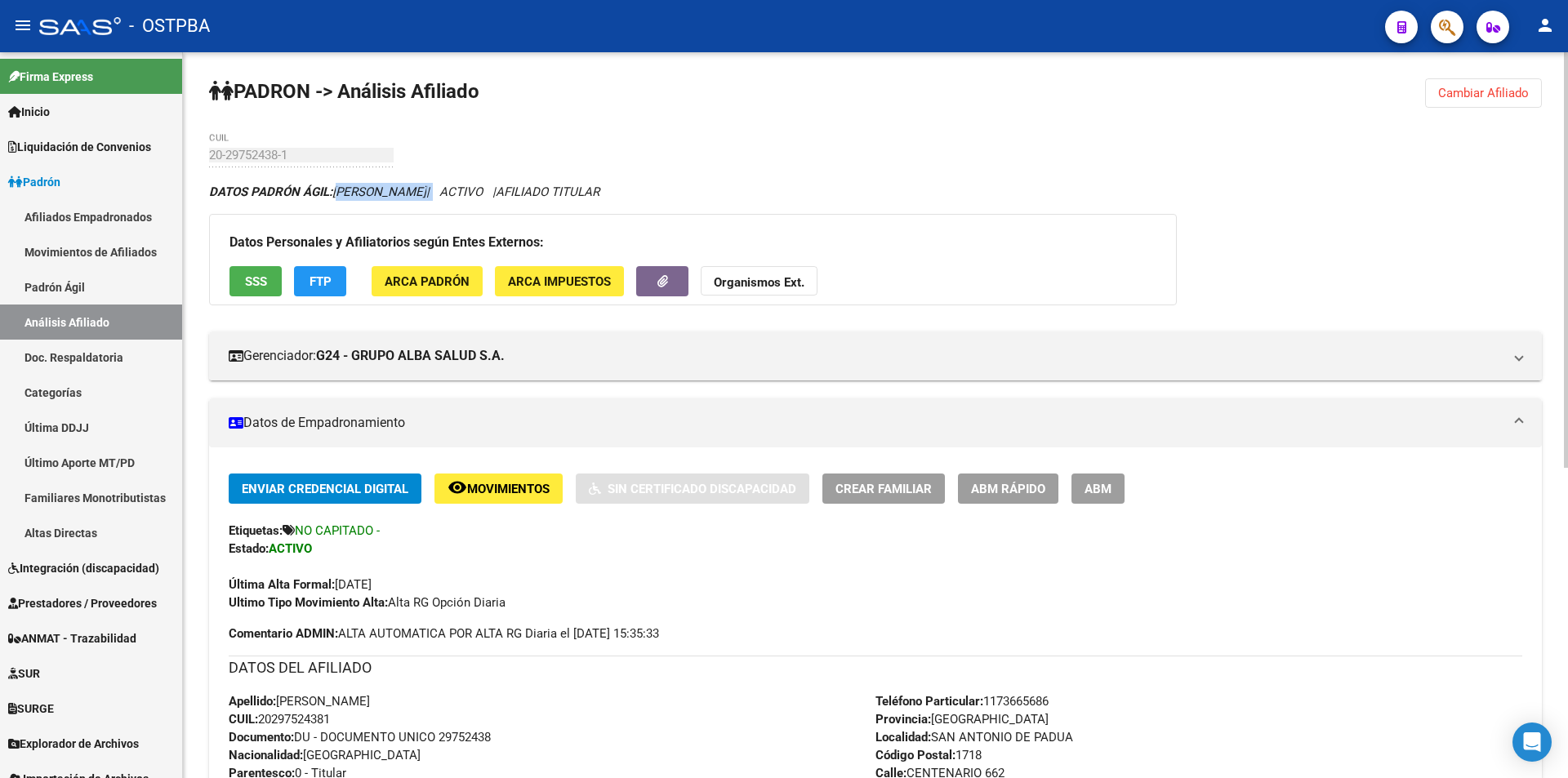
click at [366, 726] on div "Apellido: [PERSON_NAME]: 20297524381 Documento: DU - DOCUMENTO UNICO 29752438 N…" at bounding box center [551, 782] width 647 height 180
drag, startPoint x: 359, startPoint y: 722, endPoint x: 264, endPoint y: 717, distance: 95.1
click at [264, 717] on div "Apellido: [PERSON_NAME]: 20297524381 Documento: DU - DOCUMENTO UNICO 29752438 N…" at bounding box center [551, 782] width 647 height 180
copy span "20297524381"
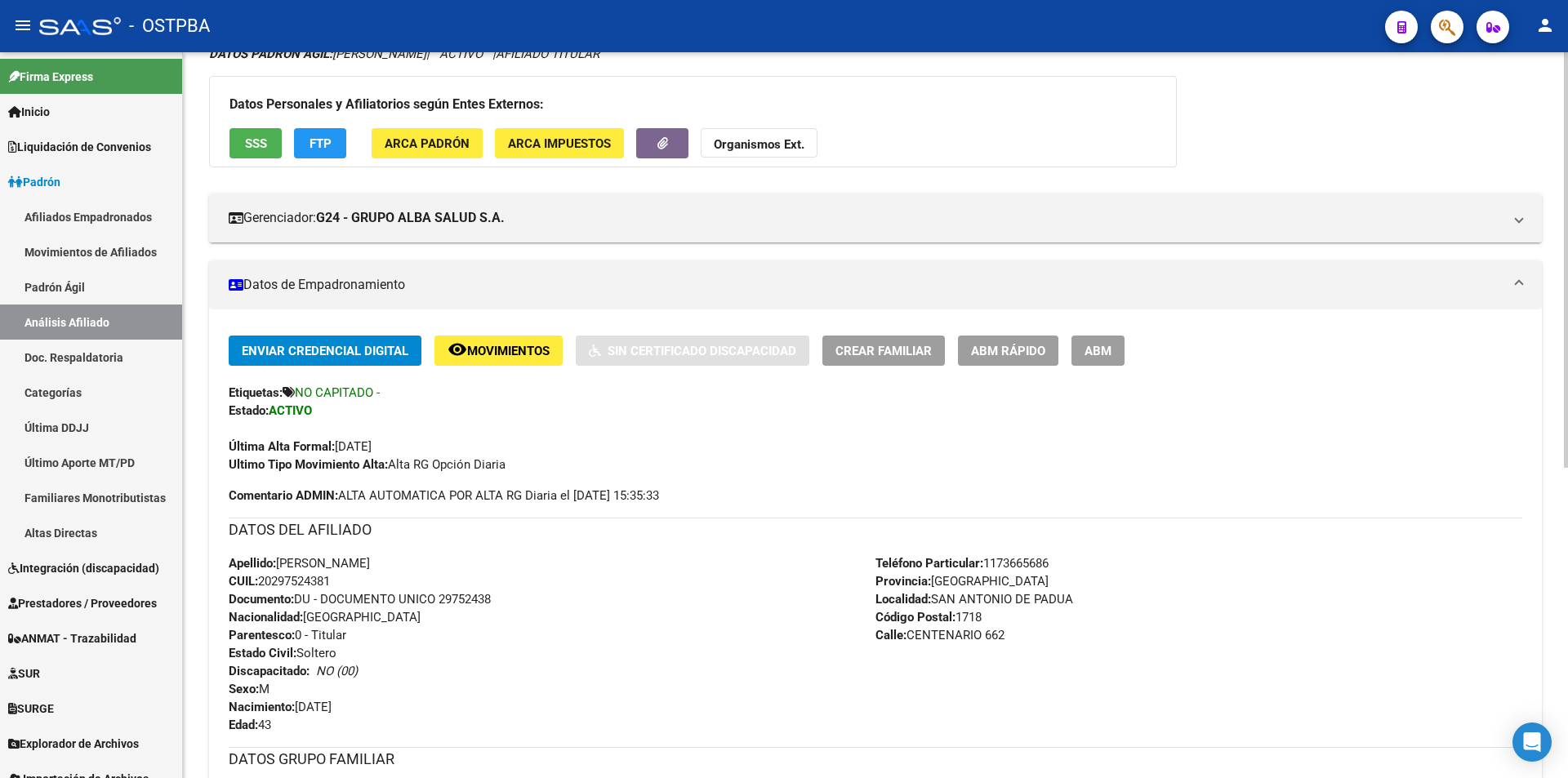
scroll to position [135, 0]
